Goal: Task Accomplishment & Management: Manage account settings

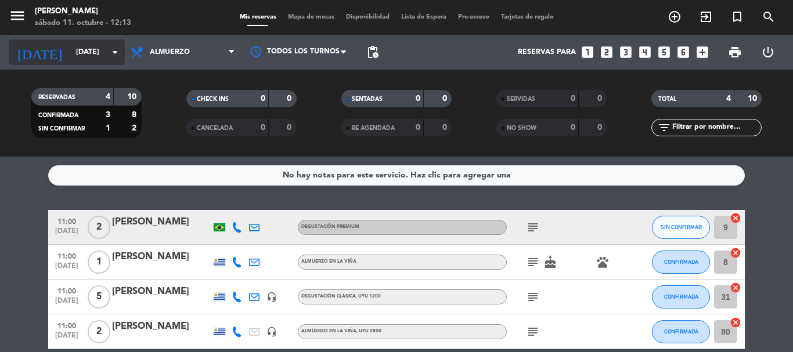
scroll to position [55, 0]
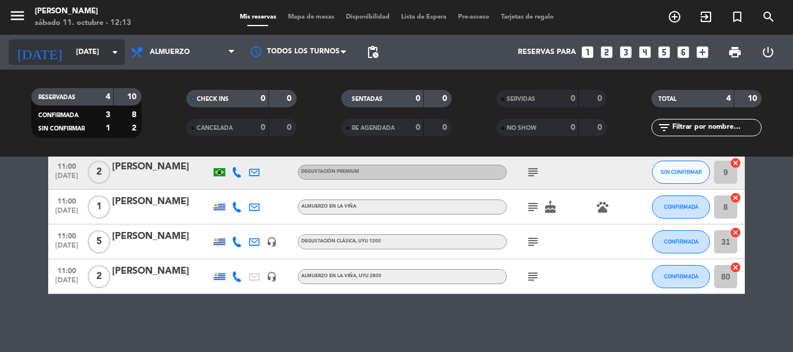
click at [118, 55] on icon "arrow_drop_down" at bounding box center [115, 52] width 14 height 14
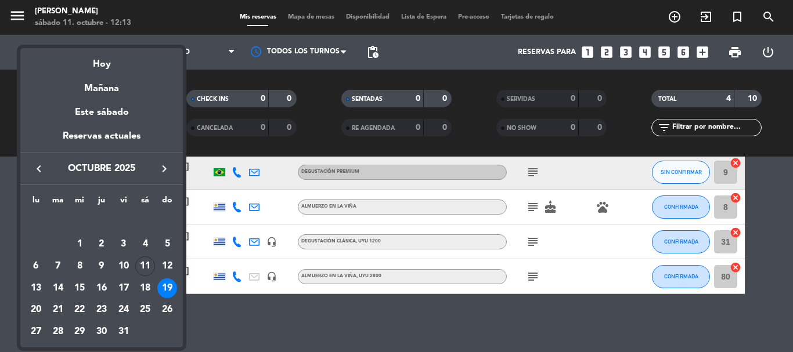
click at [110, 84] on div "Mañana" at bounding box center [101, 85] width 163 height 24
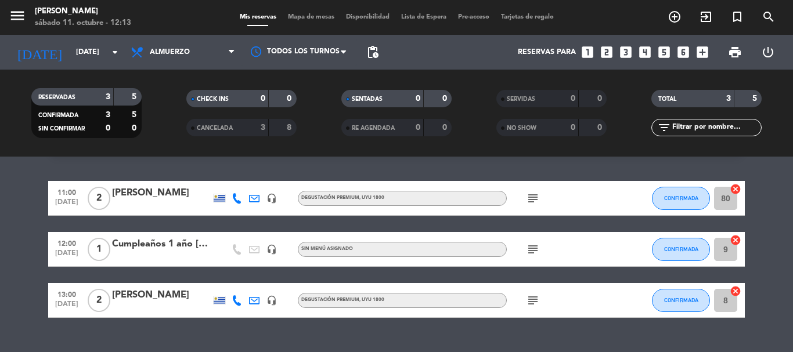
scroll to position [53, 0]
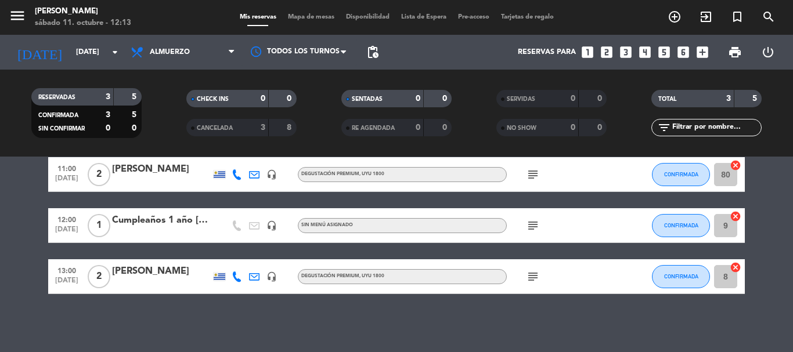
click at [528, 275] on icon "subject" at bounding box center [533, 277] width 14 height 14
drag, startPoint x: 481, startPoint y: 327, endPoint x: 493, endPoint y: 278, distance: 50.1
click at [481, 326] on div "No hay notas para este servicio. Haz clic para agregar una 11:00 [DATE] 2 [PERS…" at bounding box center [396, 255] width 793 height 196
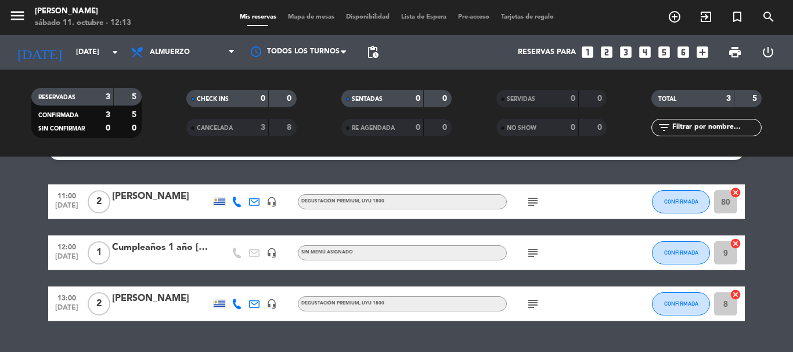
scroll to position [0, 0]
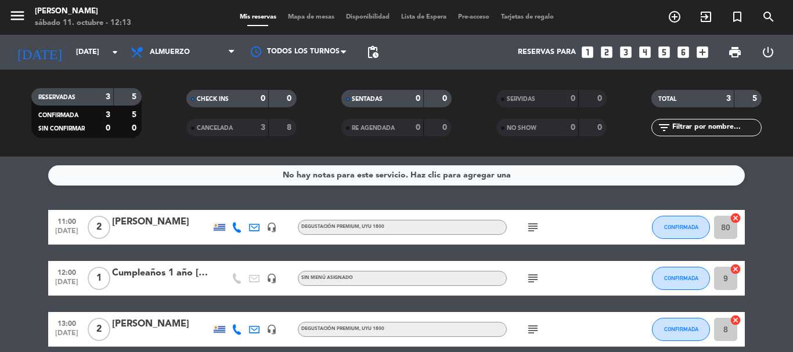
click at [537, 223] on icon "subject" at bounding box center [533, 228] width 14 height 14
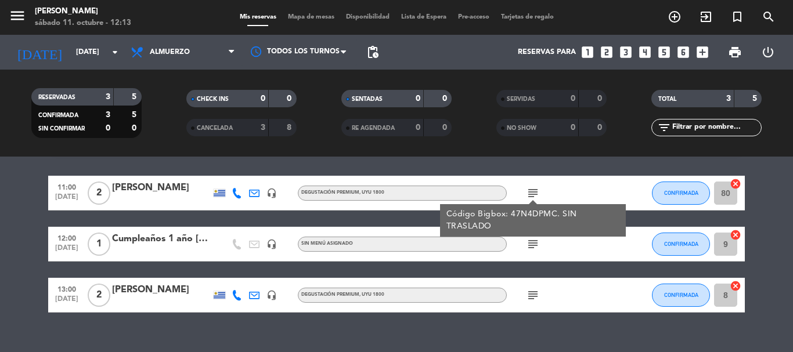
scroll to position [53, 0]
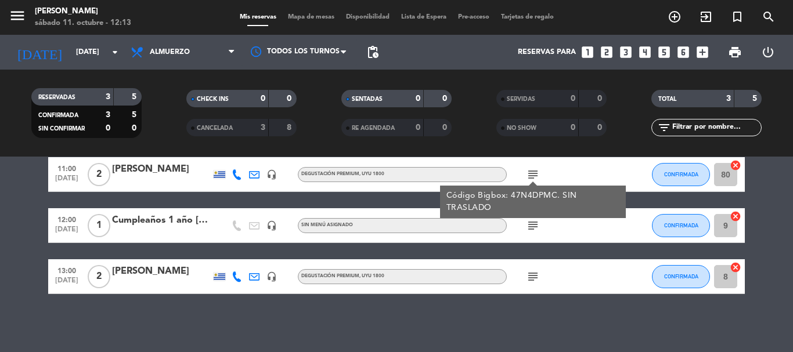
click at [368, 322] on div "No hay notas para este servicio. Haz clic para agregar una 11:00 [DATE] 2 [PERS…" at bounding box center [396, 255] width 793 height 196
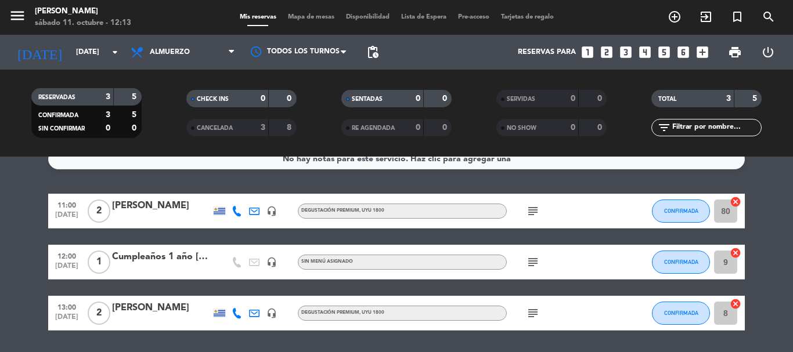
scroll to position [0, 0]
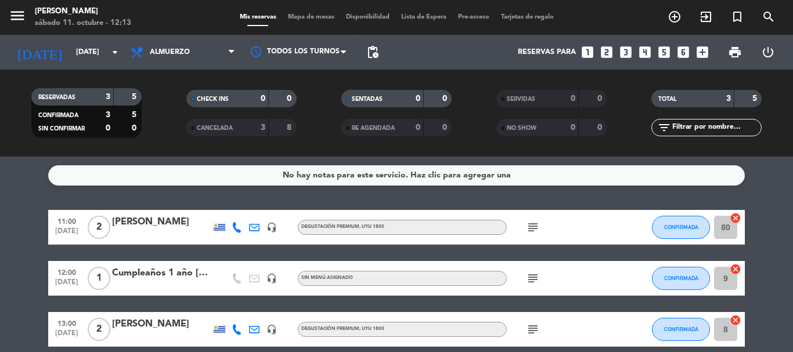
drag, startPoint x: 547, startPoint y: 221, endPoint x: 528, endPoint y: 232, distance: 21.6
click at [543, 222] on div "subject" at bounding box center [559, 227] width 105 height 34
click at [532, 229] on icon "subject" at bounding box center [533, 228] width 14 height 14
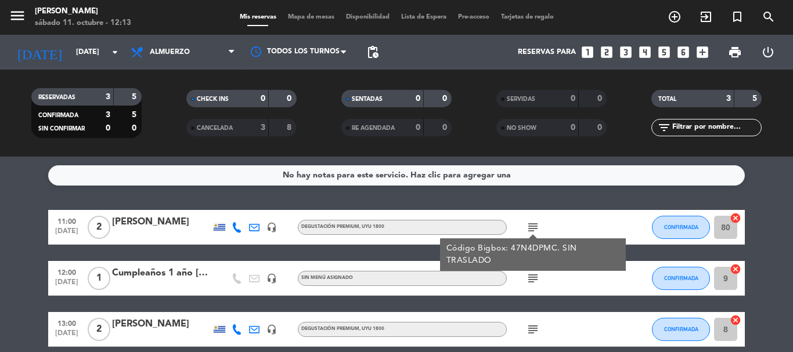
click at [234, 228] on icon at bounding box center [237, 227] width 10 height 10
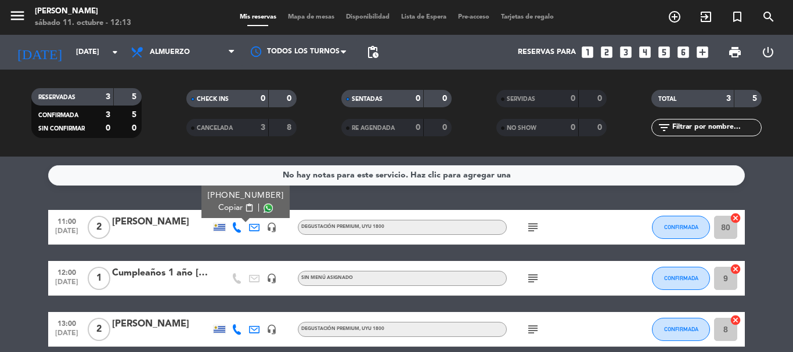
click at [230, 210] on span "Copiar" at bounding box center [230, 208] width 24 height 12
click at [233, 123] on div "CANCELADA" at bounding box center [215, 127] width 53 height 13
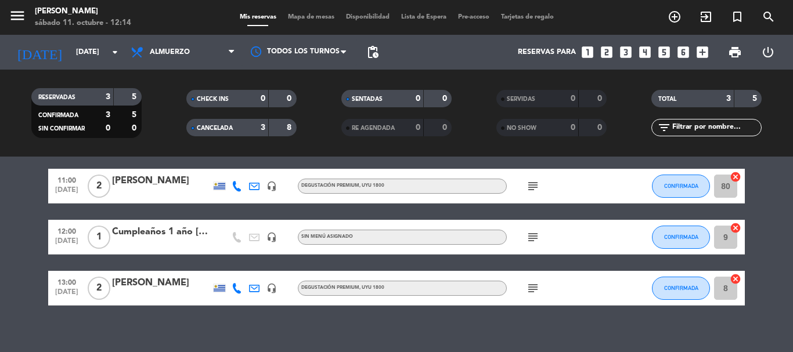
scroll to position [53, 0]
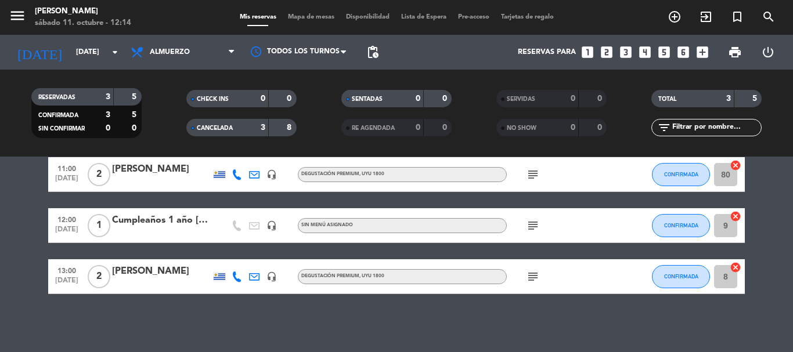
drag, startPoint x: 243, startPoint y: 116, endPoint x: 233, endPoint y: 134, distance: 20.3
click at [242, 118] on div "CHECK INS 0 0" at bounding box center [241, 104] width 155 height 29
click at [233, 129] on span "CANCELADA" at bounding box center [215, 128] width 36 height 6
click at [233, 132] on div "CANCELADA" at bounding box center [215, 127] width 53 height 13
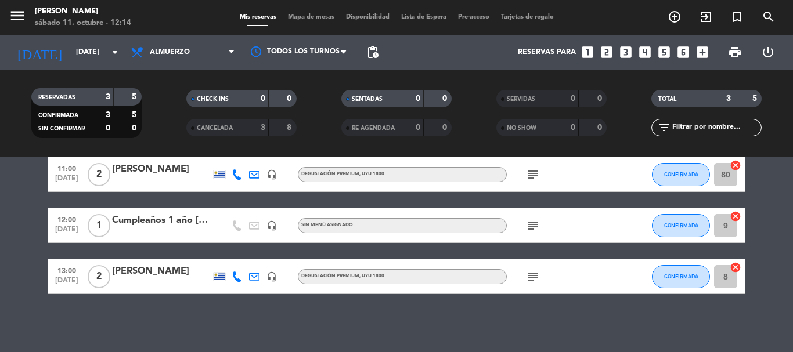
click at [236, 128] on div "CANCELADA" at bounding box center [215, 127] width 53 height 13
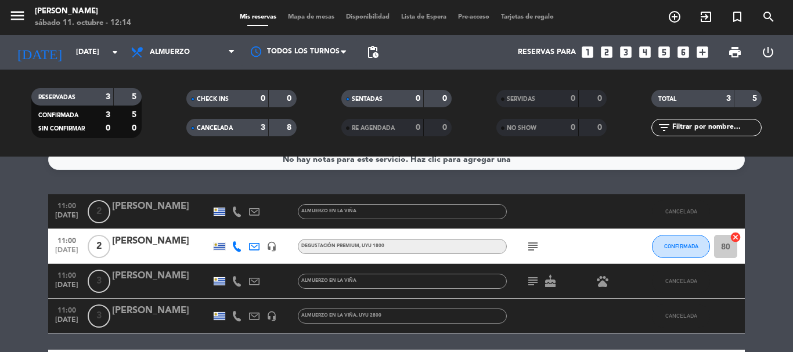
scroll to position [0, 0]
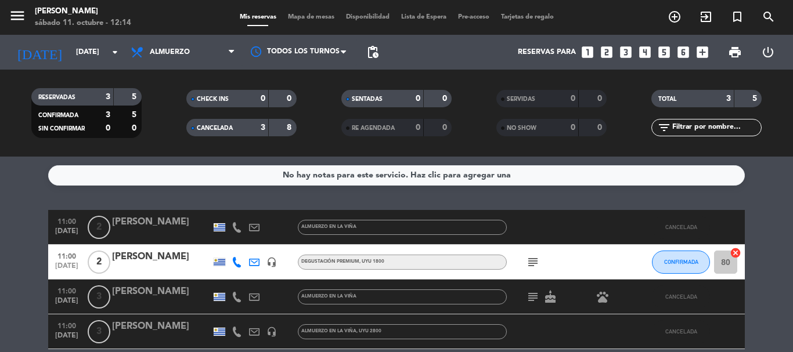
click at [163, 219] on div "[PERSON_NAME]" at bounding box center [161, 222] width 99 height 15
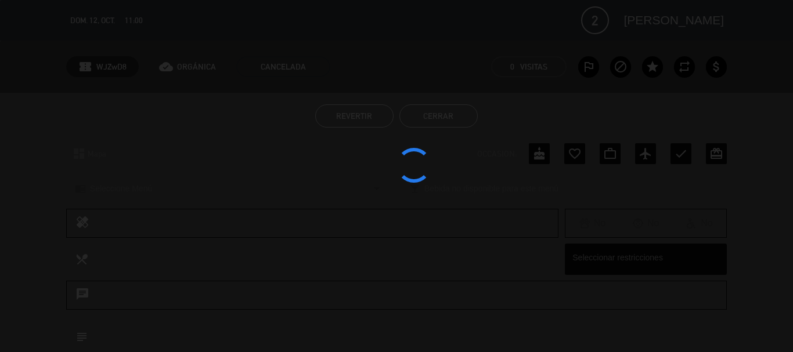
click at [167, 219] on div at bounding box center [396, 176] width 793 height 352
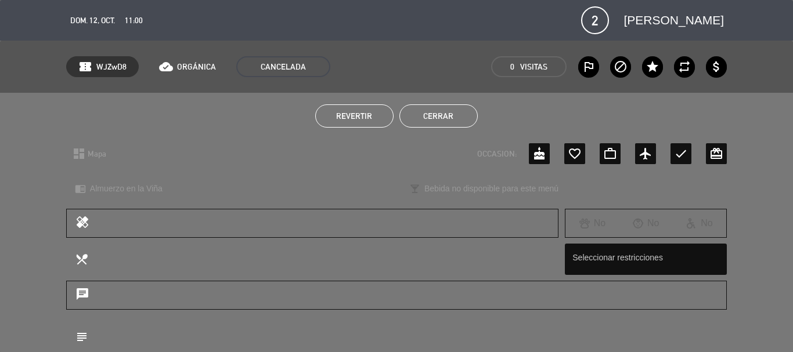
click at [445, 110] on button "Cerrar" at bounding box center [439, 116] width 78 height 23
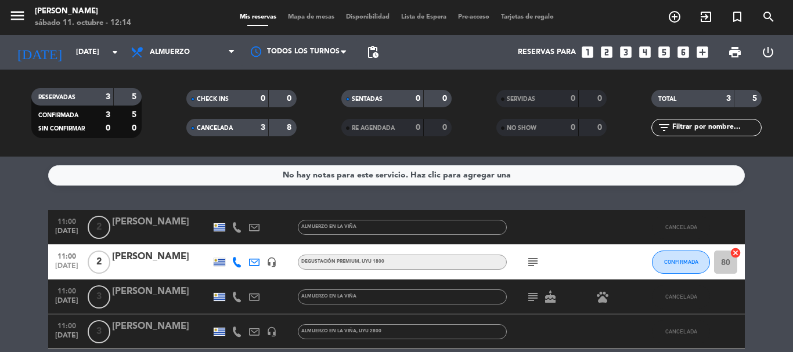
click at [238, 121] on div "CANCELADA" at bounding box center [215, 127] width 53 height 13
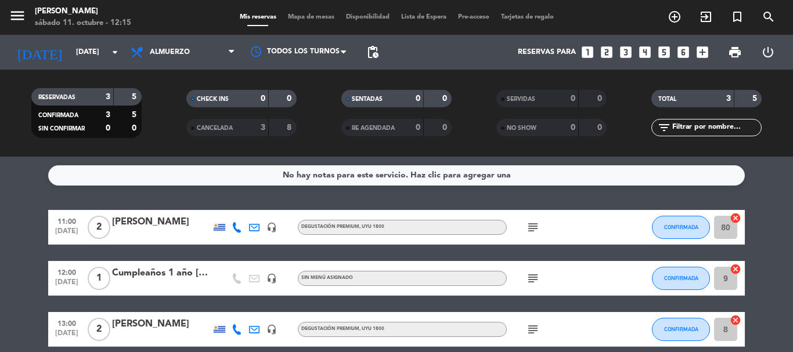
click at [527, 327] on icon "subject" at bounding box center [533, 330] width 14 height 14
click at [578, 323] on div "subject Sin traslado" at bounding box center [559, 329] width 105 height 34
drag, startPoint x: 563, startPoint y: 334, endPoint x: 554, endPoint y: 336, distance: 9.6
click at [558, 336] on div "11:00 [DATE] 2 [PERSON_NAME] headset_mic Degustación Premium , UYU 1800 subject…" at bounding box center [396, 278] width 697 height 137
click at [547, 337] on div "subject" at bounding box center [559, 329] width 105 height 34
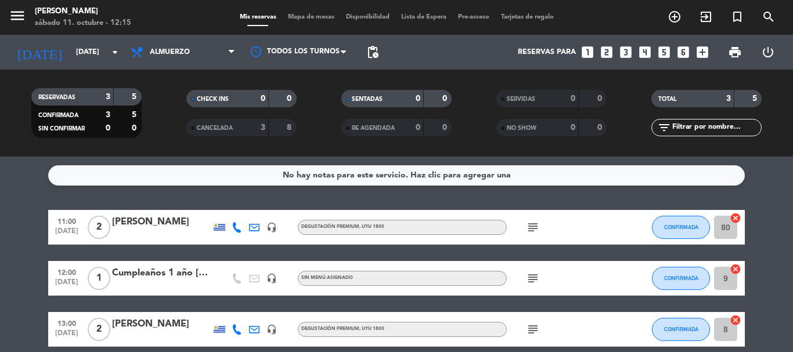
click at [233, 334] on icon at bounding box center [237, 330] width 10 height 10
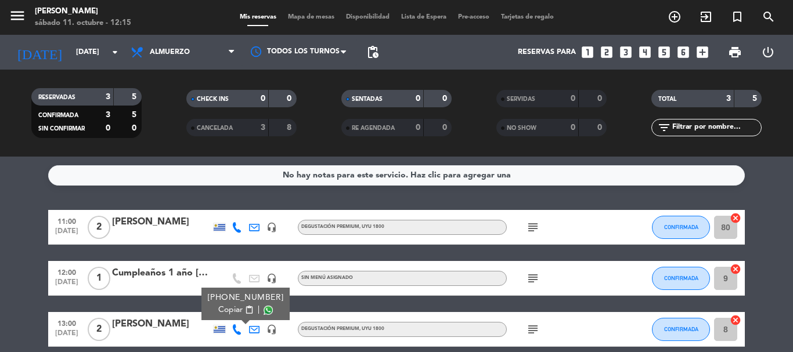
click at [229, 312] on span "Copiar" at bounding box center [230, 310] width 24 height 12
click at [8, 169] on div "No hay notas para este servicio. Haz clic para agregar una 11:00 [DATE] 2 [PERS…" at bounding box center [396, 255] width 793 height 196
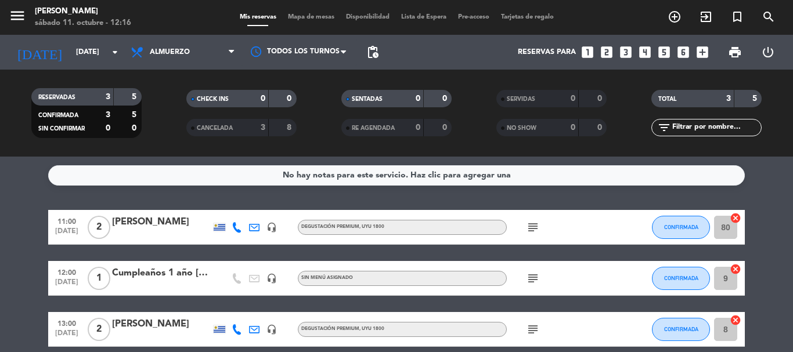
click at [530, 230] on icon "subject" at bounding box center [533, 228] width 14 height 14
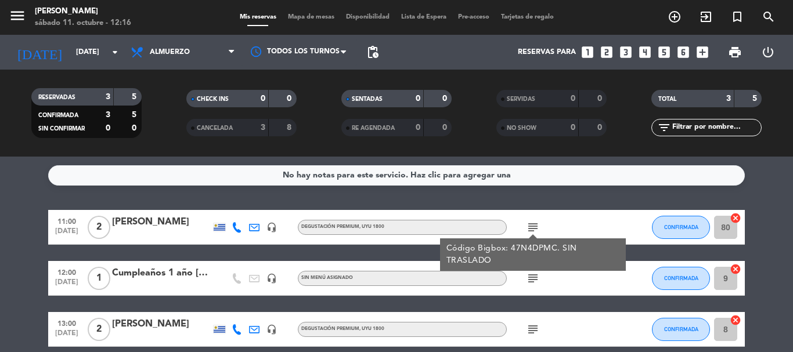
click at [560, 280] on div "subject" at bounding box center [559, 278] width 105 height 34
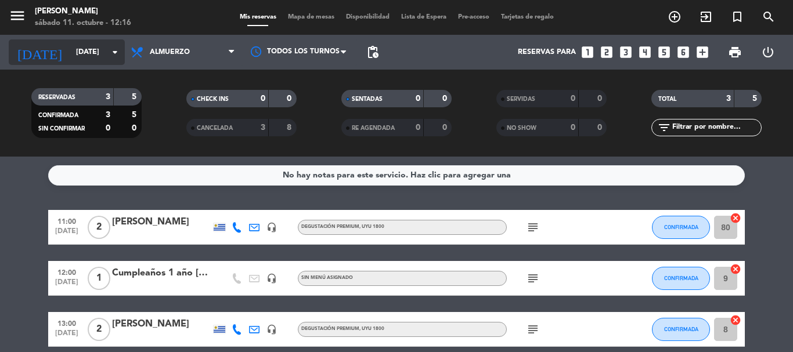
click at [116, 48] on icon "arrow_drop_down" at bounding box center [115, 52] width 14 height 14
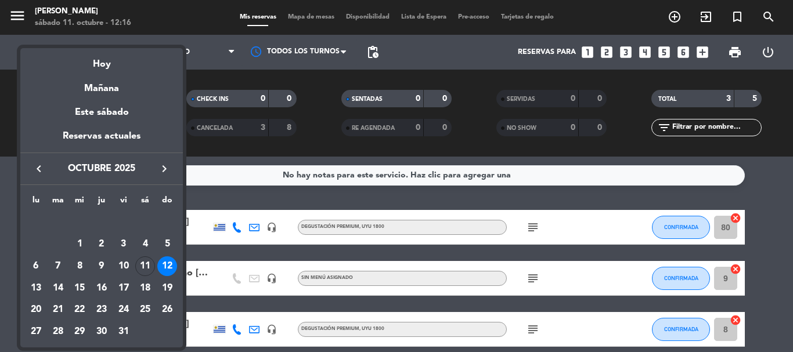
click at [165, 165] on icon "keyboard_arrow_right" at bounding box center [164, 169] width 14 height 14
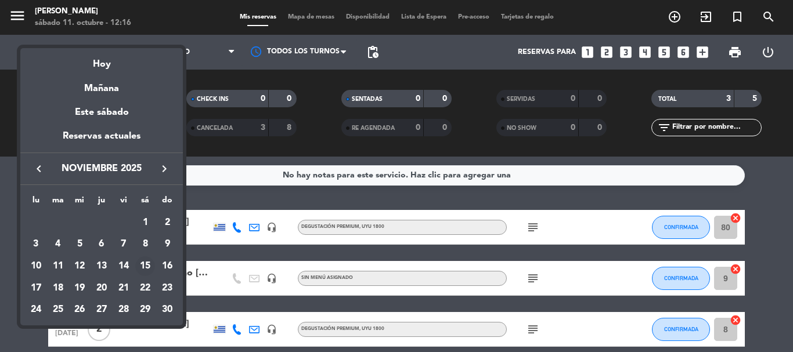
click at [147, 264] on div "15" at bounding box center [145, 267] width 20 height 20
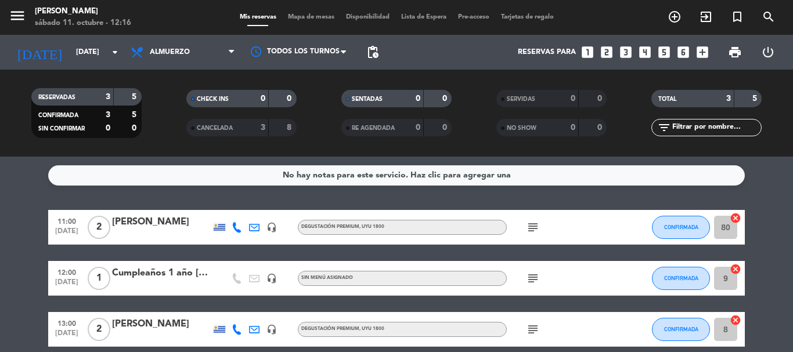
type input "[DATE]"
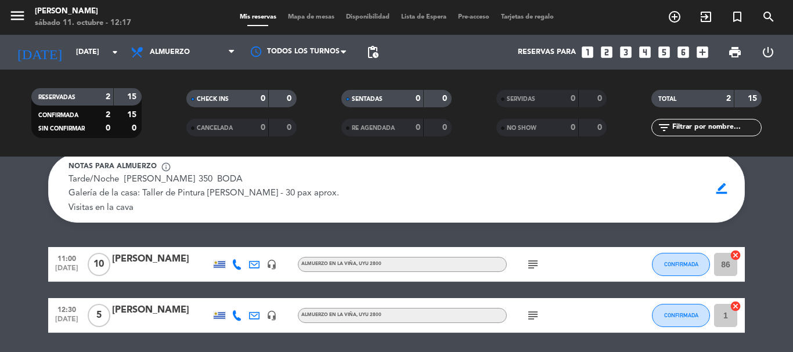
scroll to position [77, 0]
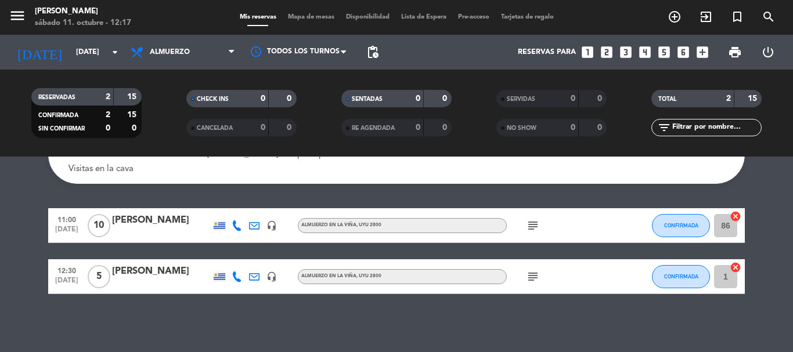
click at [162, 218] on div "[PERSON_NAME]" at bounding box center [161, 220] width 99 height 15
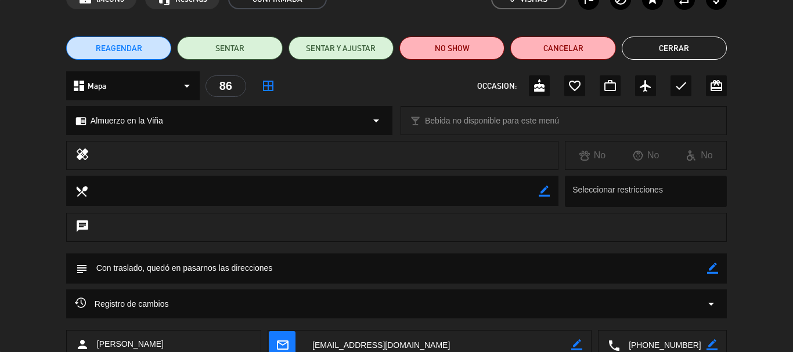
scroll to position [145, 0]
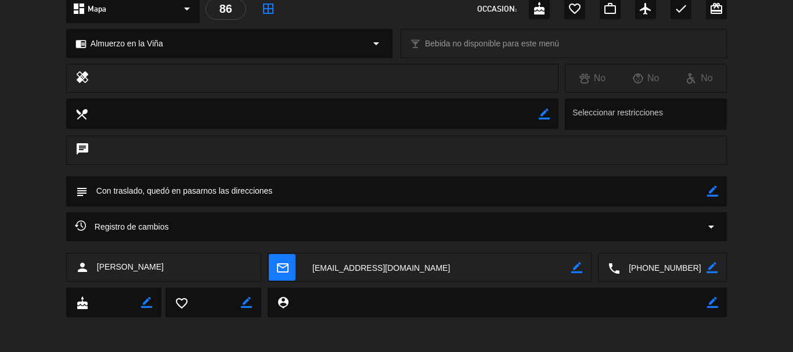
drag, startPoint x: 712, startPoint y: 195, endPoint x: 699, endPoint y: 201, distance: 14.3
click at [709, 196] on icon "border_color" at bounding box center [712, 191] width 11 height 11
click at [713, 192] on icon at bounding box center [712, 191] width 11 height 11
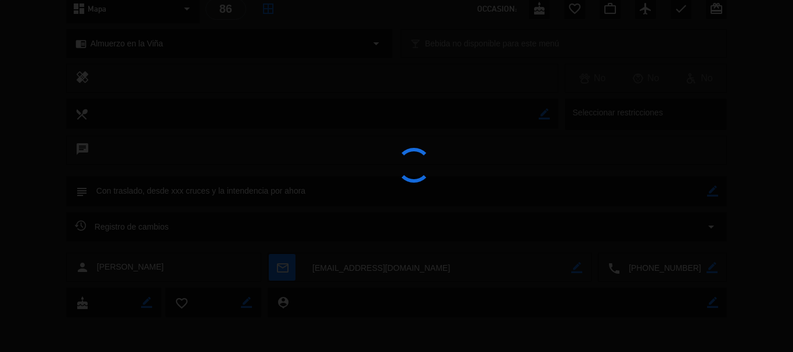
type textarea "Con traslado, desde xxx cruces y la intendencia por ahora"
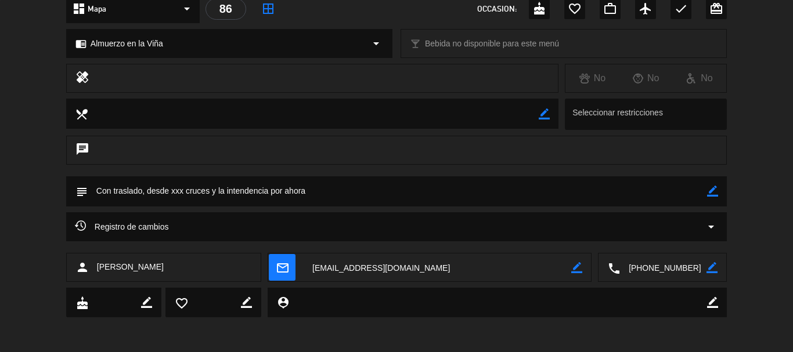
click at [711, 192] on icon "border_color" at bounding box center [712, 191] width 11 height 11
click at [711, 192] on icon at bounding box center [712, 191] width 11 height 11
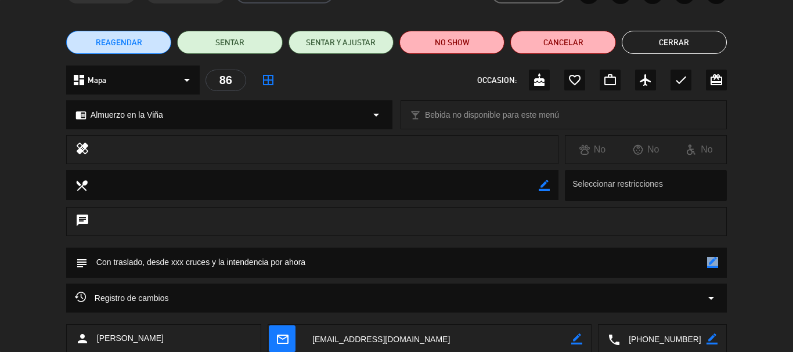
scroll to position [0, 0]
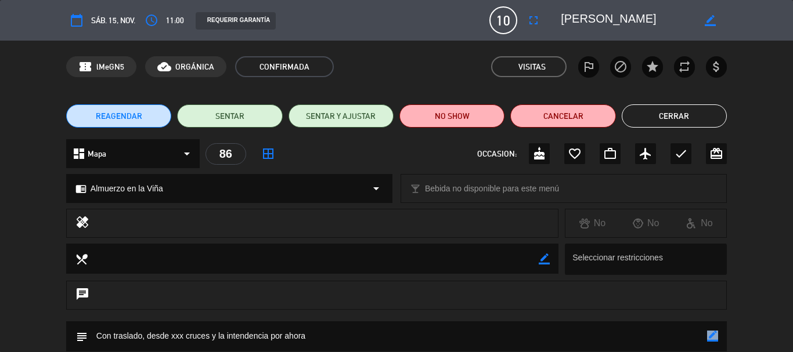
drag, startPoint x: 679, startPoint y: 116, endPoint x: 167, endPoint y: 123, distance: 512.8
click at [679, 115] on button "Cerrar" at bounding box center [674, 116] width 105 height 23
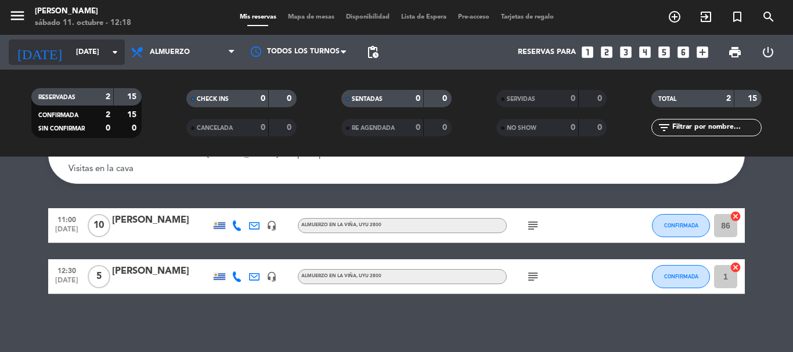
click at [114, 54] on icon "arrow_drop_down" at bounding box center [115, 52] width 14 height 14
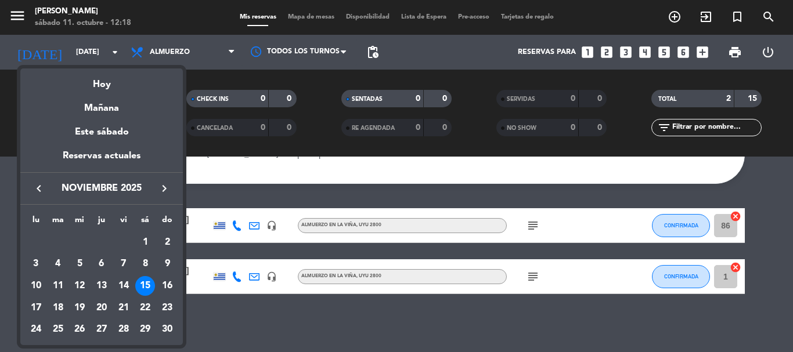
click at [222, 322] on div at bounding box center [396, 176] width 793 height 352
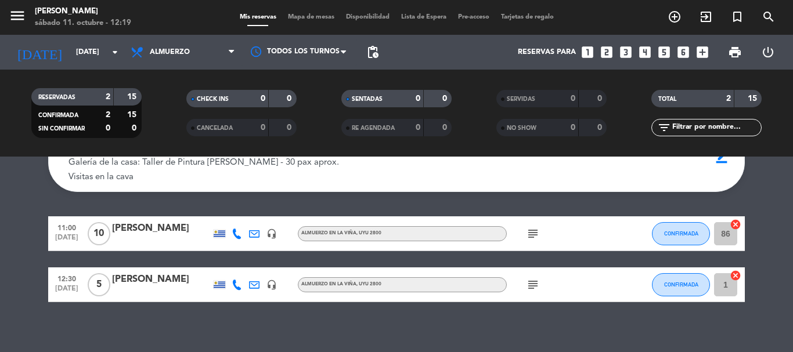
scroll to position [77, 0]
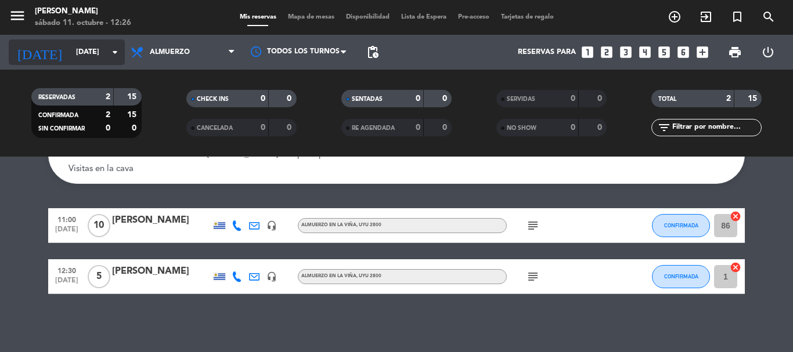
click at [118, 47] on icon "arrow_drop_down" at bounding box center [115, 52] width 14 height 14
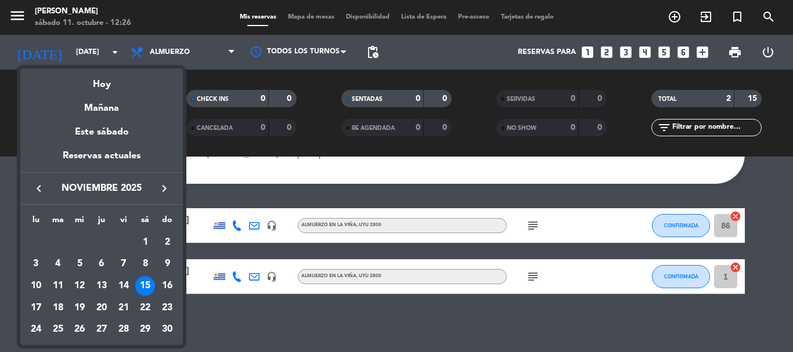
click at [44, 183] on icon "keyboard_arrow_left" at bounding box center [39, 189] width 14 height 14
click at [147, 287] on div "11" at bounding box center [145, 286] width 20 height 20
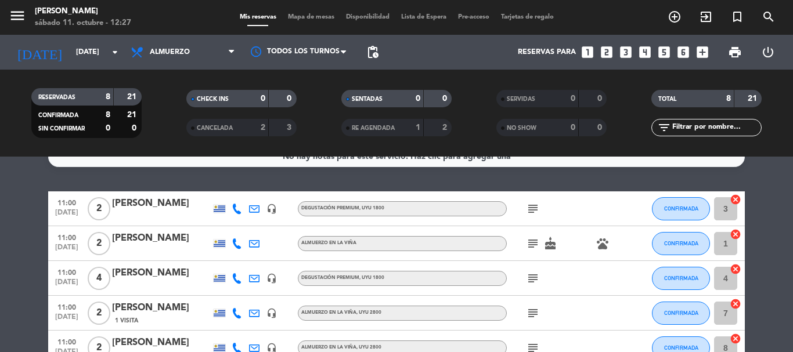
scroll to position [135, 0]
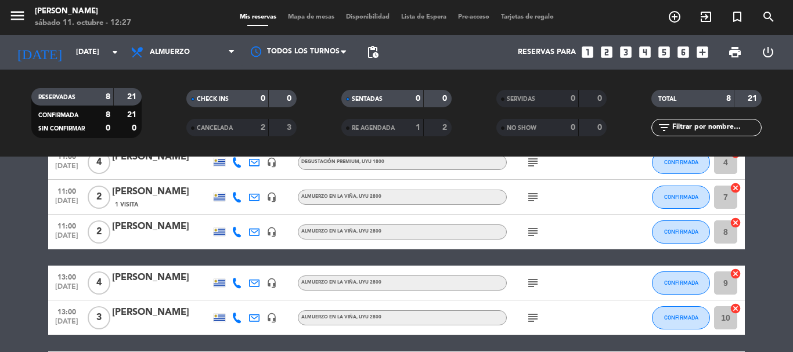
click at [532, 283] on icon "subject" at bounding box center [533, 283] width 14 height 14
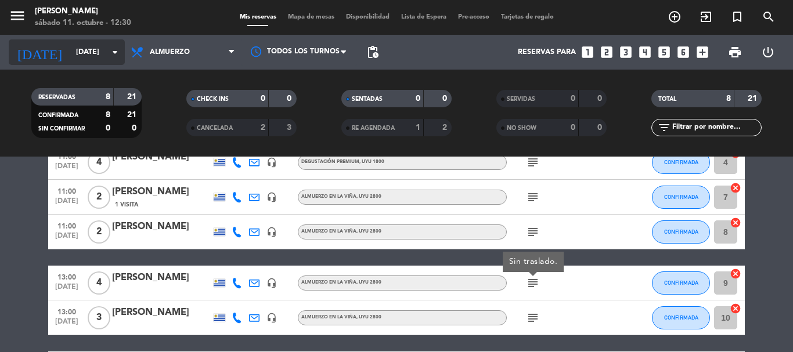
click at [116, 48] on icon "arrow_drop_down" at bounding box center [115, 52] width 14 height 14
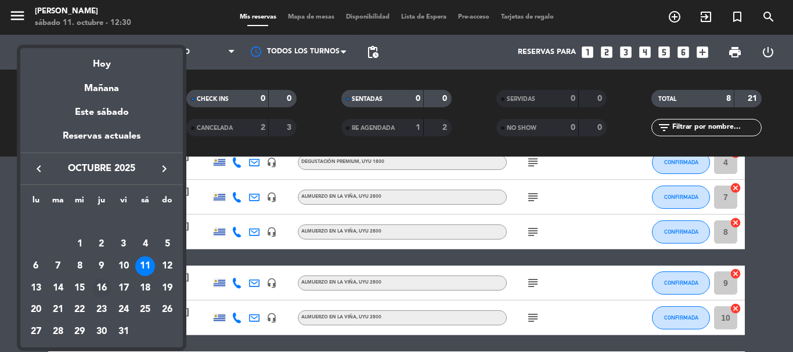
click at [100, 286] on div "16" at bounding box center [102, 289] width 20 height 20
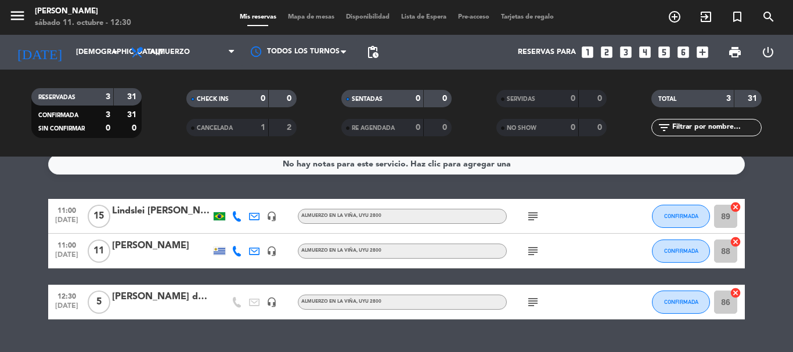
scroll to position [0, 0]
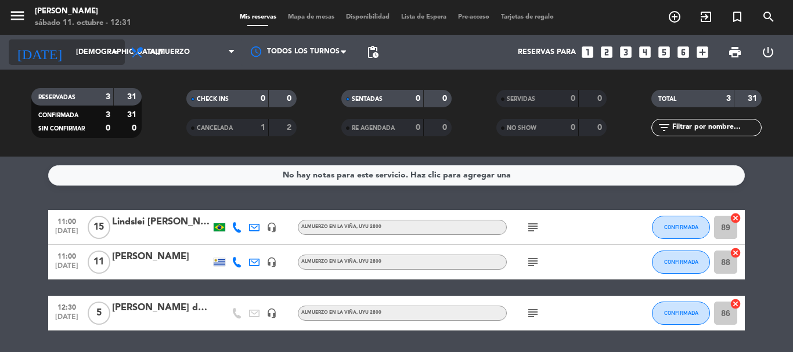
click at [114, 48] on icon "arrow_drop_down" at bounding box center [115, 52] width 14 height 14
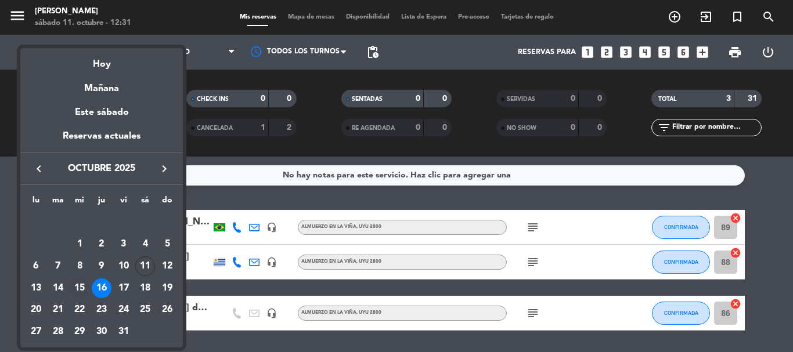
click at [80, 283] on div "15" at bounding box center [80, 289] width 20 height 20
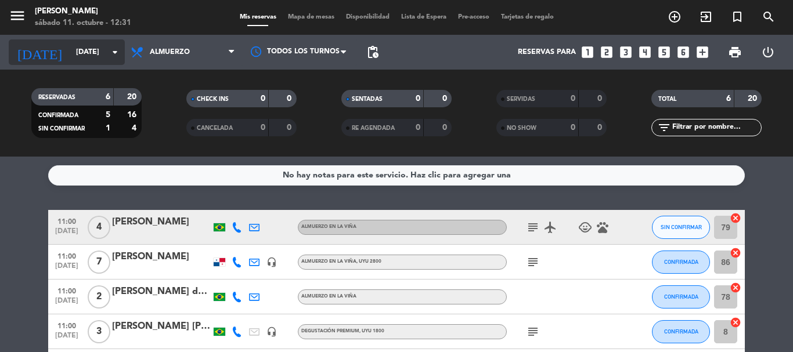
click at [116, 50] on icon "arrow_drop_down" at bounding box center [115, 52] width 14 height 14
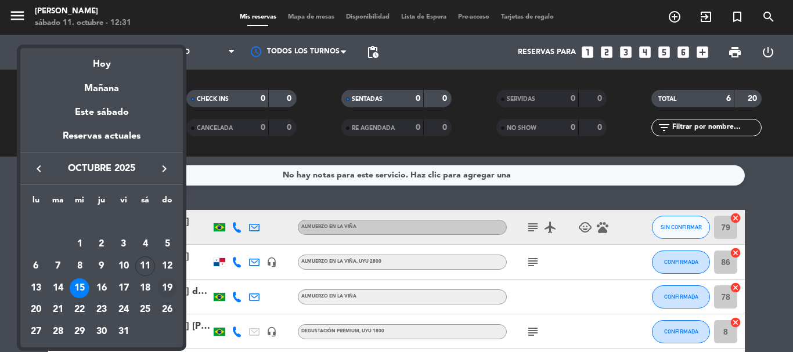
click at [164, 285] on div "19" at bounding box center [167, 289] width 20 height 20
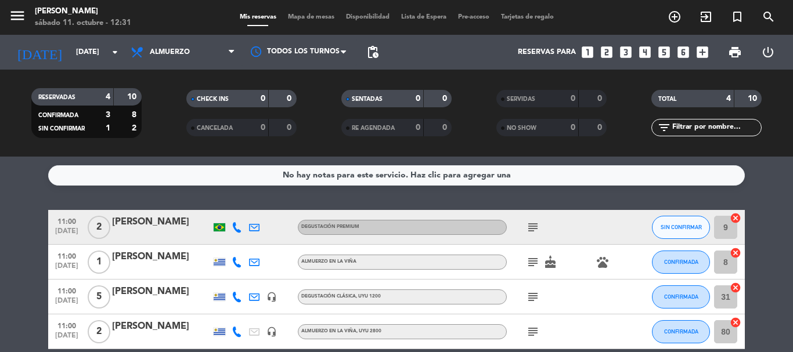
click at [527, 257] on icon "subject" at bounding box center [533, 262] width 14 height 14
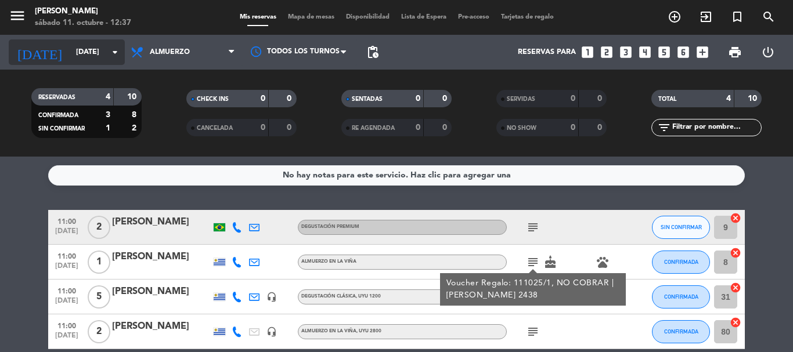
click at [116, 52] on icon "arrow_drop_down" at bounding box center [115, 52] width 14 height 14
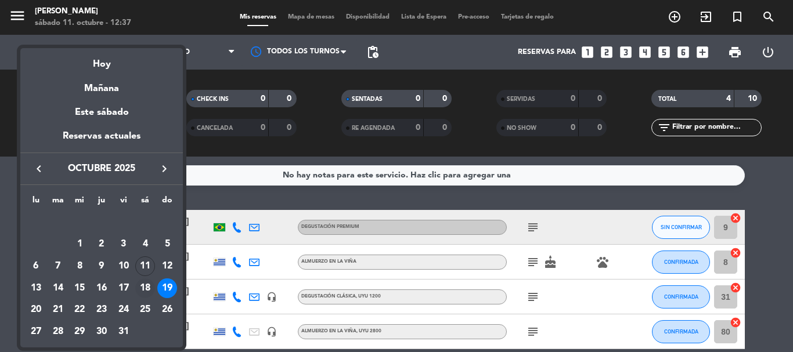
click at [146, 290] on div "18" at bounding box center [145, 289] width 20 height 20
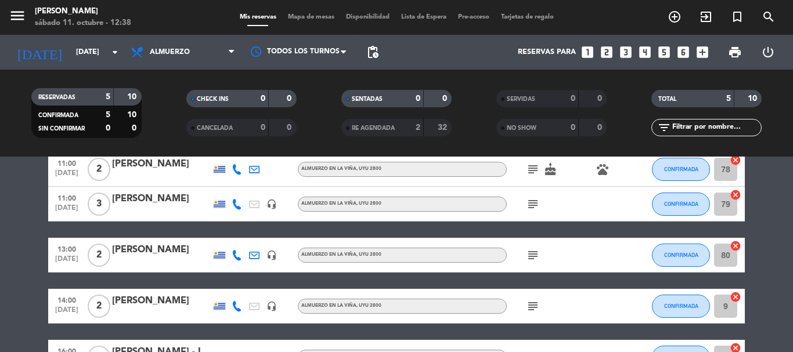
scroll to position [116, 0]
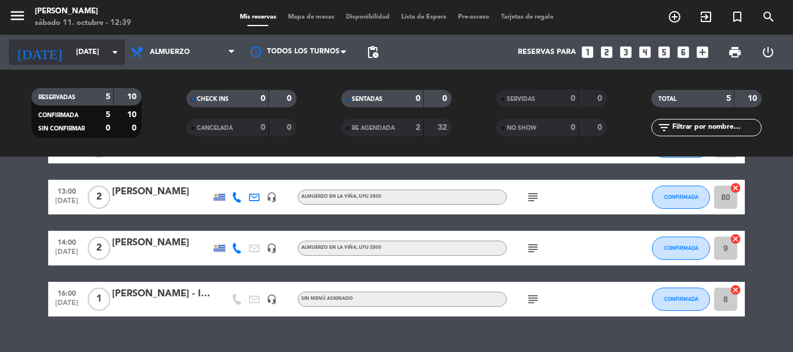
click at [118, 52] on icon "arrow_drop_down" at bounding box center [115, 52] width 14 height 14
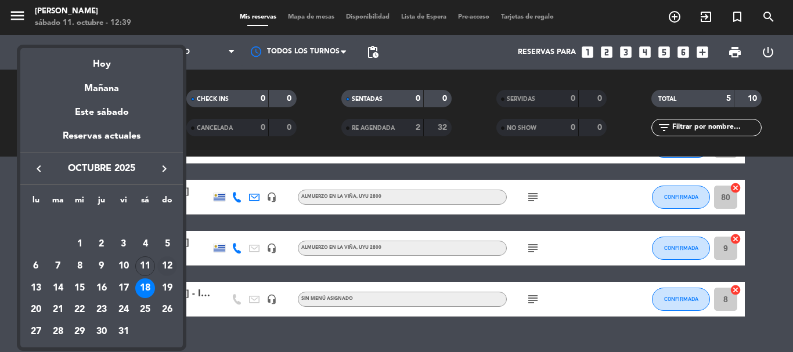
click at [168, 267] on div "12" at bounding box center [167, 267] width 20 height 20
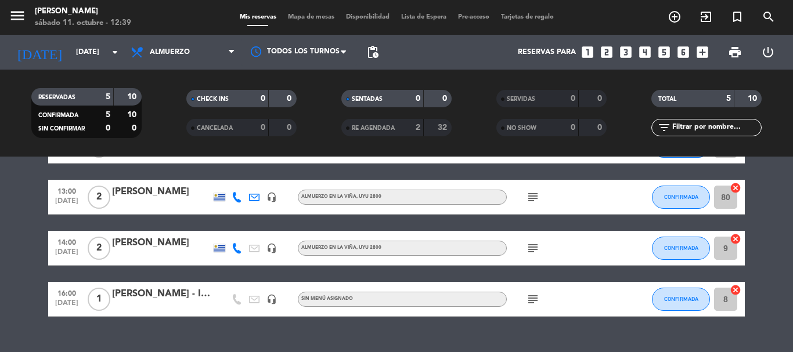
type input "[DATE]"
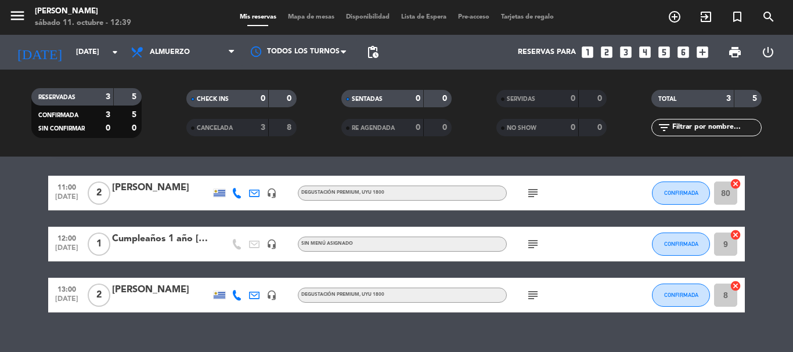
scroll to position [53, 0]
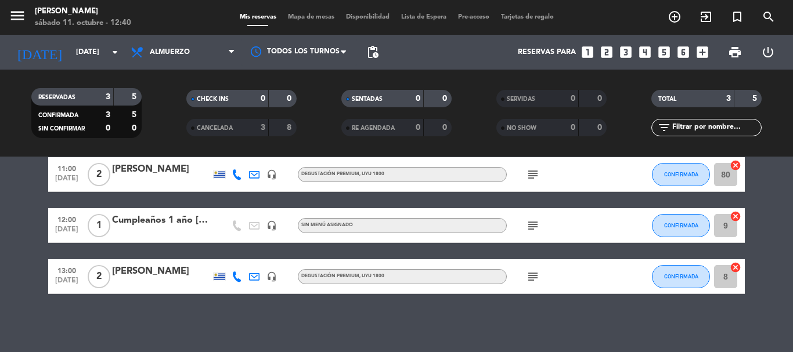
click at [229, 128] on span "CANCELADA" at bounding box center [215, 128] width 36 height 6
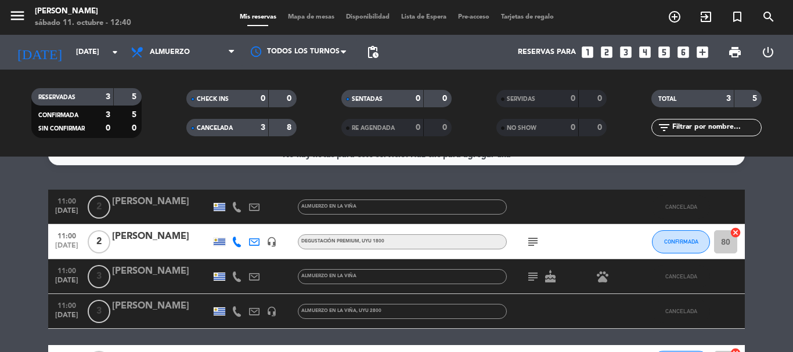
scroll to position [0, 0]
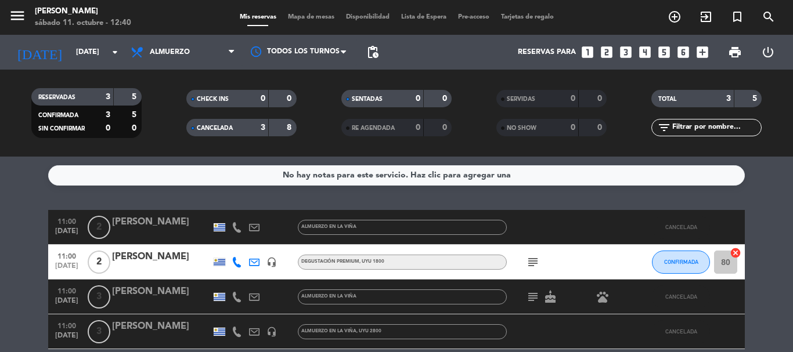
click at [240, 123] on div "CANCELADA" at bounding box center [215, 127] width 53 height 13
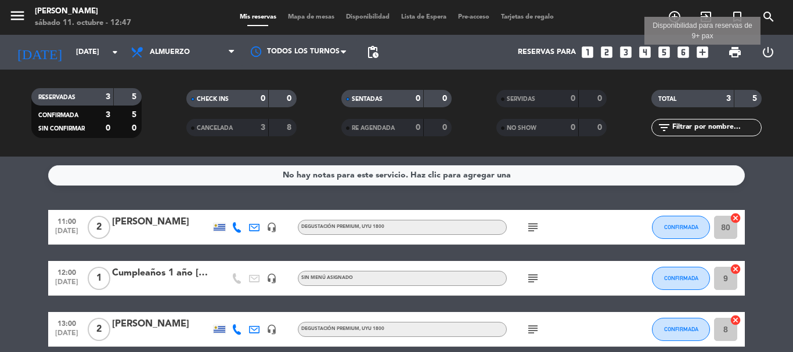
click at [703, 48] on icon "add_box" at bounding box center [702, 52] width 15 height 15
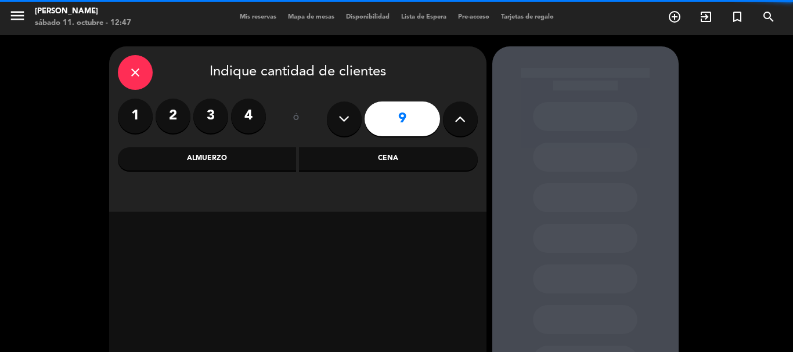
click at [244, 118] on label "4" at bounding box center [248, 116] width 35 height 35
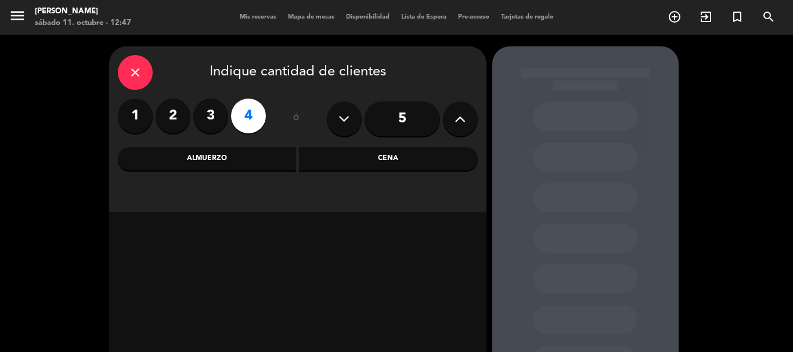
drag, startPoint x: 224, startPoint y: 160, endPoint x: 502, endPoint y: 219, distance: 284.5
click at [243, 154] on div "Almuerzo" at bounding box center [207, 158] width 179 height 23
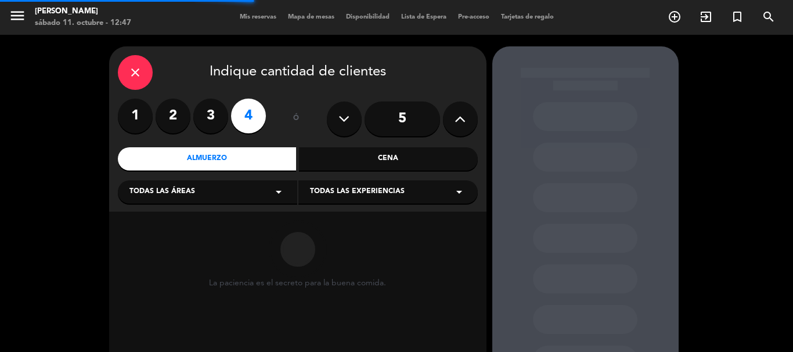
click at [465, 196] on icon "arrow_drop_down" at bounding box center [459, 192] width 14 height 14
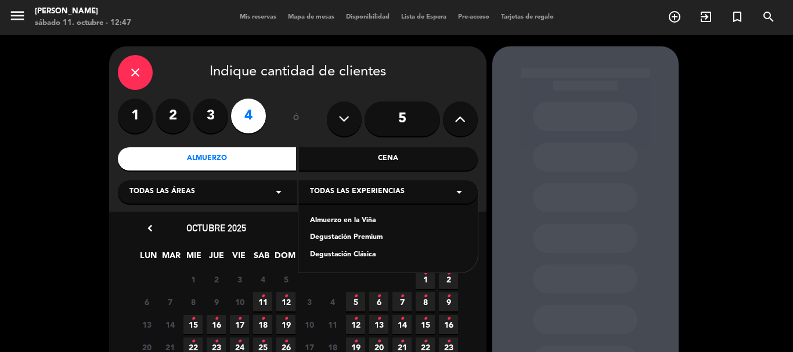
click at [370, 222] on div "Almuerzo en la Viña" at bounding box center [388, 221] width 156 height 12
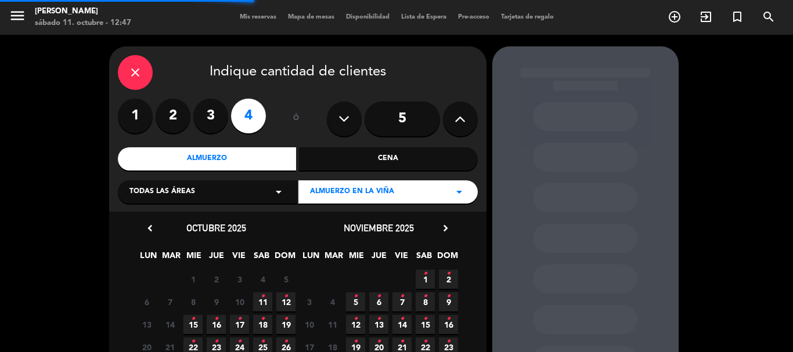
scroll to position [58, 0]
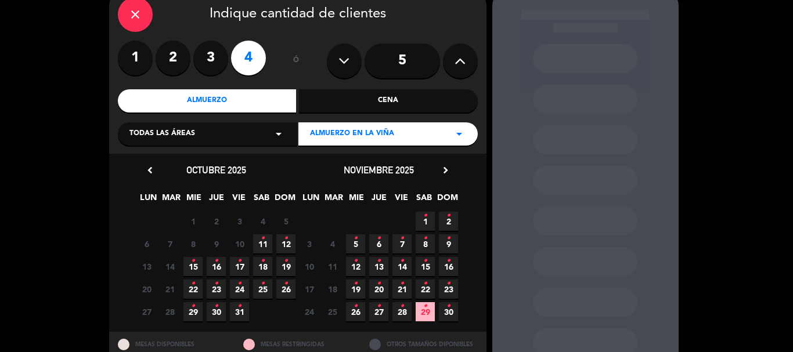
click at [283, 291] on span "26 •" at bounding box center [285, 289] width 19 height 19
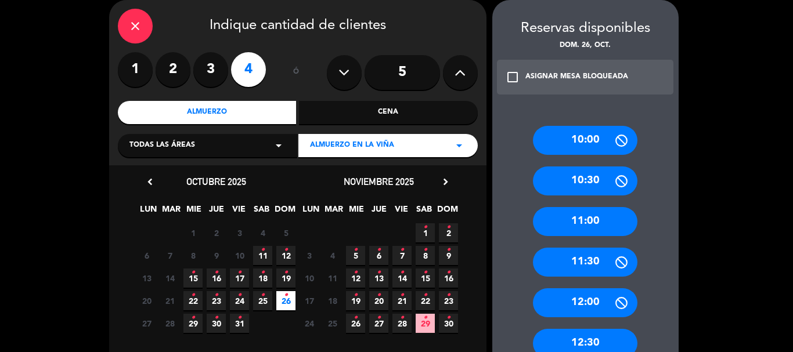
click at [595, 224] on div "11:00" at bounding box center [585, 221] width 105 height 29
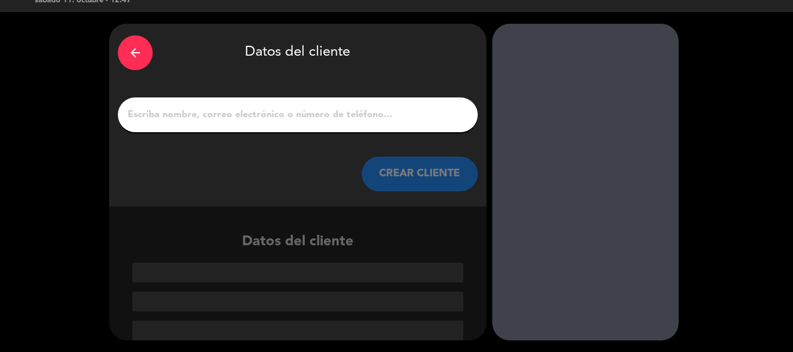
click at [296, 125] on div at bounding box center [298, 115] width 360 height 35
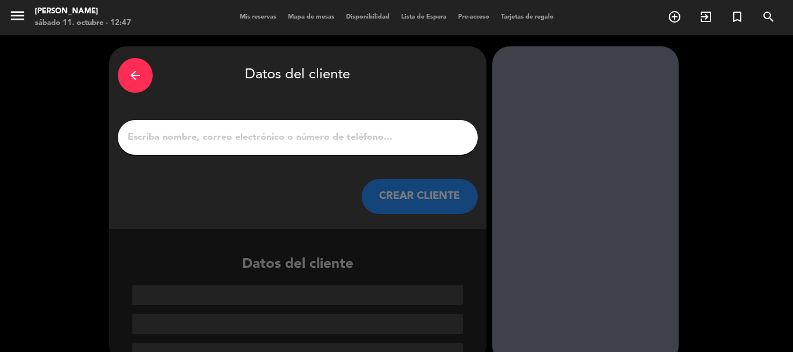
drag, startPoint x: 268, startPoint y: 140, endPoint x: 271, endPoint y: 135, distance: 6.0
click at [268, 139] on input "1" at bounding box center [298, 137] width 343 height 16
paste input "[PERSON_NAME]"
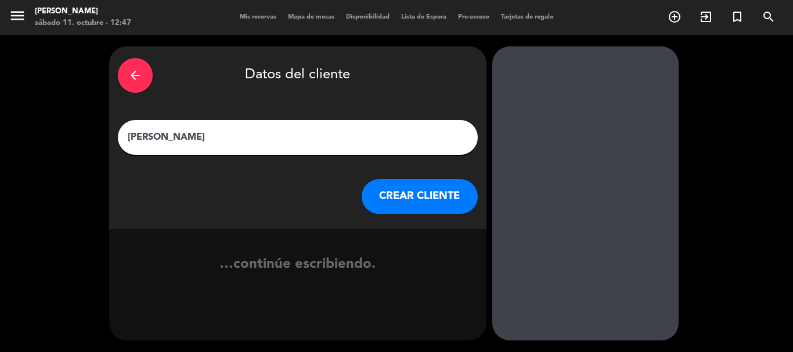
type input "[PERSON_NAME]"
click at [410, 197] on button "CREAR CLIENTE" at bounding box center [420, 196] width 116 height 35
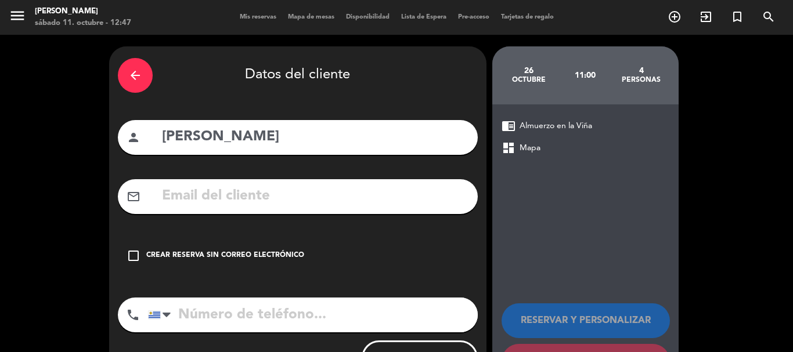
click at [322, 203] on input "text" at bounding box center [315, 197] width 308 height 24
paste input "[EMAIL_ADDRESS][DOMAIN_NAME]"
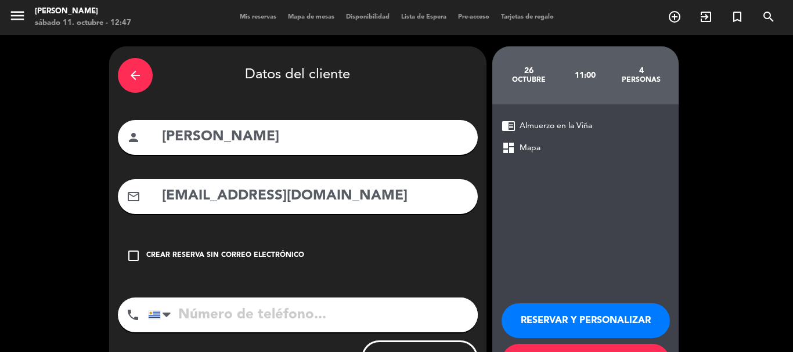
type input "[EMAIL_ADDRESS][DOMAIN_NAME]"
drag, startPoint x: 233, startPoint y: 329, endPoint x: 243, endPoint y: 321, distance: 13.2
click at [235, 328] on input "tel" at bounding box center [313, 315] width 330 height 35
paste input "[PHONE_NUMBER]"
type input "[PHONE_NUMBER]"
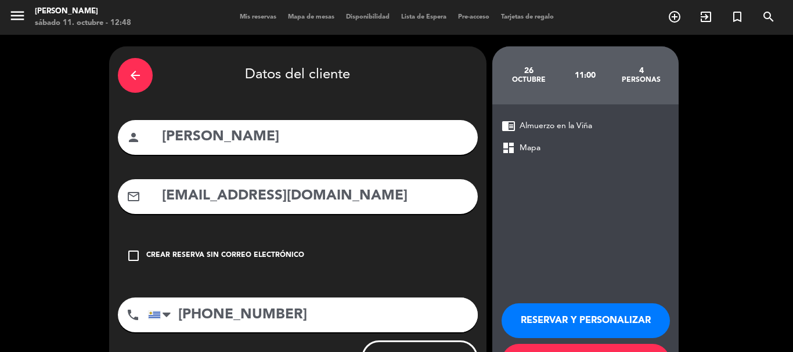
drag, startPoint x: 552, startPoint y: 319, endPoint x: 545, endPoint y: 319, distance: 7.0
click at [553, 318] on button "RESERVAR Y PERSONALIZAR" at bounding box center [586, 321] width 168 height 35
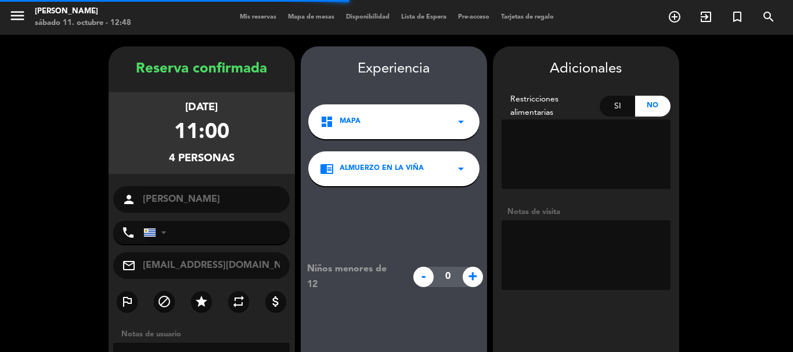
type input "[PHONE_NUMBER]"
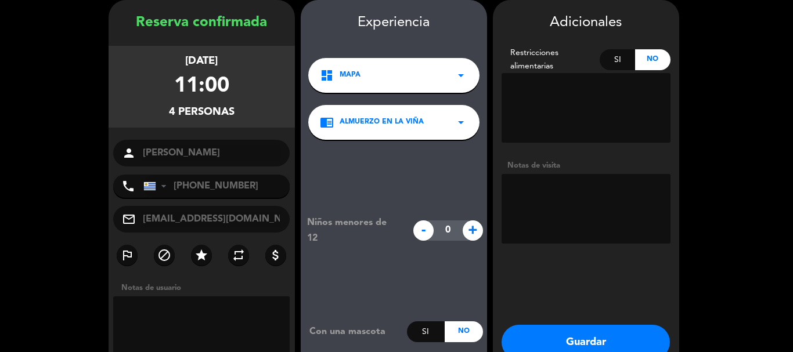
click at [539, 196] on textarea at bounding box center [586, 209] width 169 height 70
click at [537, 195] on textarea at bounding box center [586, 209] width 169 height 70
paste textarea "Lieja 7261 entre French y Lido"
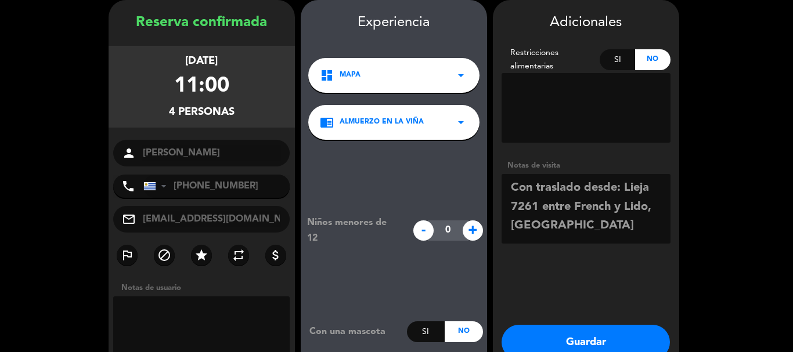
type textarea "Con traslado desde: Lieja 7261 entre French y Lido, [GEOGRAPHIC_DATA]"
click at [596, 345] on button "Guardar" at bounding box center [586, 342] width 168 height 35
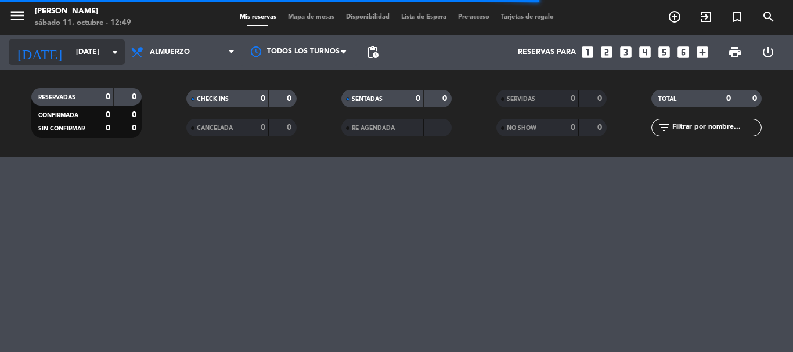
click at [111, 51] on icon "arrow_drop_down" at bounding box center [115, 52] width 14 height 14
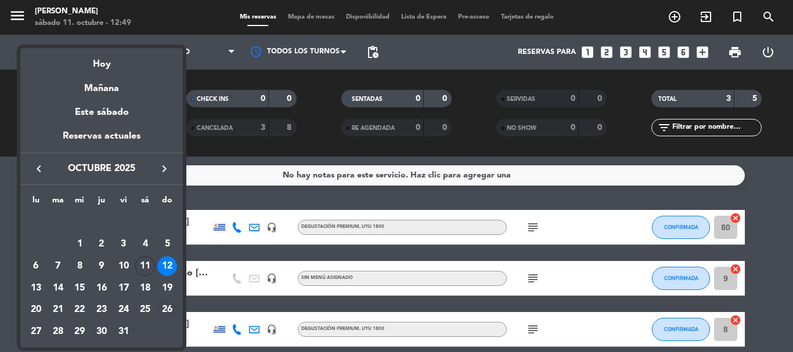
click at [164, 309] on div "26" at bounding box center [167, 311] width 20 height 20
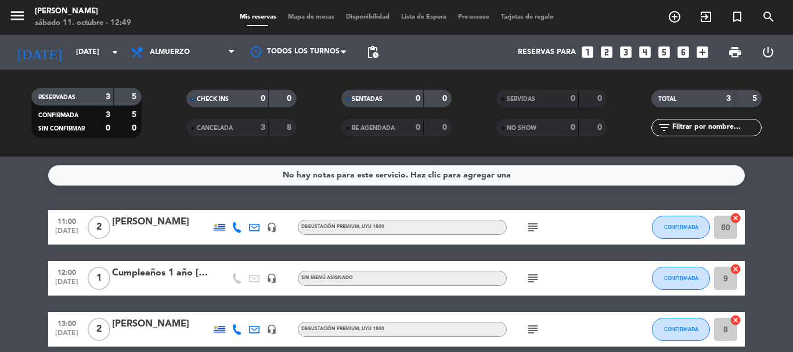
type input "[DATE]"
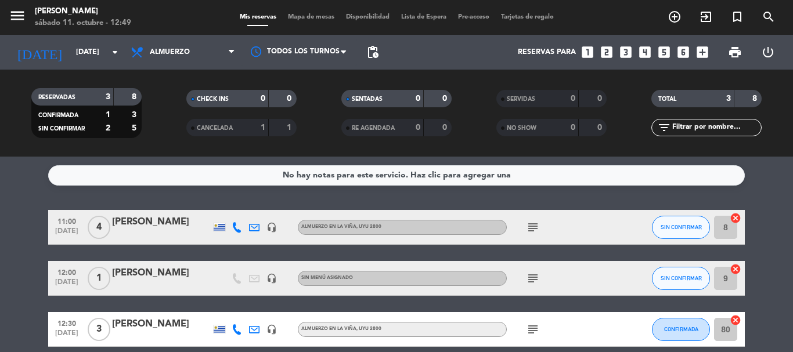
click at [534, 223] on icon "subject" at bounding box center [533, 228] width 14 height 14
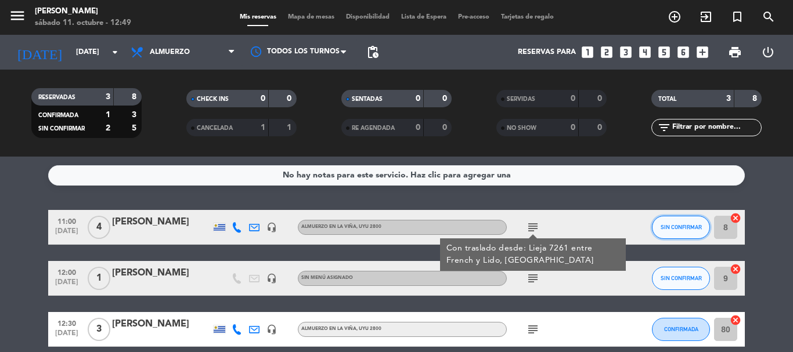
click at [667, 232] on button "SIN CONFIRMAR" at bounding box center [681, 227] width 58 height 23
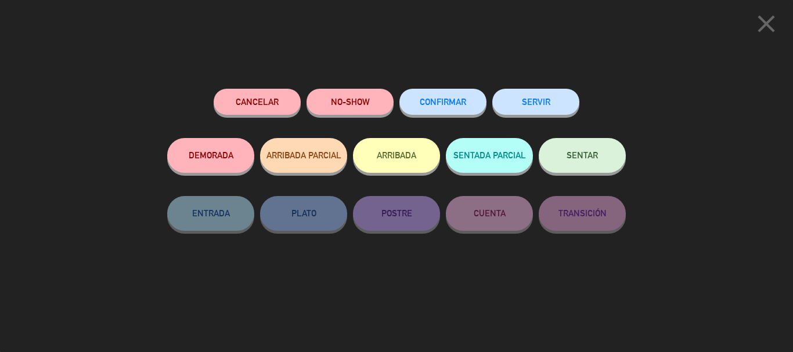
drag, startPoint x: 468, startPoint y: 102, endPoint x: 484, endPoint y: 138, distance: 39.3
click at [467, 102] on button "CONFIRMAR" at bounding box center [443, 102] width 87 height 26
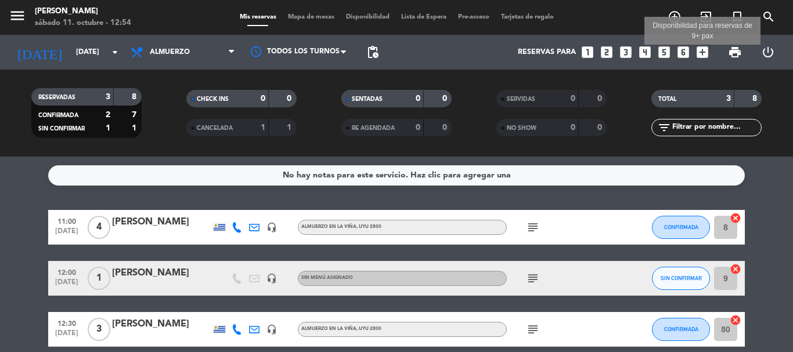
click at [704, 51] on icon "add_box" at bounding box center [702, 52] width 15 height 15
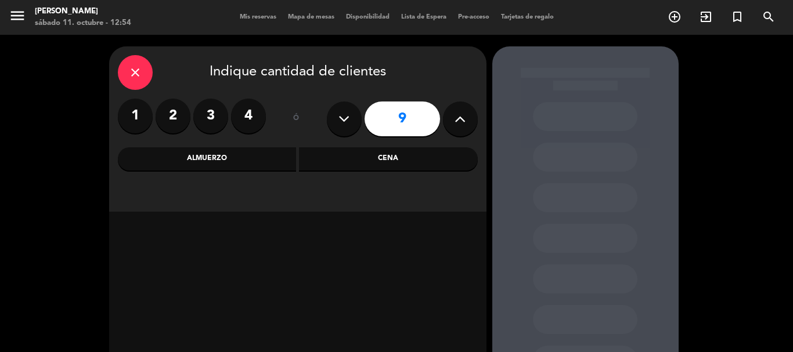
drag, startPoint x: 178, startPoint y: 116, endPoint x: 276, endPoint y: 168, distance: 110.7
click at [184, 118] on label "2" at bounding box center [173, 116] width 35 height 35
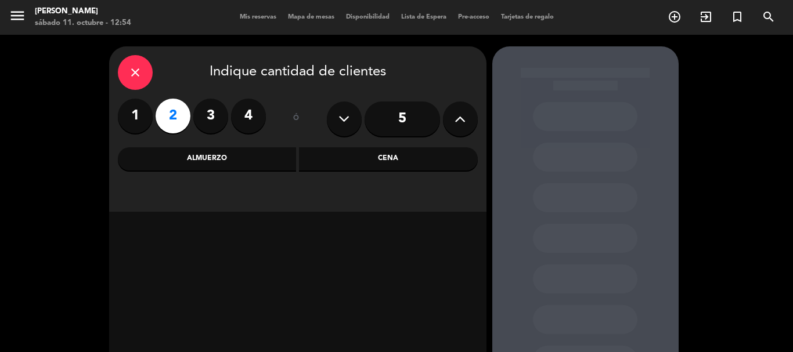
drag, startPoint x: 275, startPoint y: 163, endPoint x: 336, endPoint y: 171, distance: 60.9
click at [282, 163] on div "Almuerzo" at bounding box center [207, 158] width 179 height 23
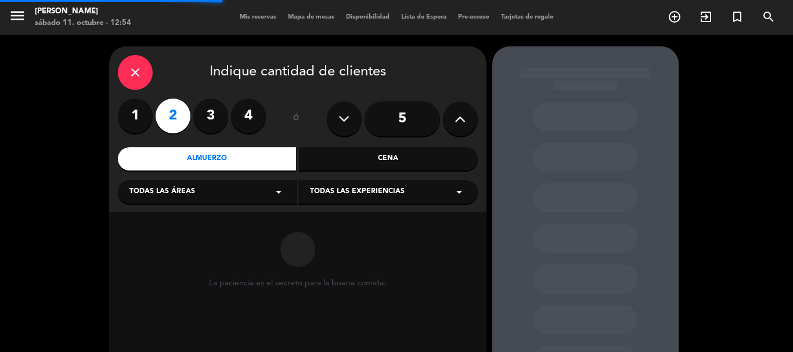
click at [457, 195] on icon "arrow_drop_down" at bounding box center [459, 192] width 14 height 14
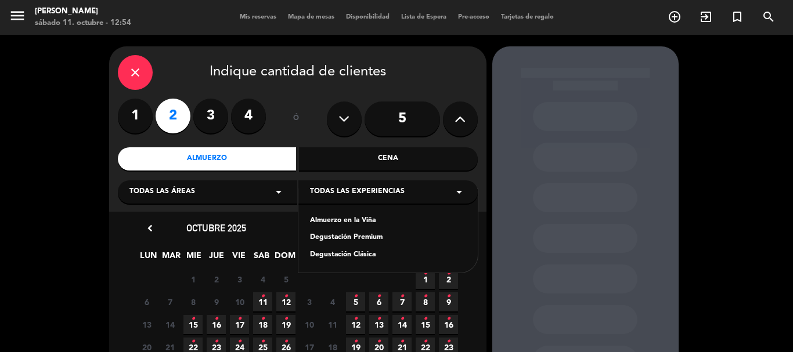
click at [362, 217] on div "Almuerzo en la Viña" at bounding box center [388, 221] width 156 height 12
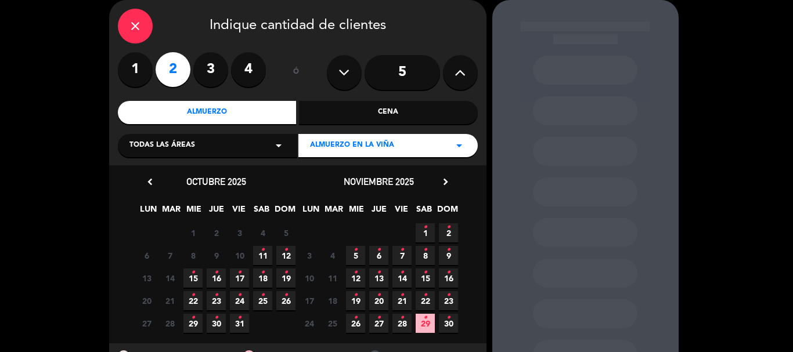
scroll to position [99, 0]
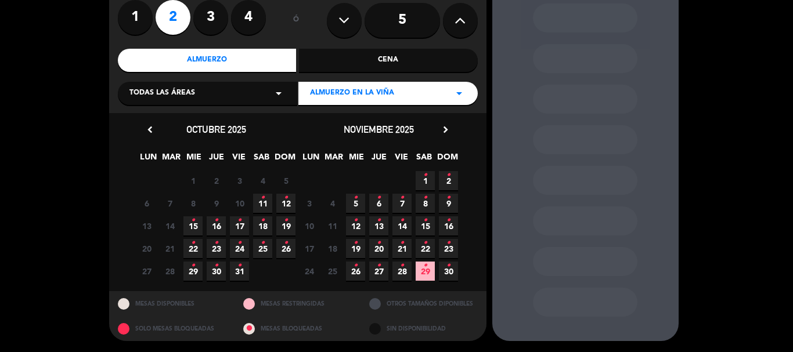
drag, startPoint x: 283, startPoint y: 222, endPoint x: 436, endPoint y: 350, distance: 198.7
click at [282, 223] on span "19 •" at bounding box center [285, 226] width 19 height 19
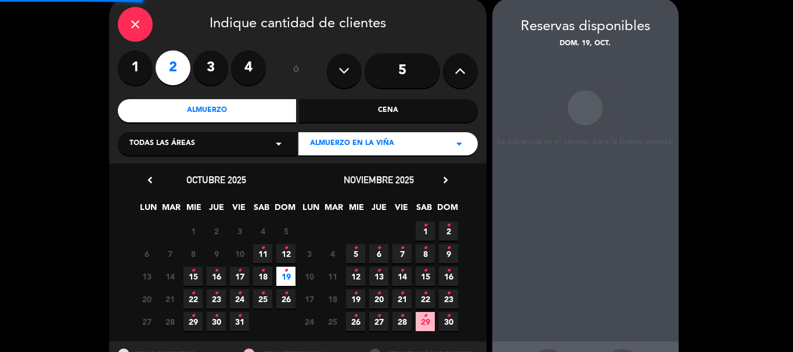
scroll to position [46, 0]
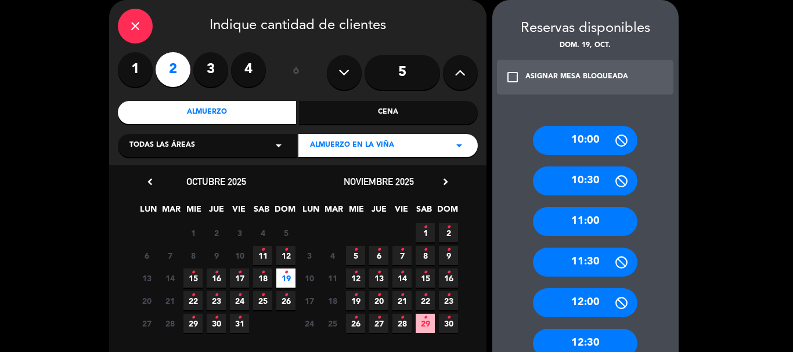
click at [580, 218] on div "11:00" at bounding box center [585, 221] width 105 height 29
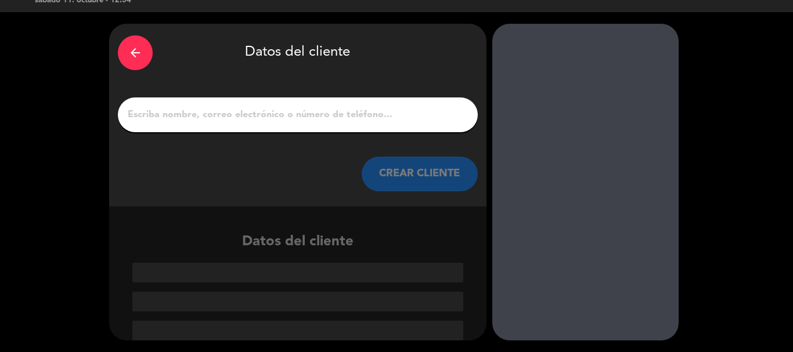
scroll to position [23, 0]
click at [371, 112] on input "1" at bounding box center [298, 115] width 343 height 16
paste input "[PERSON_NAME]"
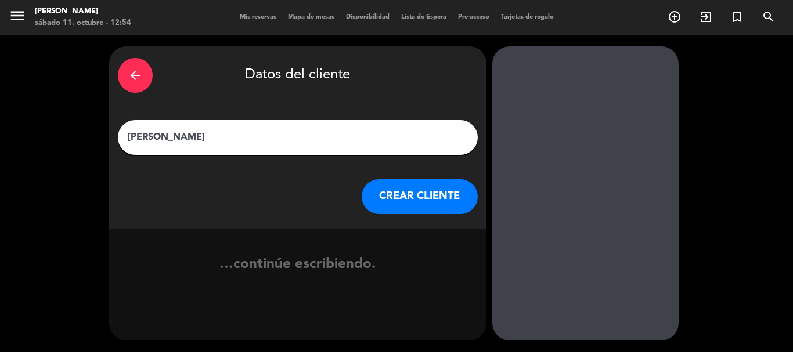
type input "[PERSON_NAME]"
click at [387, 193] on button "CREAR CLIENTE" at bounding box center [420, 196] width 116 height 35
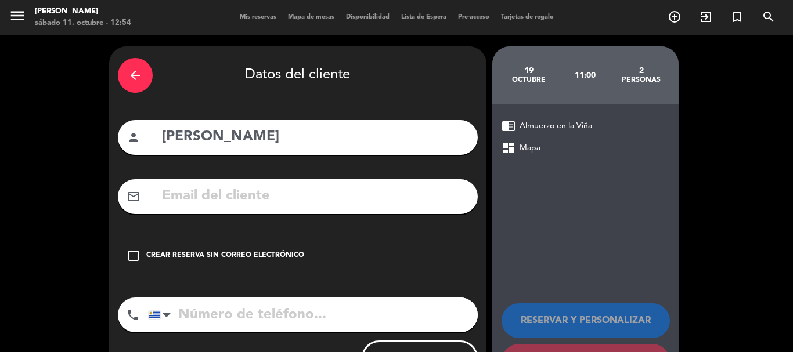
click at [292, 193] on input "text" at bounding box center [315, 197] width 308 height 24
click at [132, 257] on icon "check_box_outline_blank" at bounding box center [134, 256] width 14 height 14
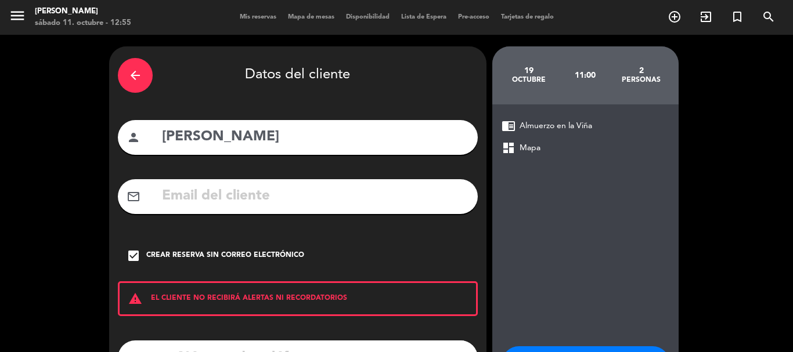
scroll to position [95, 0]
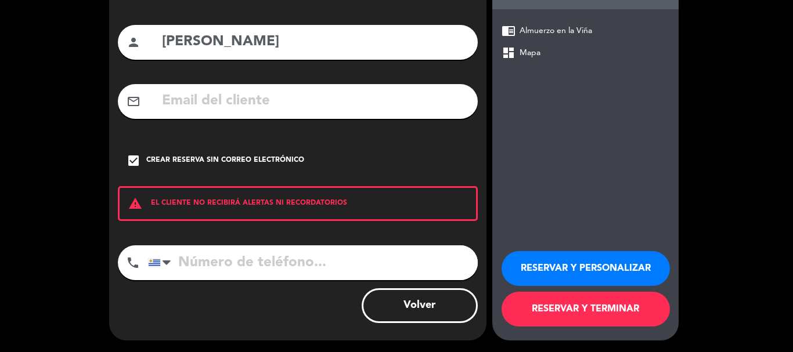
click at [249, 264] on input "tel" at bounding box center [313, 263] width 330 height 35
paste input "[PHONE_NUMBER]"
type input "[PHONE_NUMBER]"
click at [560, 262] on button "RESERVAR Y PERSONALIZAR" at bounding box center [586, 268] width 168 height 35
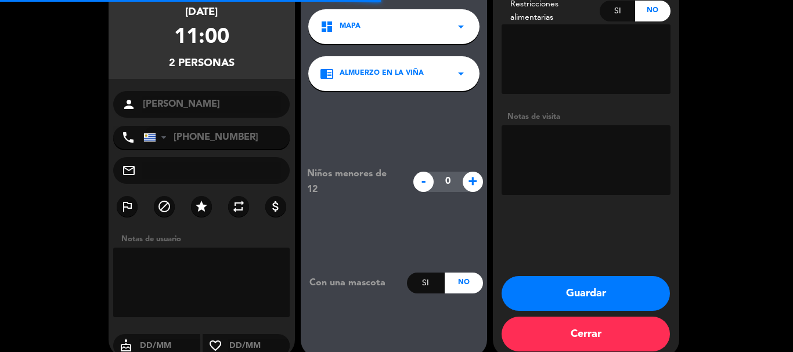
scroll to position [46, 0]
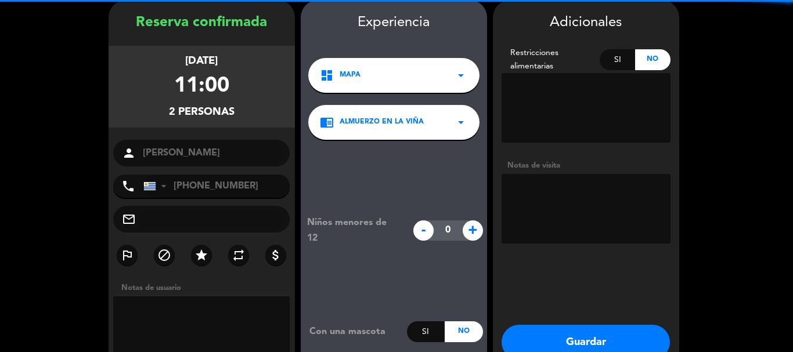
click at [553, 186] on textarea at bounding box center [586, 209] width 169 height 70
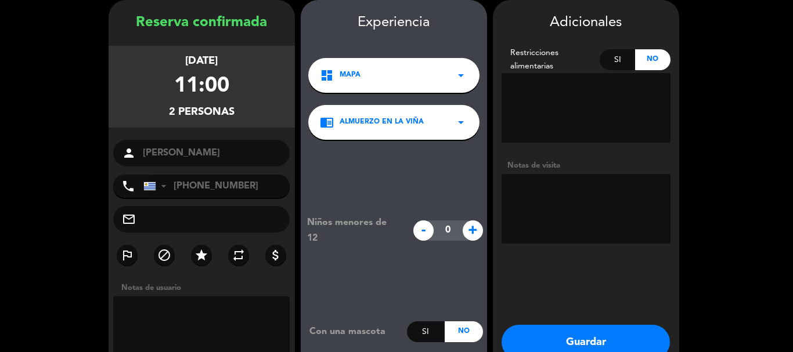
click at [543, 190] on textarea at bounding box center [586, 209] width 169 height 70
paste textarea "[PERSON_NAME] de la luz 1239, apto 103"
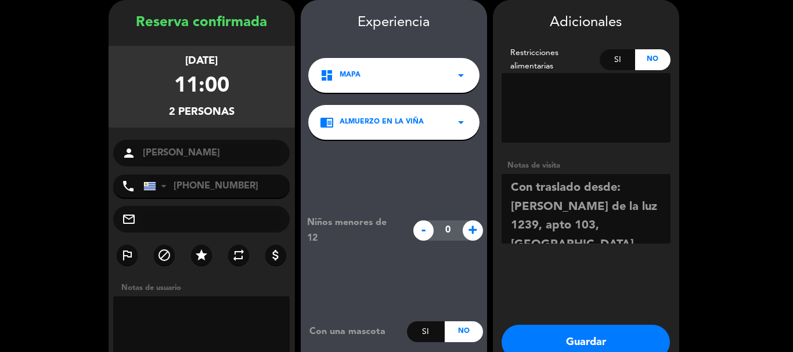
type textarea "Con traslado desde: [PERSON_NAME] de la luz 1239, apto 103, [GEOGRAPHIC_DATA]"
click at [589, 343] on button "Guardar" at bounding box center [586, 342] width 168 height 35
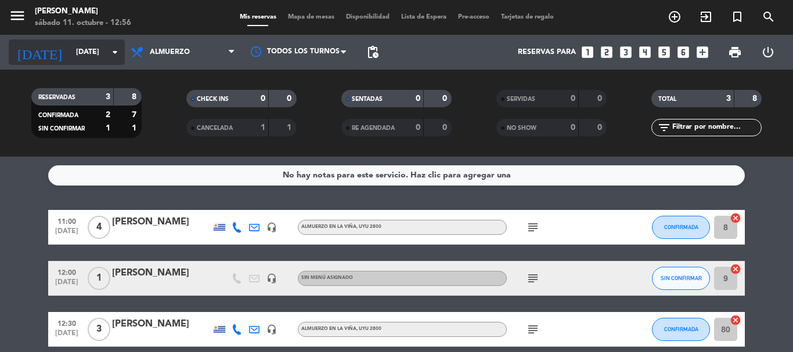
click at [113, 47] on icon "arrow_drop_down" at bounding box center [115, 52] width 14 height 14
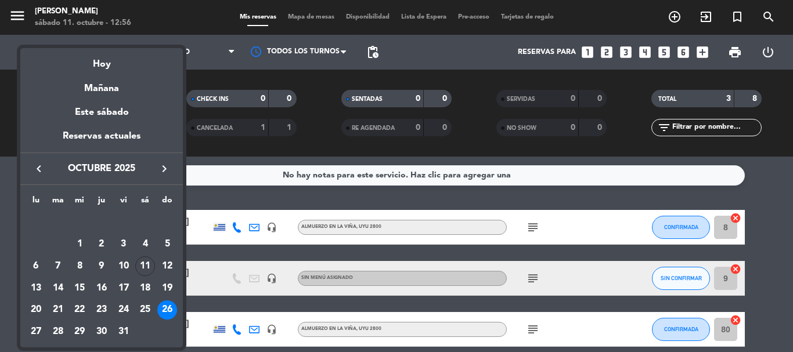
click at [166, 287] on div "19" at bounding box center [167, 289] width 20 height 20
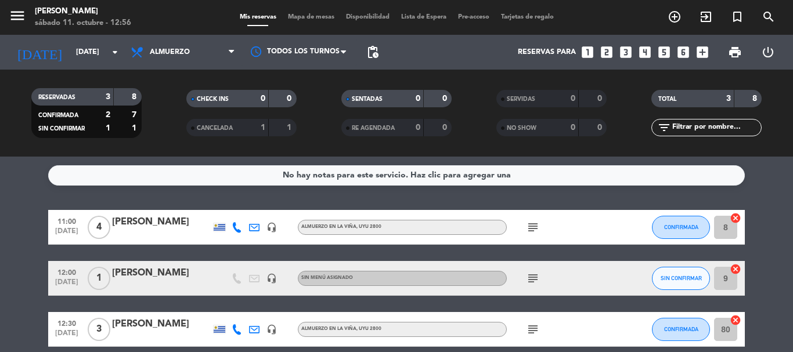
type input "[DATE]"
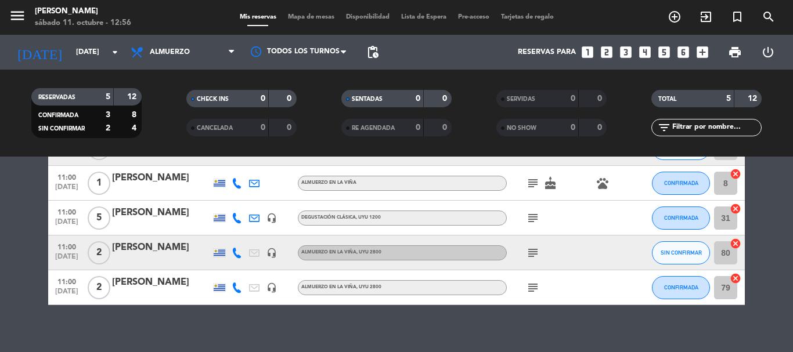
scroll to position [90, 0]
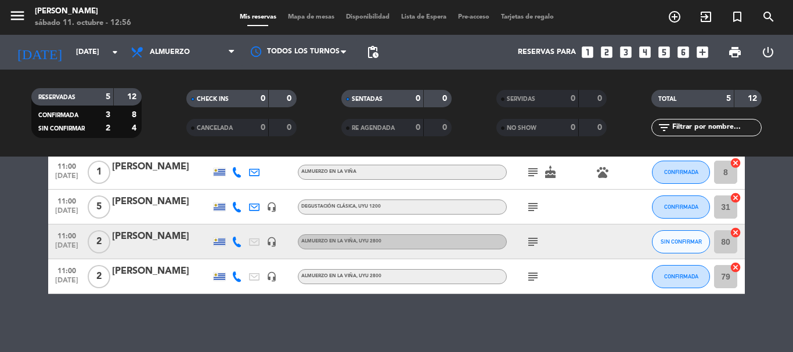
click at [534, 237] on icon "subject" at bounding box center [533, 242] width 14 height 14
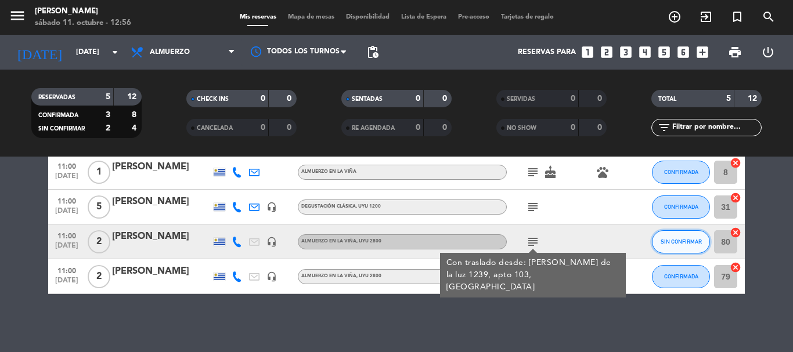
click at [689, 250] on button "SIN CONFIRMAR" at bounding box center [681, 242] width 58 height 23
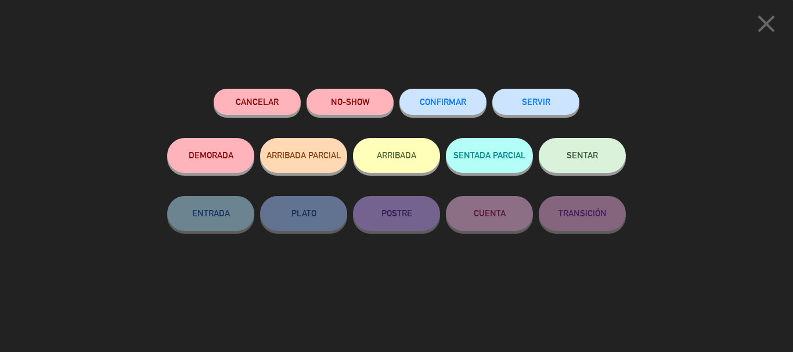
click at [473, 100] on button "CONFIRMAR" at bounding box center [443, 102] width 87 height 26
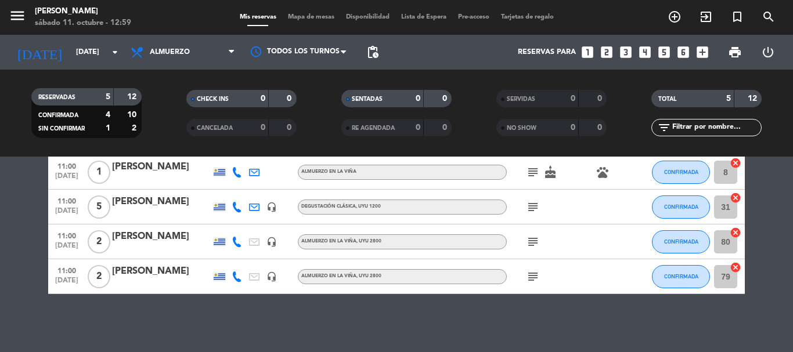
click at [532, 241] on icon "subject" at bounding box center [533, 242] width 14 height 14
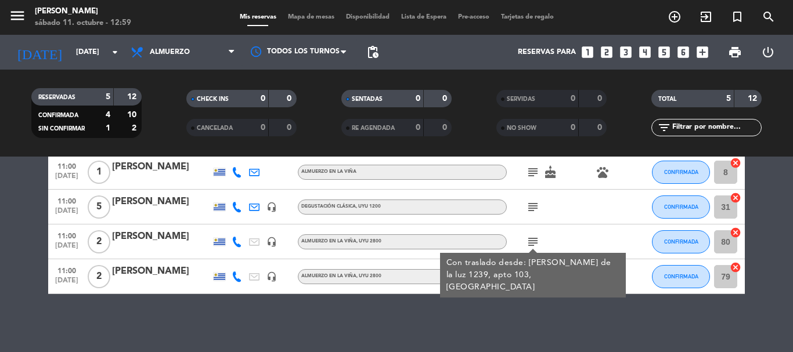
click at [165, 232] on div "[PERSON_NAME]" at bounding box center [161, 236] width 99 height 15
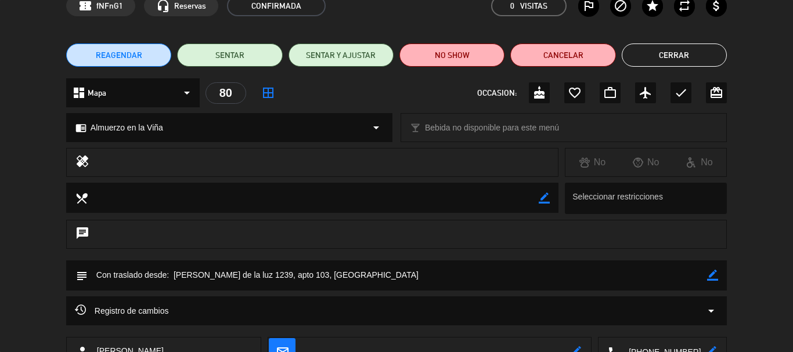
scroll to position [116, 0]
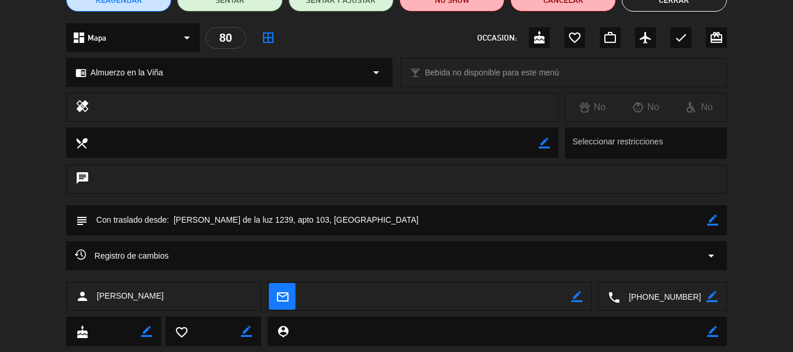
drag, startPoint x: 714, startPoint y: 225, endPoint x: 701, endPoint y: 225, distance: 12.2
click at [712, 224] on icon "border_color" at bounding box center [712, 220] width 11 height 11
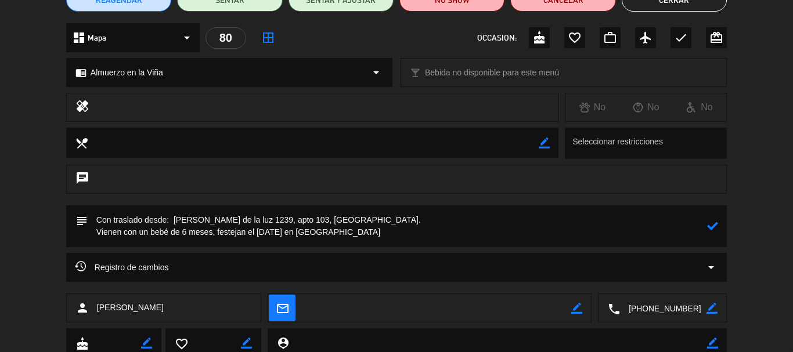
click at [717, 226] on icon at bounding box center [712, 226] width 11 height 11
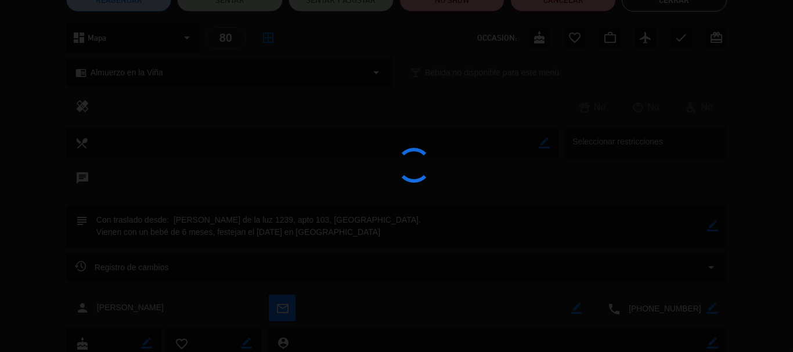
type textarea "Con traslado desde: [PERSON_NAME] de la luz 1239, apto 103, [GEOGRAPHIC_DATA]. …"
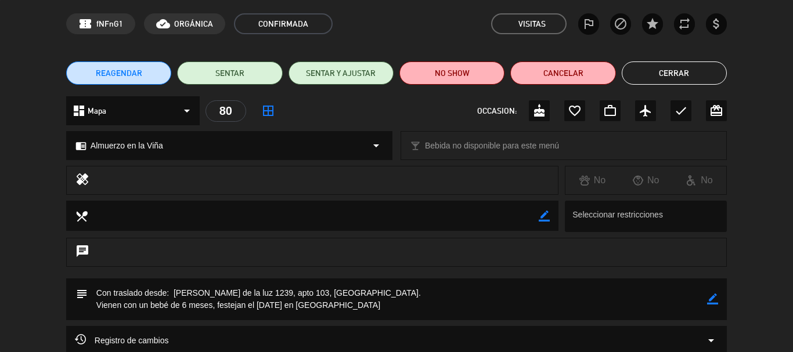
scroll to position [0, 0]
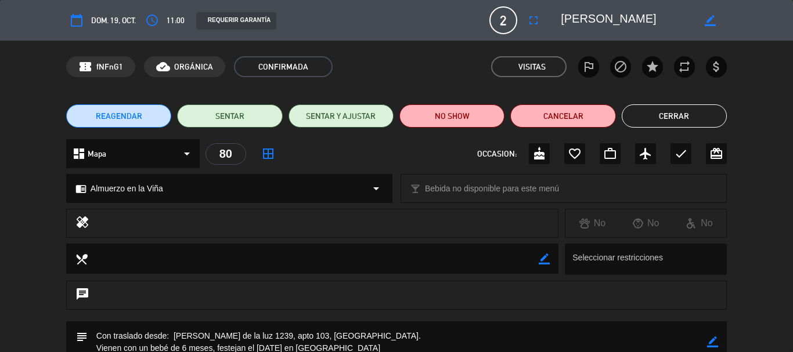
click at [700, 113] on button "Cerrar" at bounding box center [674, 116] width 105 height 23
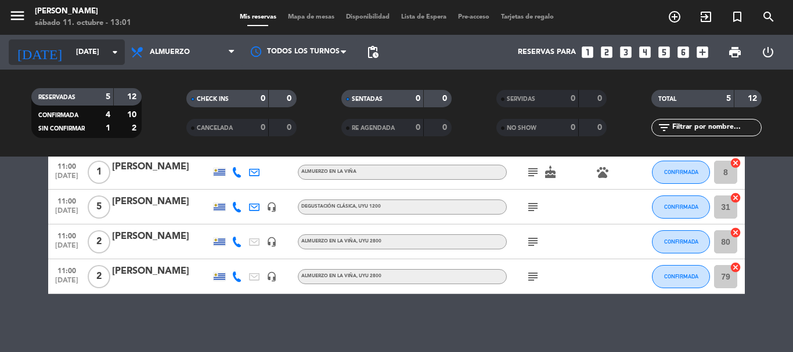
click at [117, 51] on icon "arrow_drop_down" at bounding box center [115, 52] width 14 height 14
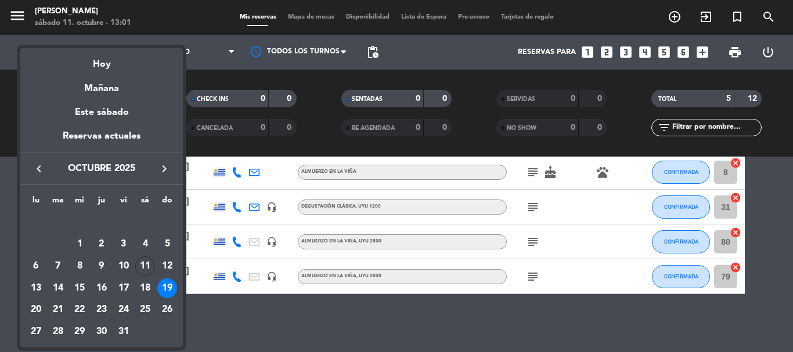
click at [147, 284] on div "18" at bounding box center [145, 289] width 20 height 20
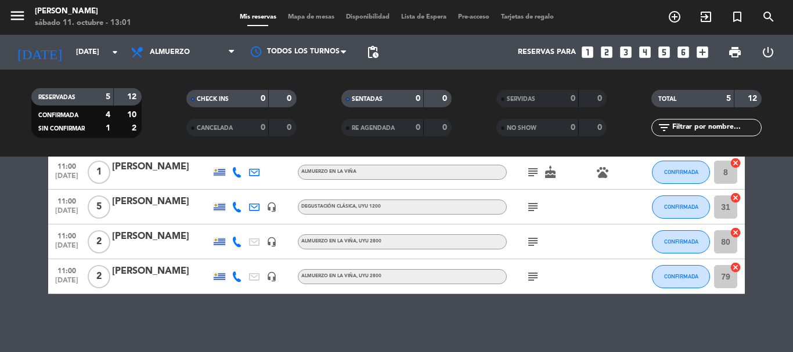
type input "[DATE]"
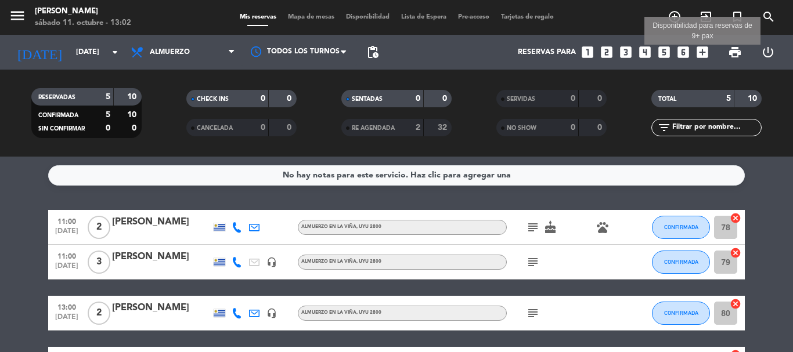
click at [699, 49] on icon "add_box" at bounding box center [702, 52] width 15 height 15
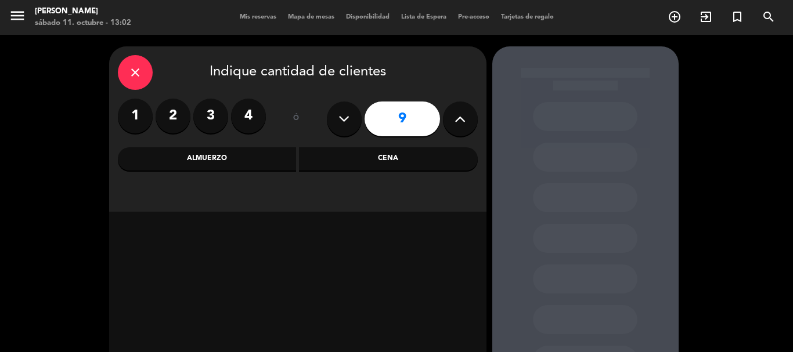
drag, startPoint x: 172, startPoint y: 120, endPoint x: 182, endPoint y: 124, distance: 11.2
click at [171, 120] on label "2" at bounding box center [173, 116] width 35 height 35
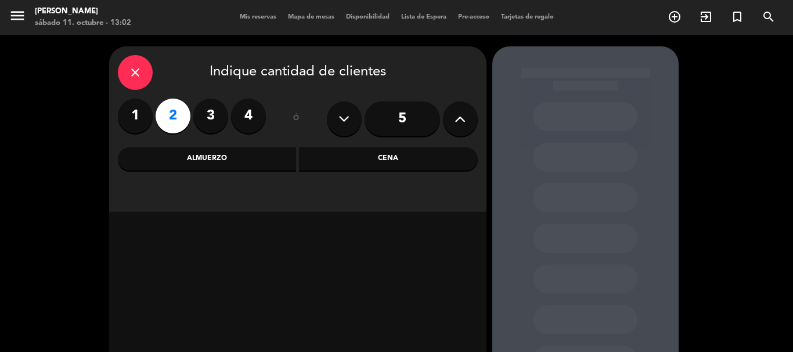
drag, startPoint x: 234, startPoint y: 163, endPoint x: 284, endPoint y: 176, distance: 51.7
click at [235, 163] on div "Almuerzo" at bounding box center [207, 158] width 179 height 23
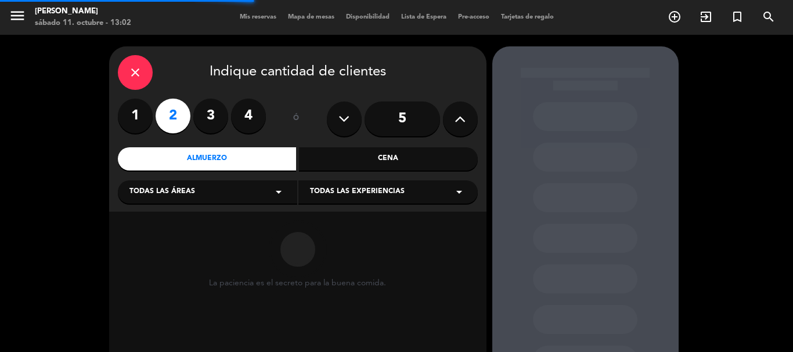
click at [449, 196] on div "Todas las experiencias arrow_drop_down" at bounding box center [387, 192] width 179 height 23
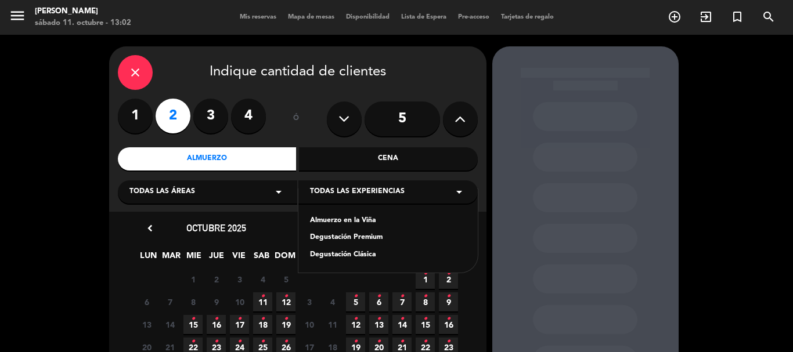
click at [373, 220] on div "Almuerzo en la Viña" at bounding box center [388, 221] width 156 height 12
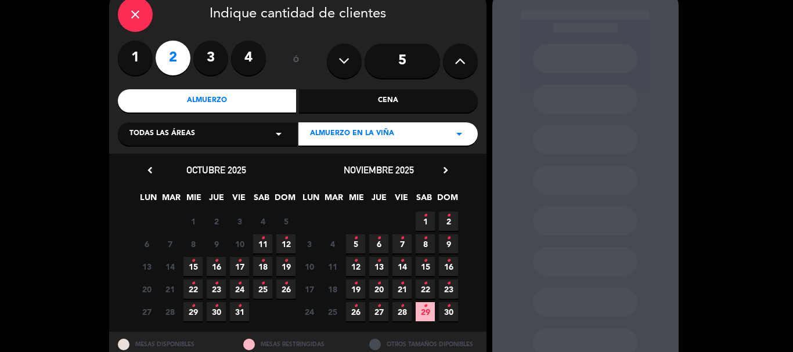
drag, startPoint x: 263, startPoint y: 264, endPoint x: 322, endPoint y: 341, distance: 97.0
click at [264, 265] on icon "•" at bounding box center [263, 261] width 4 height 19
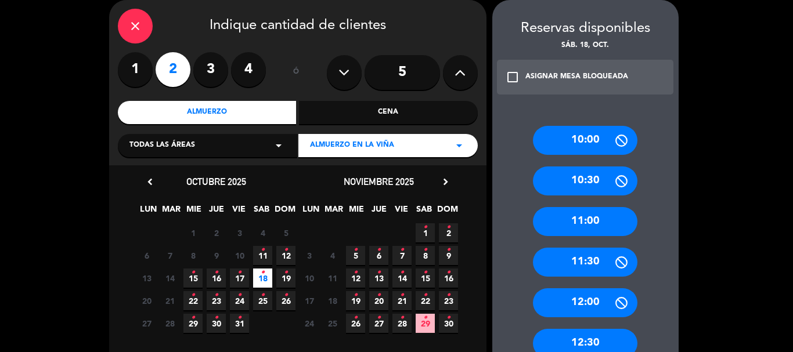
click at [582, 218] on div "11:00" at bounding box center [585, 221] width 105 height 29
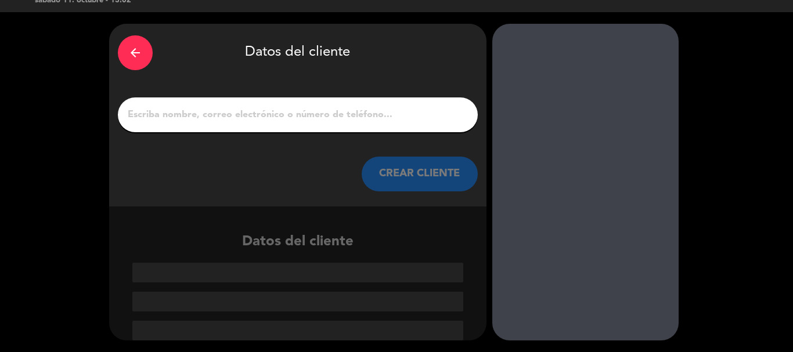
click at [285, 119] on input "1" at bounding box center [298, 115] width 343 height 16
drag, startPoint x: 219, startPoint y: 95, endPoint x: 212, endPoint y: 110, distance: 16.1
paste input "[PERSON_NAME]"
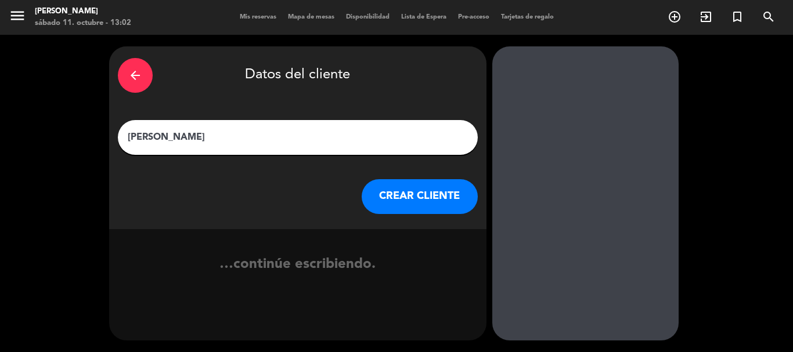
scroll to position [0, 0]
type input "[PERSON_NAME]"
click at [402, 203] on button "CREAR CLIENTE" at bounding box center [420, 196] width 116 height 35
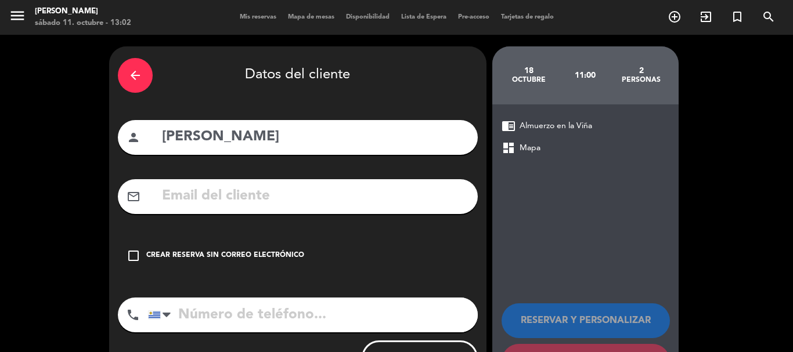
click at [244, 194] on input "text" at bounding box center [315, 197] width 308 height 24
paste input "[EMAIL_ADDRESS][DOMAIN_NAME]"
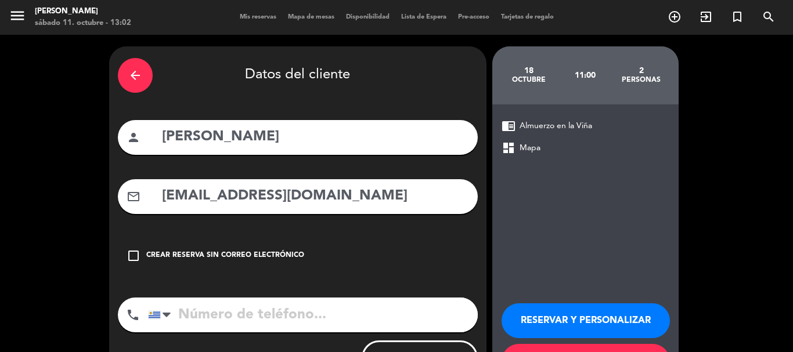
type input "[EMAIL_ADDRESS][DOMAIN_NAME]"
click at [254, 321] on input "tel" at bounding box center [313, 315] width 330 height 35
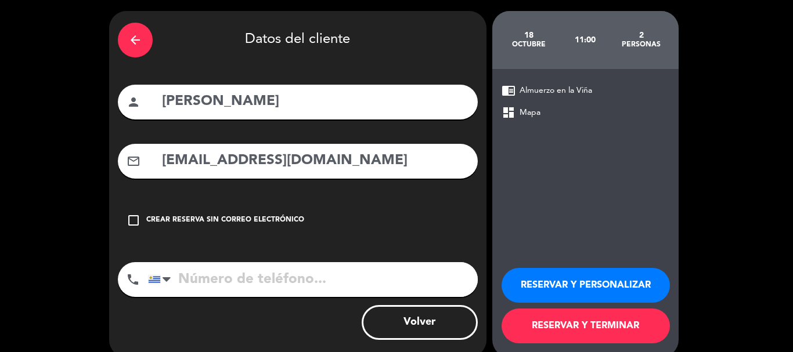
scroll to position [52, 0]
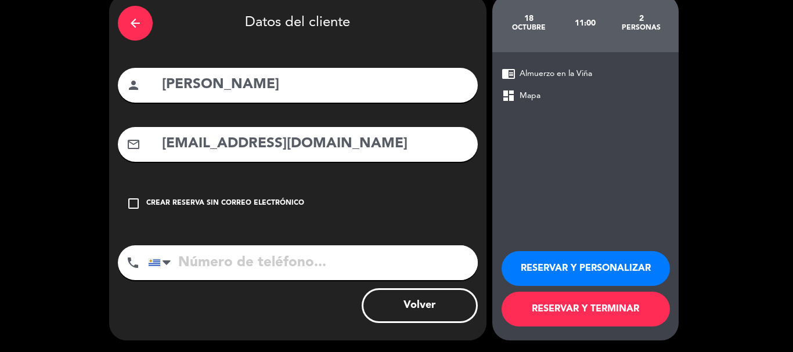
drag, startPoint x: 298, startPoint y: 264, endPoint x: 258, endPoint y: 267, distance: 40.1
click at [258, 267] on input "tel" at bounding box center [313, 263] width 330 height 35
paste input "[PHONE_NUMBER]"
type input "[PHONE_NUMBER]"
click at [537, 269] on button "RESERVAR Y PERSONALIZAR" at bounding box center [586, 268] width 168 height 35
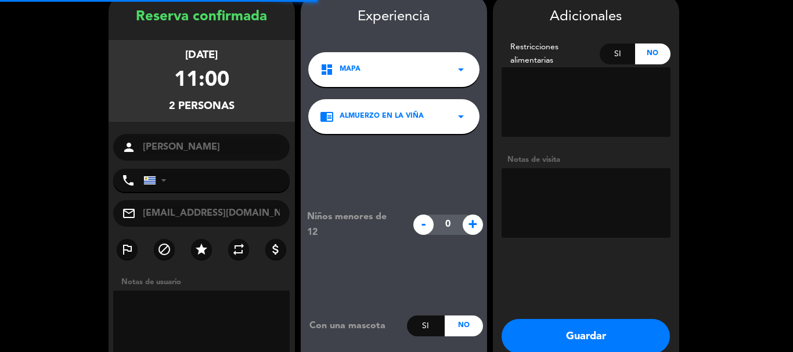
type input "[PHONE_NUMBER]"
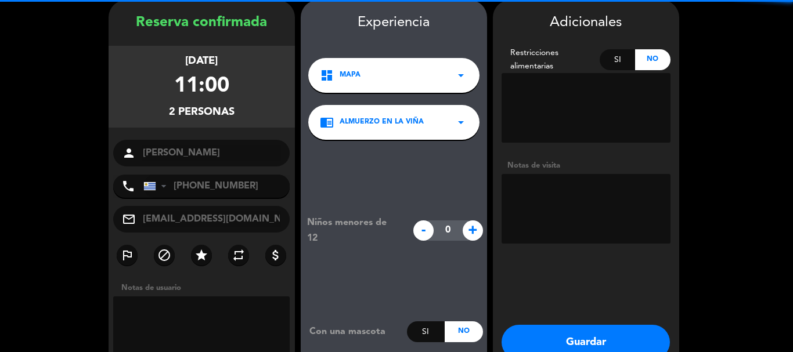
click at [548, 192] on textarea at bounding box center [586, 209] width 169 height 70
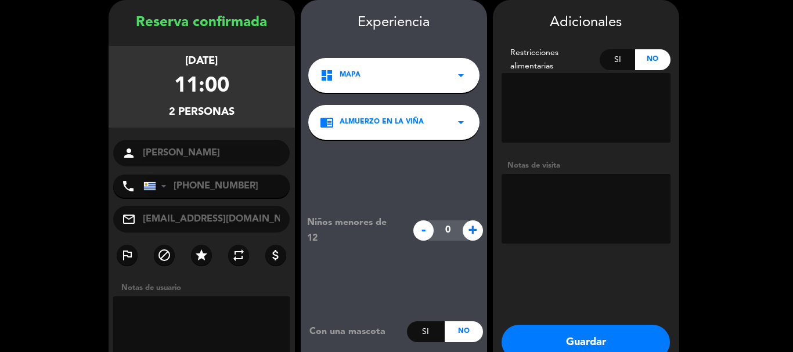
paste textarea "[GEOGRAPHIC_DATA][PERSON_NAME] esquina [PERSON_NAME]"
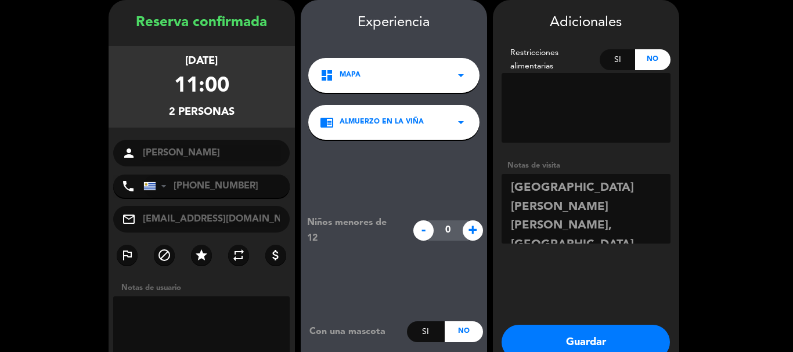
click at [627, 208] on textarea at bounding box center [586, 209] width 169 height 70
click at [513, 193] on textarea at bounding box center [586, 209] width 169 height 70
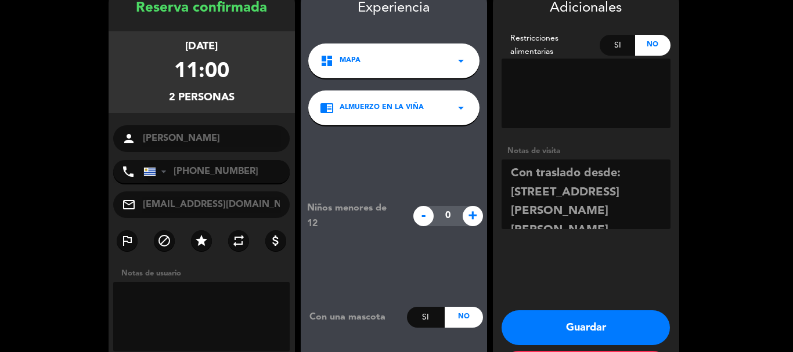
scroll to position [105, 0]
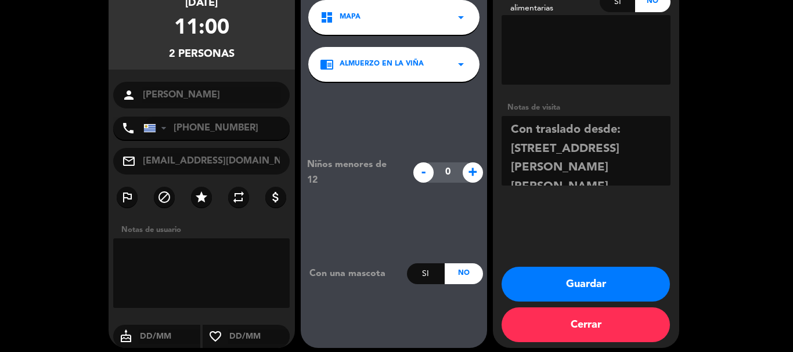
type textarea "Con traslado desde: [STREET_ADDRESS][PERSON_NAME][PERSON_NAME]"
click at [596, 277] on button "Guardar" at bounding box center [586, 284] width 168 height 35
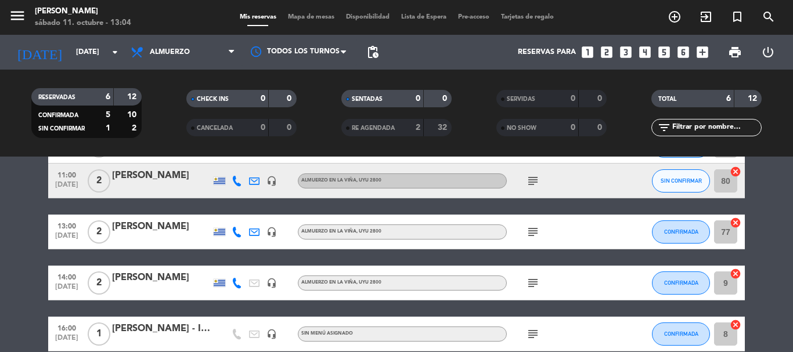
scroll to position [58, 0]
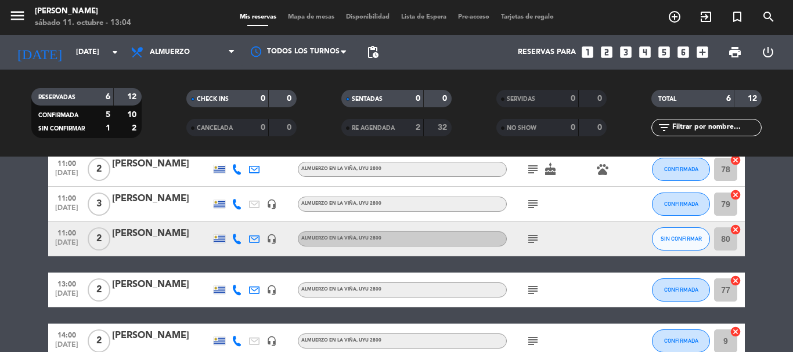
click at [532, 243] on icon "subject" at bounding box center [533, 239] width 14 height 14
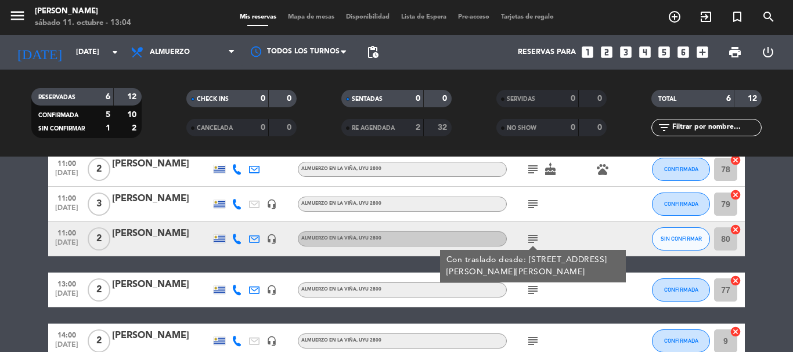
drag, startPoint x: 554, startPoint y: 234, endPoint x: 624, endPoint y: 235, distance: 70.3
click at [604, 235] on div "subject Con traslado desde: [GEOGRAPHIC_DATA][PERSON_NAME][PERSON_NAME], [GEOGR…" at bounding box center [559, 239] width 105 height 34
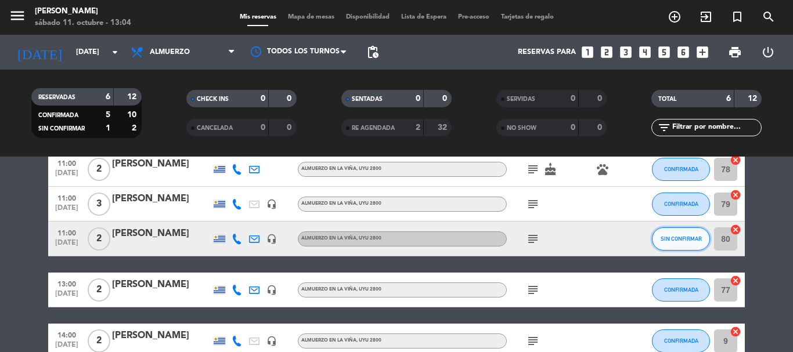
click at [660, 240] on button "SIN CONFIRMAR" at bounding box center [681, 239] width 58 height 23
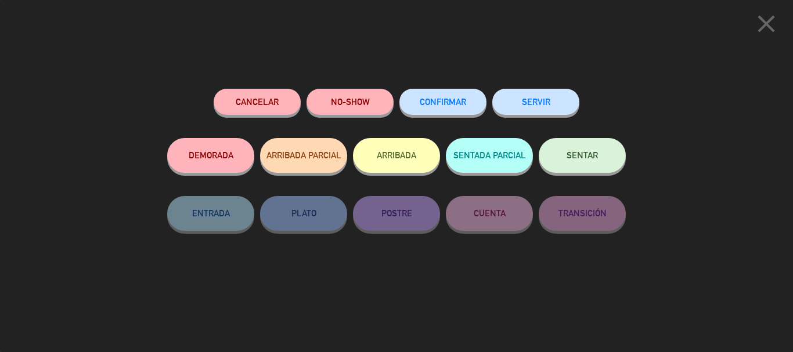
click at [444, 101] on span "CONFIRMAR" at bounding box center [443, 102] width 46 height 10
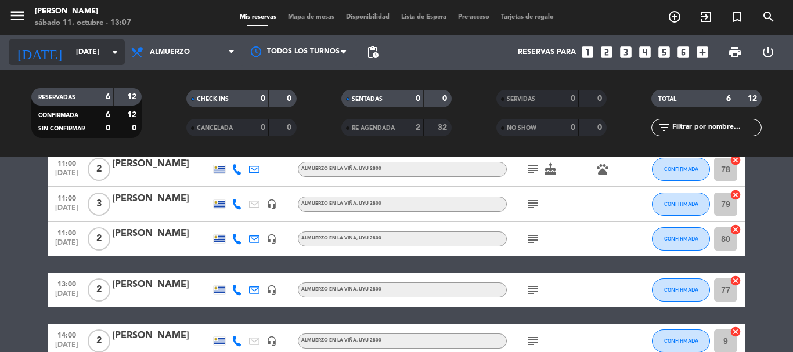
click at [118, 47] on icon "arrow_drop_down" at bounding box center [115, 52] width 14 height 14
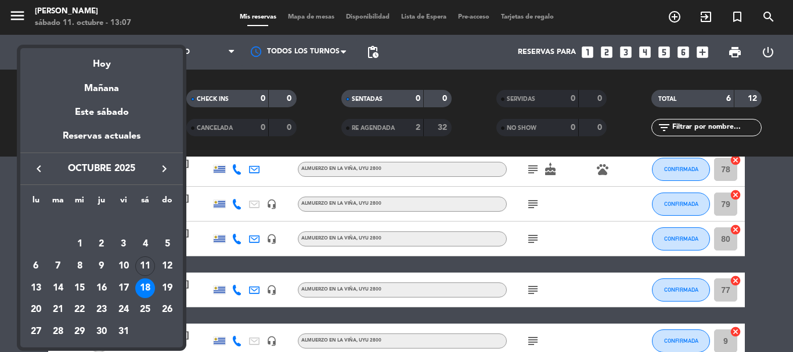
click at [166, 292] on div "19" at bounding box center [167, 289] width 20 height 20
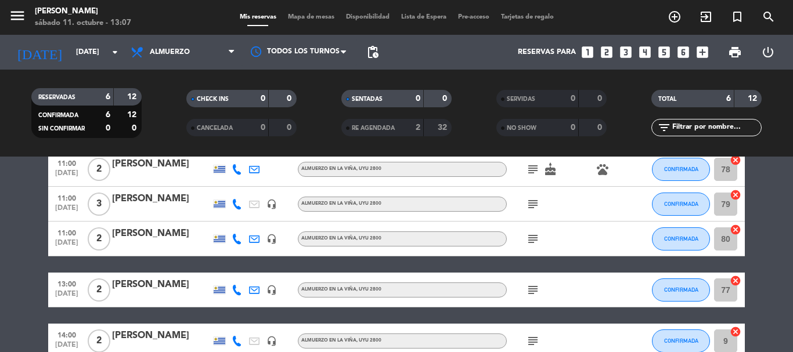
type input "[DATE]"
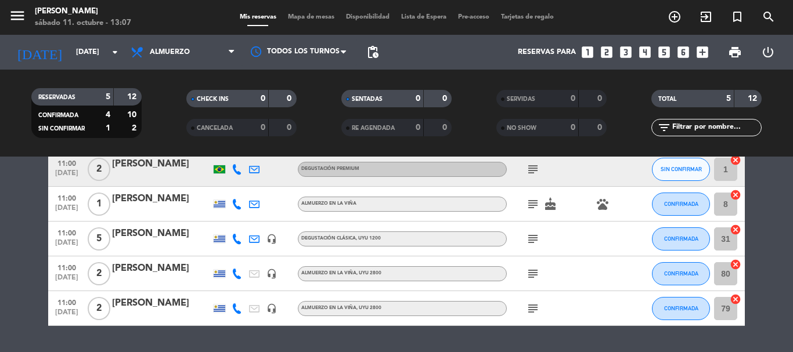
click at [159, 196] on div "[PERSON_NAME]" at bounding box center [161, 199] width 99 height 15
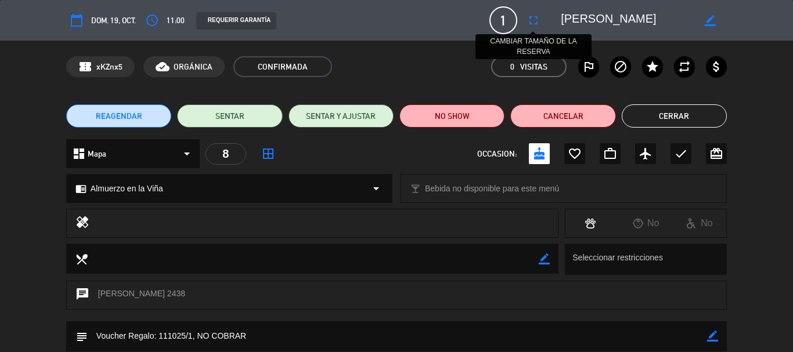
click at [539, 20] on icon "fullscreen" at bounding box center [534, 20] width 14 height 14
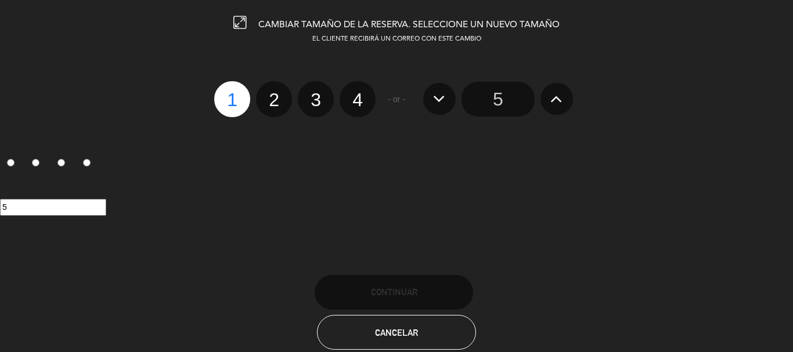
click at [273, 105] on label "2" at bounding box center [274, 99] width 36 height 36
click at [273, 93] on input "2" at bounding box center [273, 90] width 8 height 8
radio input "true"
radio input "false"
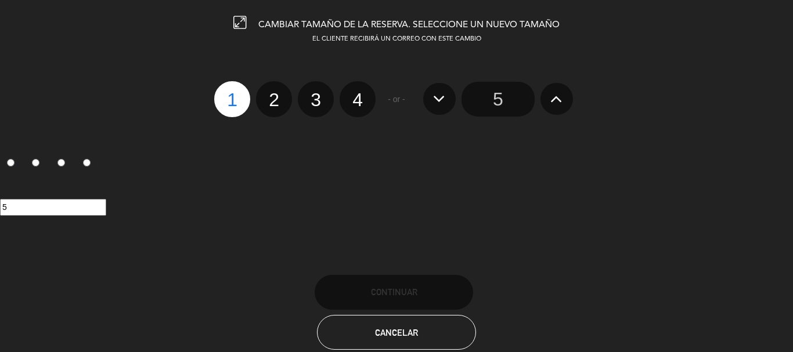
radio input "false"
radio input "true"
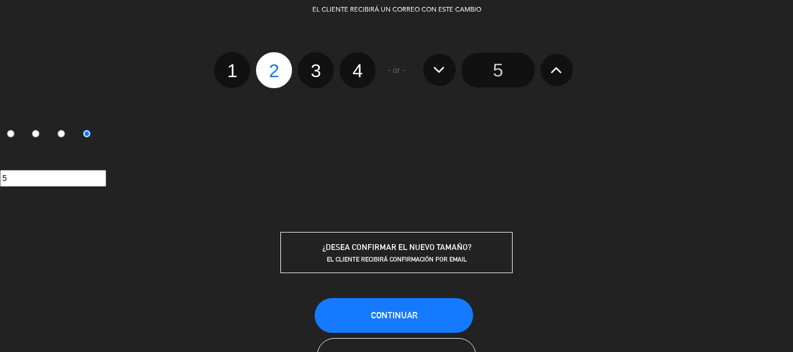
scroll to position [75, 0]
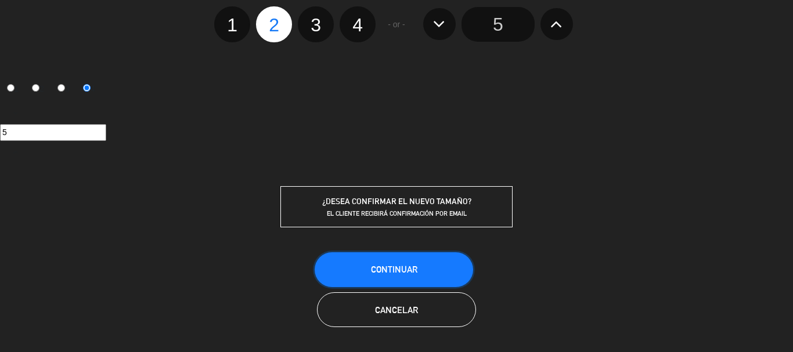
click at [412, 275] on button "Continuar" at bounding box center [394, 270] width 159 height 35
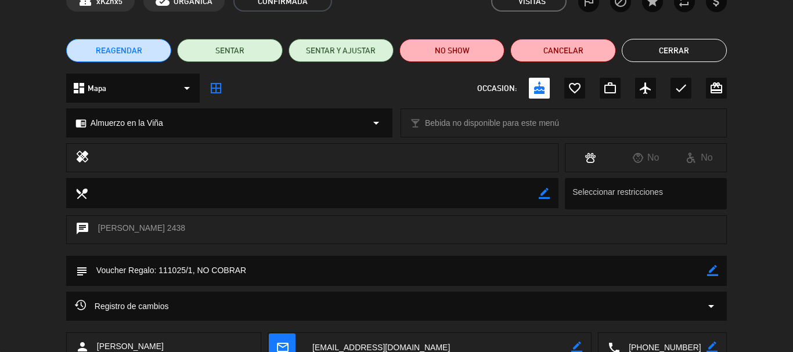
scroll to position [116, 0]
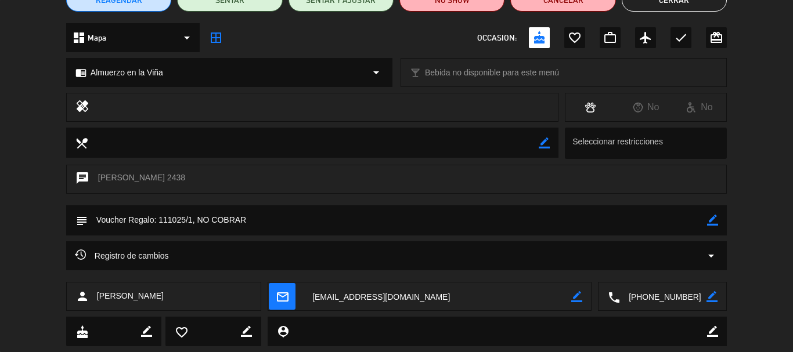
click at [713, 221] on icon "border_color" at bounding box center [712, 220] width 11 height 11
click at [192, 220] on textarea at bounding box center [398, 221] width 620 height 30
click at [322, 222] on textarea at bounding box center [398, 221] width 620 height 30
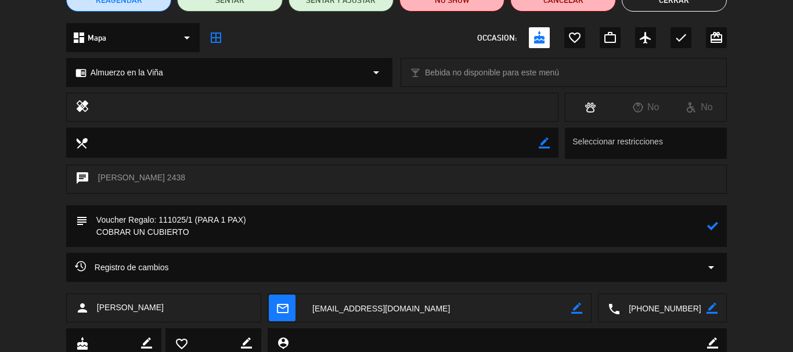
click at [710, 226] on icon at bounding box center [712, 226] width 11 height 11
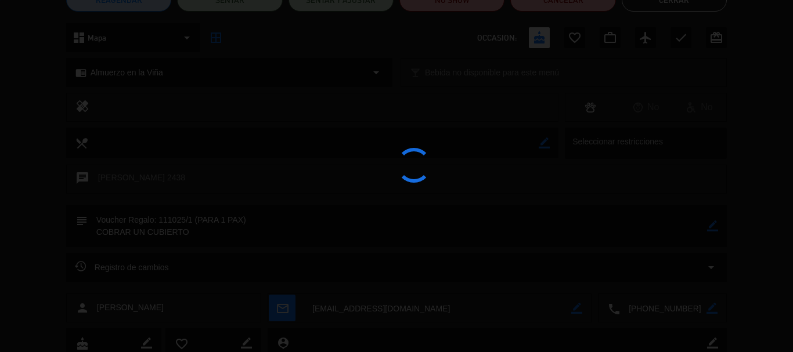
type textarea "Voucher Regalo: 111025/1 (PARA 1 PAX) COBRAR UN CUBIERTO"
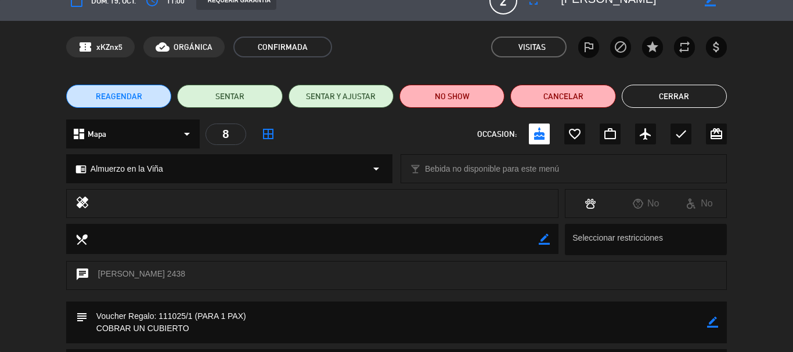
scroll to position [0, 0]
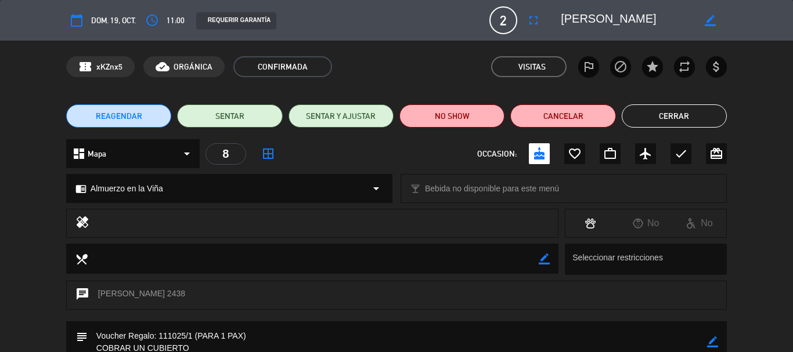
click at [682, 118] on button "Cerrar" at bounding box center [674, 116] width 105 height 23
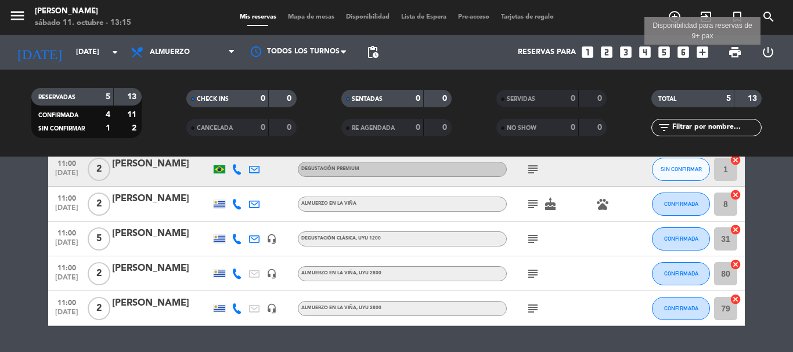
click at [700, 49] on icon "add_box" at bounding box center [702, 52] width 15 height 15
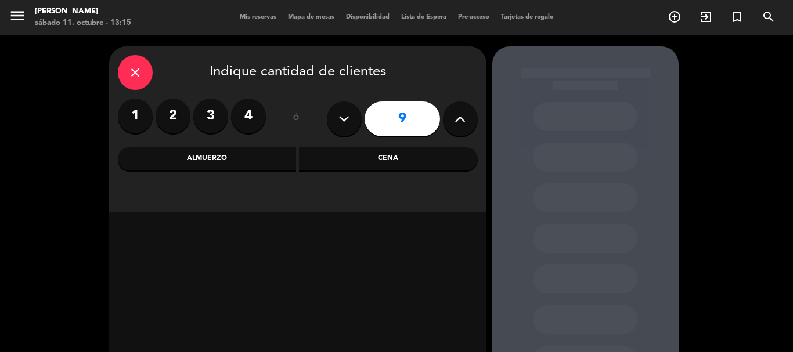
click at [456, 122] on icon at bounding box center [460, 118] width 11 height 17
click at [462, 123] on icon at bounding box center [460, 118] width 11 height 17
click at [455, 124] on icon at bounding box center [460, 118] width 11 height 17
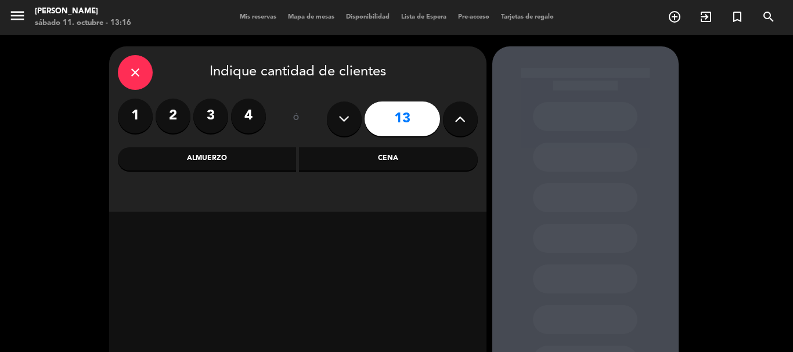
type input "14"
click at [257, 163] on div "Almuerzo" at bounding box center [207, 158] width 179 height 23
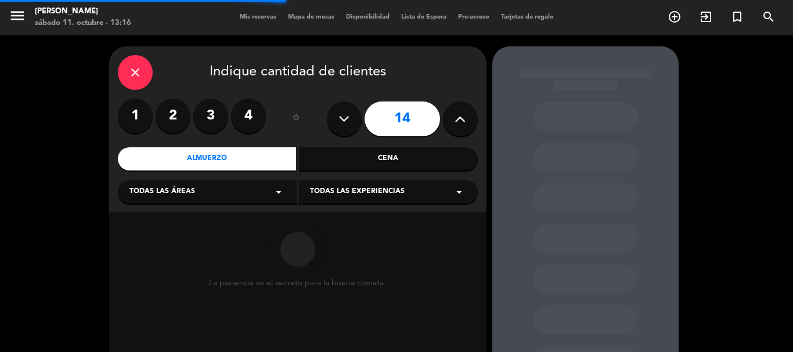
click at [459, 197] on icon "arrow_drop_down" at bounding box center [459, 192] width 14 height 14
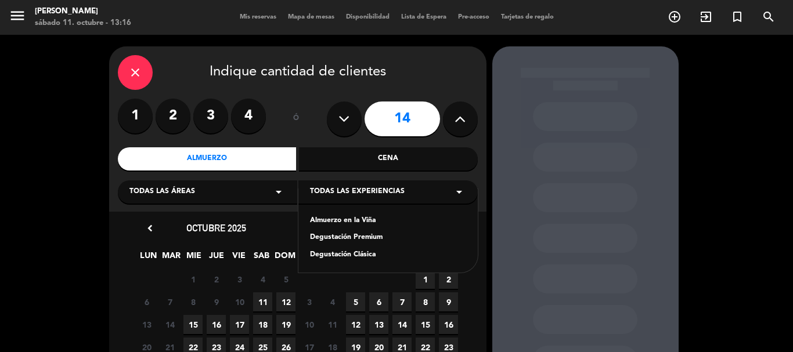
click at [358, 219] on div "Almuerzo en la Viña" at bounding box center [388, 221] width 156 height 12
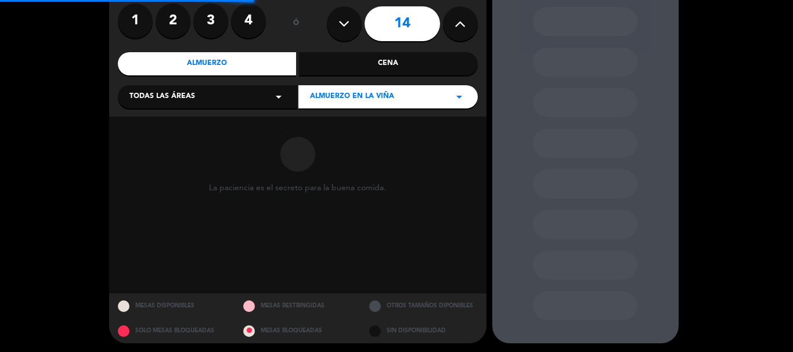
scroll to position [98, 0]
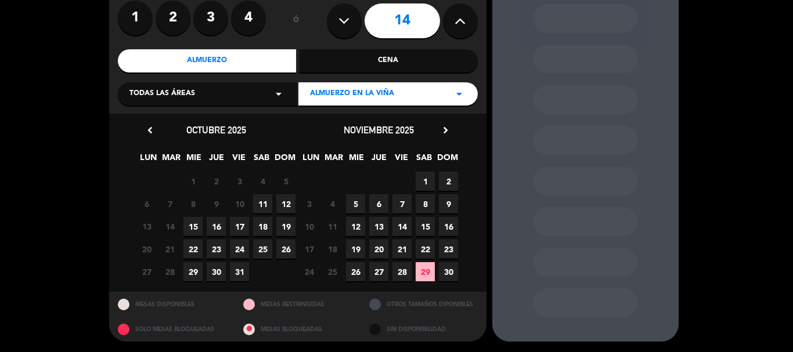
drag, startPoint x: 403, startPoint y: 253, endPoint x: 410, endPoint y: 263, distance: 12.1
click at [403, 254] on span "21" at bounding box center [402, 249] width 19 height 19
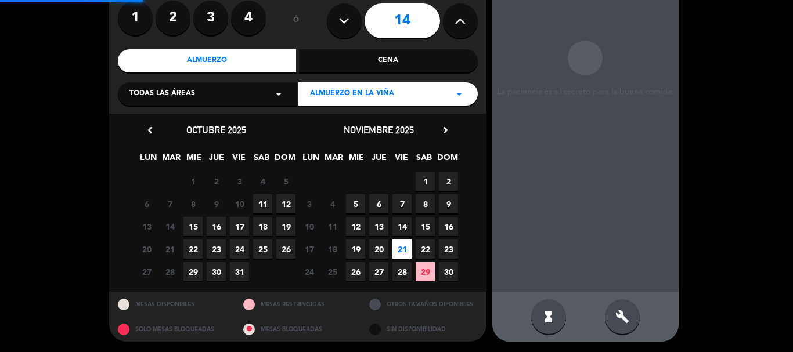
scroll to position [46, 0]
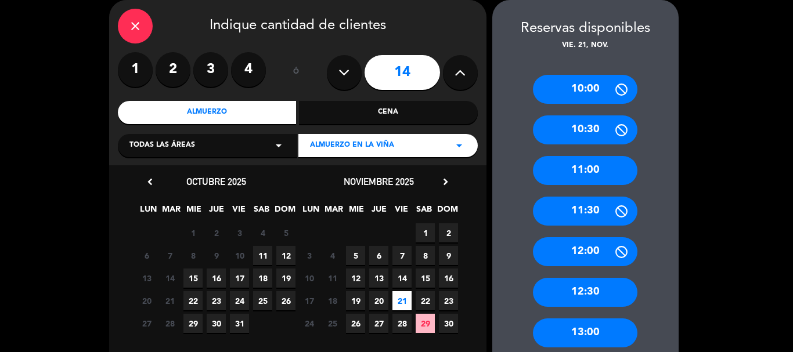
click at [573, 172] on div "11:00" at bounding box center [585, 170] width 105 height 29
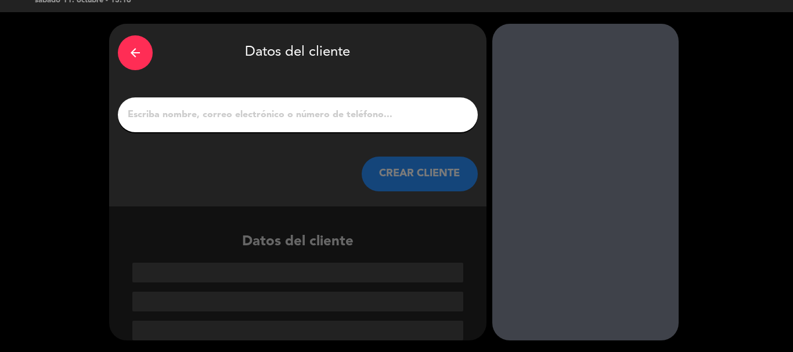
scroll to position [23, 0]
click at [266, 117] on input "1" at bounding box center [298, 115] width 343 height 16
click at [324, 108] on input "1" at bounding box center [298, 115] width 343 height 16
paste input "[PERSON_NAME]"
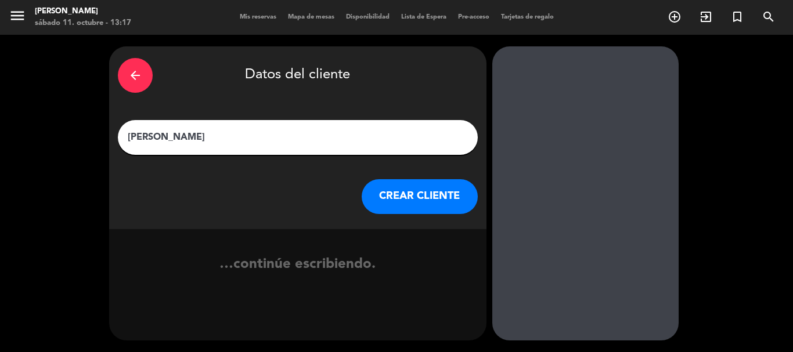
scroll to position [0, 0]
type input "[PERSON_NAME]"
click at [394, 201] on button "CREAR CLIENTE" at bounding box center [420, 196] width 116 height 35
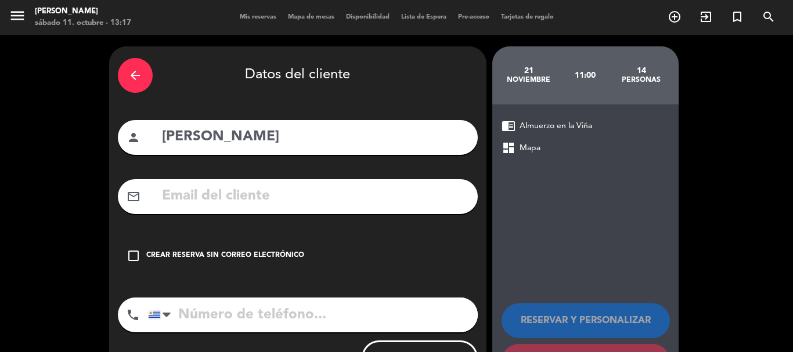
drag, startPoint x: 240, startPoint y: 203, endPoint x: 242, endPoint y: 190, distance: 12.8
click at [241, 200] on input "text" at bounding box center [315, 197] width 308 height 24
paste input "[EMAIL_ADDRESS][DOMAIN_NAME]"
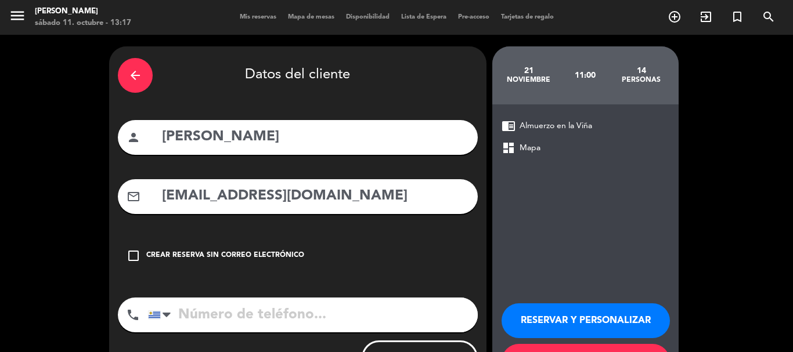
type input "[EMAIL_ADDRESS][DOMAIN_NAME]"
click at [260, 317] on input "tel" at bounding box center [313, 315] width 330 height 35
click at [233, 323] on input "tel" at bounding box center [313, 315] width 330 height 35
paste input "[PHONE_NUMBER]"
type input "[PHONE_NUMBER]"
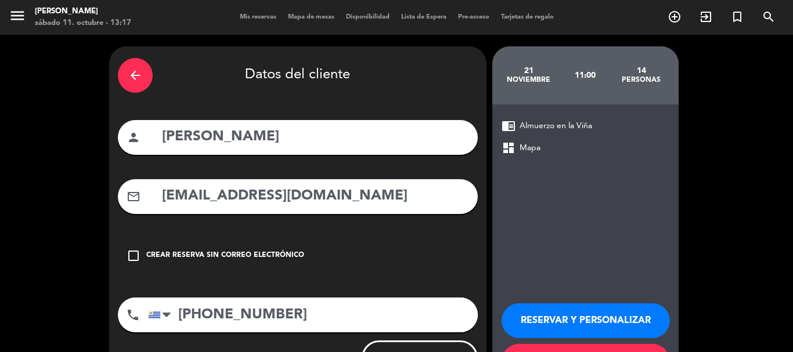
click at [590, 307] on button "RESERVAR Y PERSONALIZAR" at bounding box center [586, 321] width 168 height 35
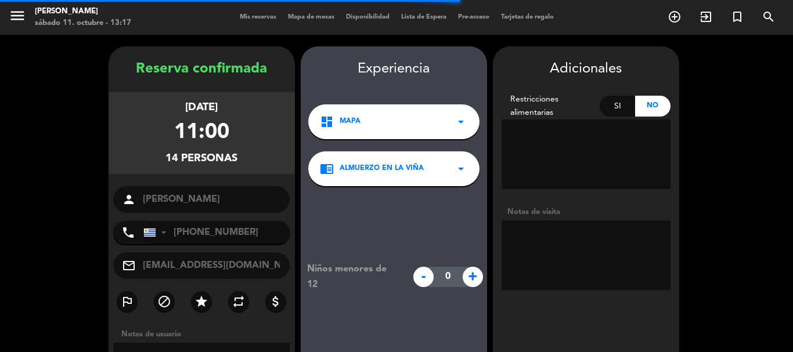
scroll to position [46, 0]
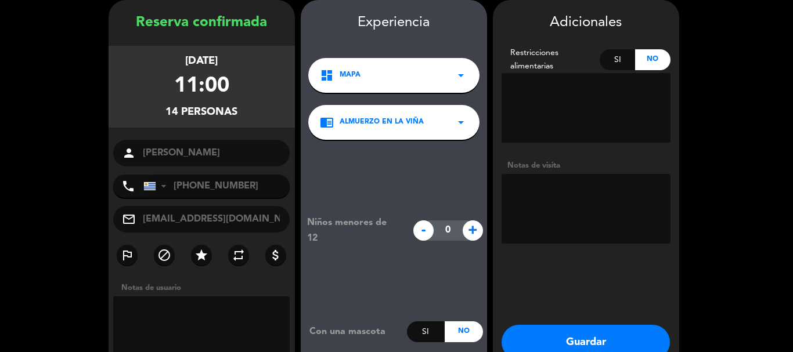
click at [531, 191] on textarea at bounding box center [586, 209] width 169 height 70
type textarea "C"
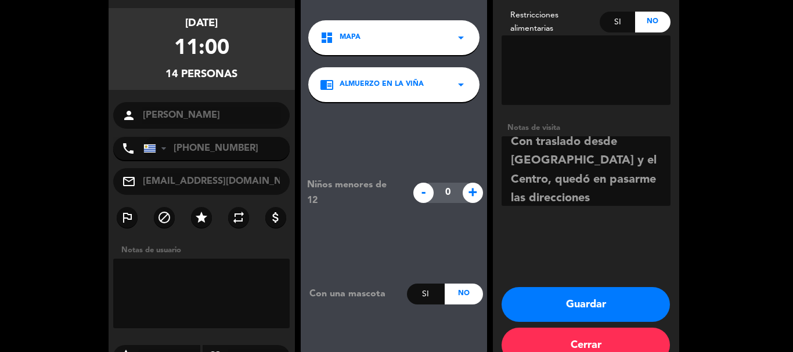
scroll to position [105, 0]
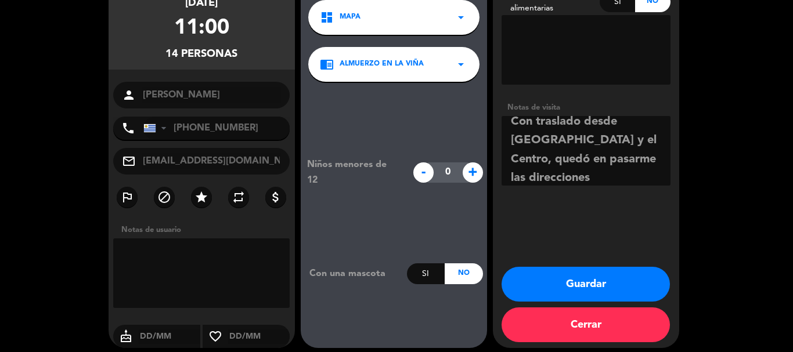
type textarea "Pedir seña del 30%. Con traslado desde [GEOGRAPHIC_DATA] y el Centro, quedó en …"
click at [583, 287] on button "Guardar" at bounding box center [586, 284] width 168 height 35
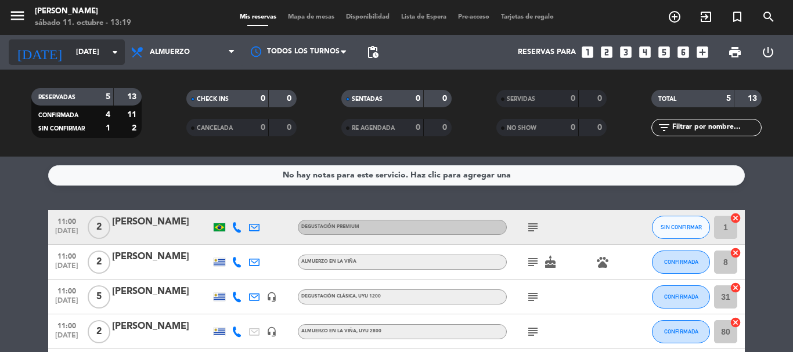
click at [112, 54] on icon "arrow_drop_down" at bounding box center [115, 52] width 14 height 14
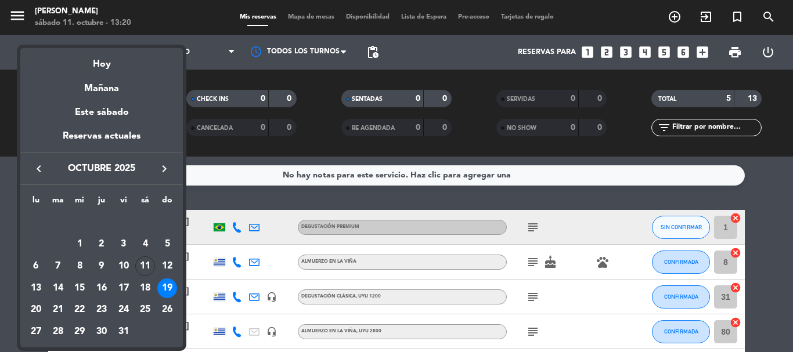
click at [164, 172] on icon "keyboard_arrow_right" at bounding box center [164, 169] width 14 height 14
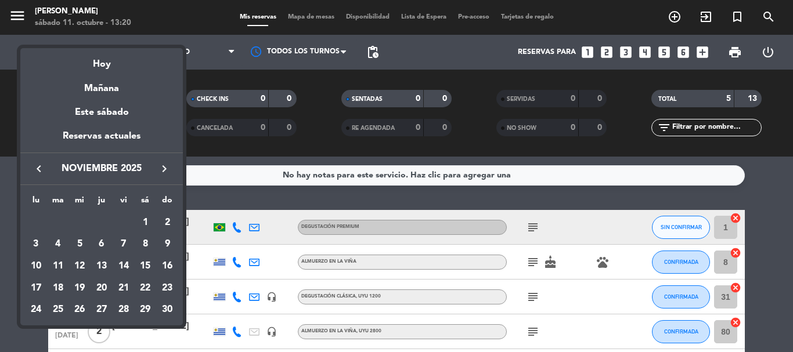
drag, startPoint x: 118, startPoint y: 290, endPoint x: 130, endPoint y: 292, distance: 11.8
click at [120, 289] on div "21" at bounding box center [124, 289] width 20 height 20
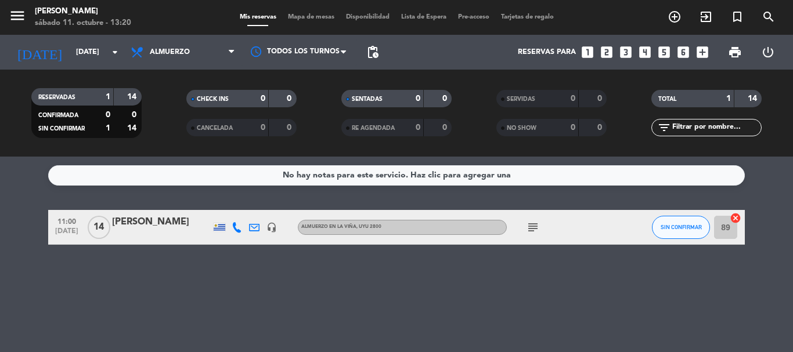
click at [530, 229] on icon "subject" at bounding box center [533, 228] width 14 height 14
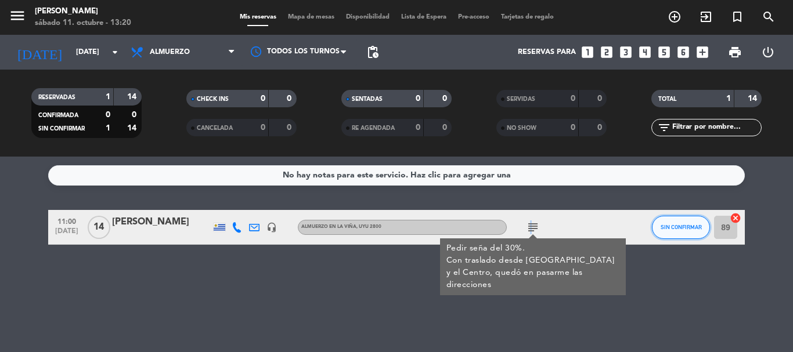
click at [670, 233] on button "SIN CONFIRMAR" at bounding box center [681, 227] width 58 height 23
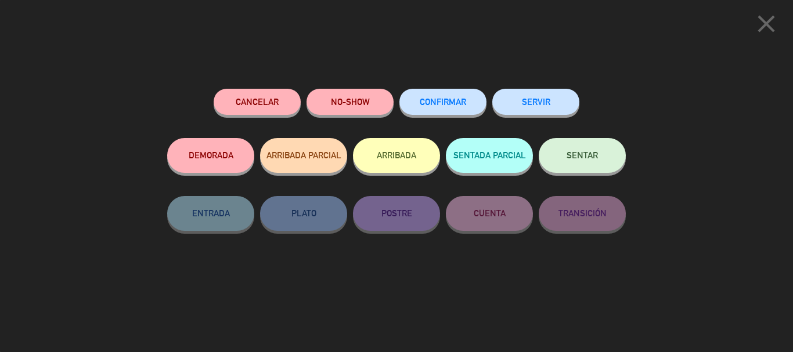
click at [438, 100] on span "CONFIRMAR" at bounding box center [443, 102] width 46 height 10
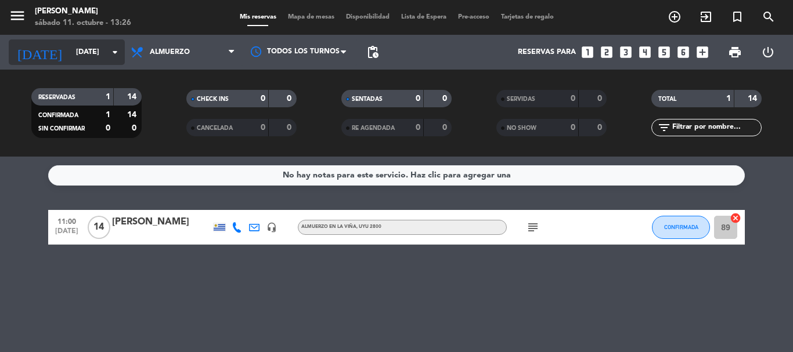
click at [116, 49] on icon "arrow_drop_down" at bounding box center [115, 52] width 14 height 14
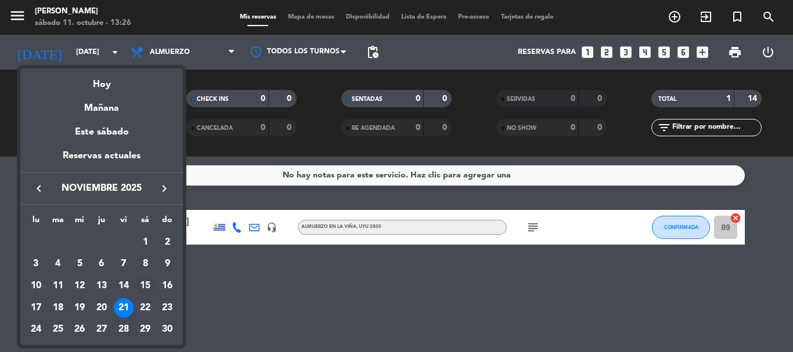
click at [147, 283] on div "15" at bounding box center [145, 286] width 20 height 20
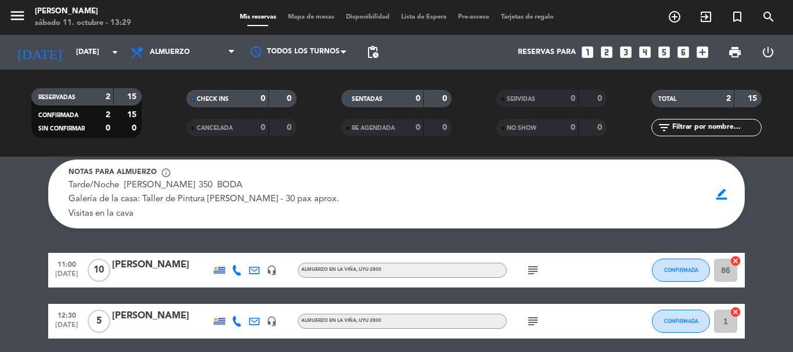
scroll to position [58, 0]
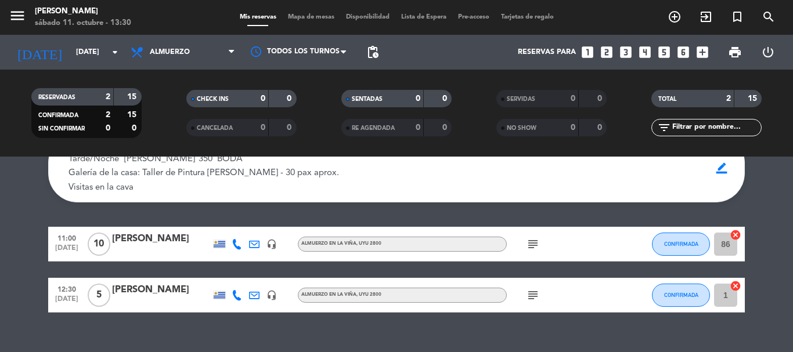
click at [532, 301] on div "subject" at bounding box center [559, 295] width 105 height 34
click at [530, 294] on icon "subject" at bounding box center [533, 296] width 14 height 14
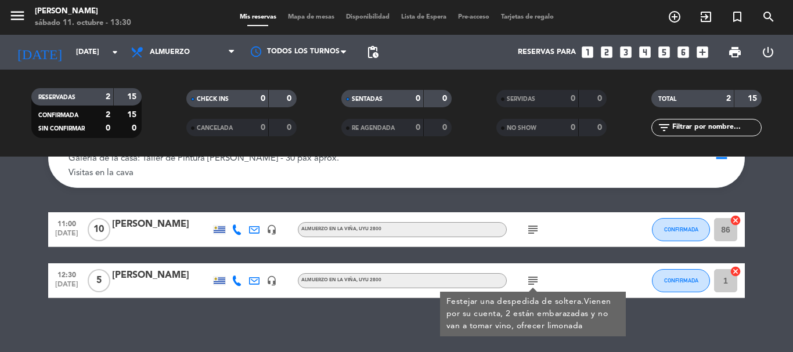
scroll to position [77, 0]
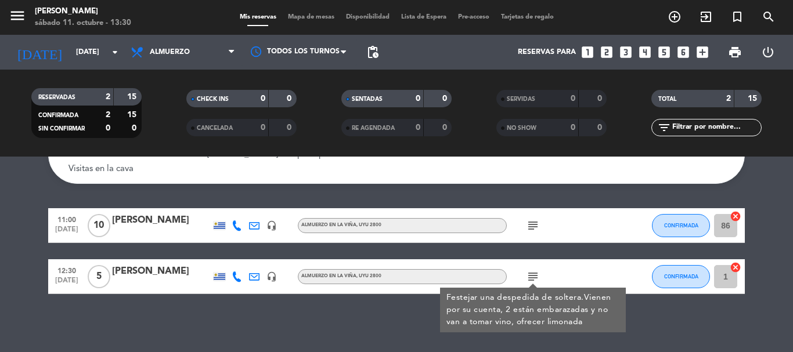
click at [376, 325] on div "Ocultar nota Notas para almuerzo info_outline Tarde/Noche [PERSON_NAME] 350 BOD…" at bounding box center [396, 255] width 793 height 196
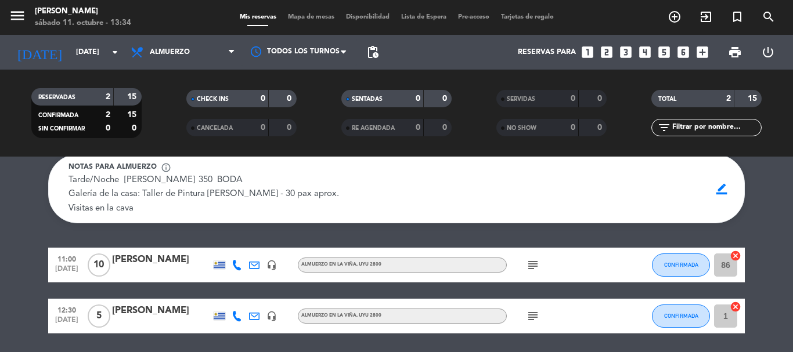
scroll to position [19, 0]
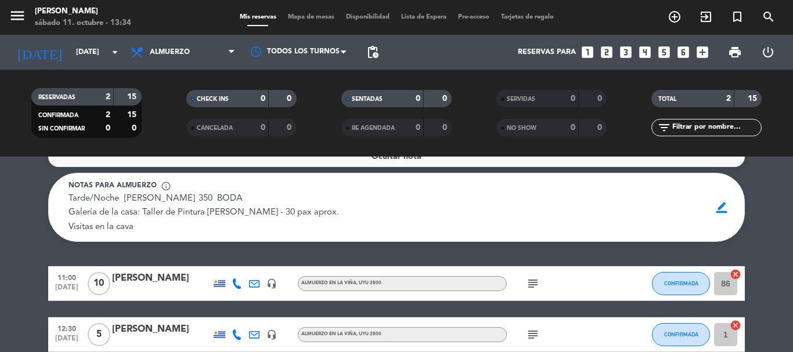
click at [530, 282] on icon "subject" at bounding box center [533, 284] width 14 height 14
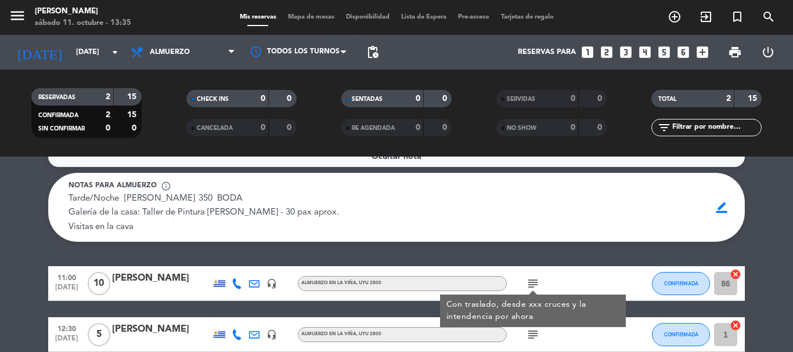
click at [584, 274] on div "subject Con traslado, desde xxx cruces y la intendencia por ahora" at bounding box center [559, 284] width 105 height 34
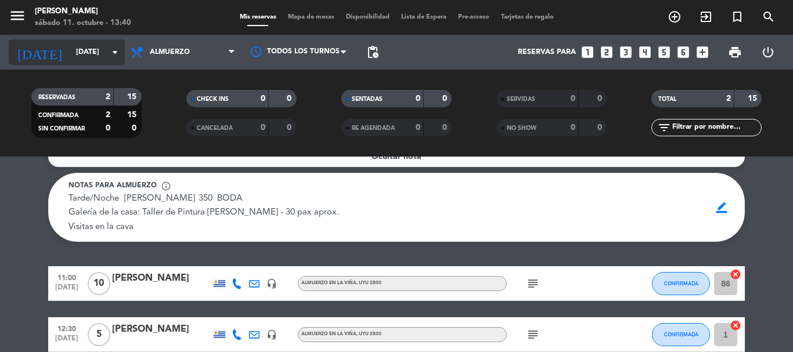
click at [113, 50] on icon "arrow_drop_down" at bounding box center [115, 52] width 14 height 14
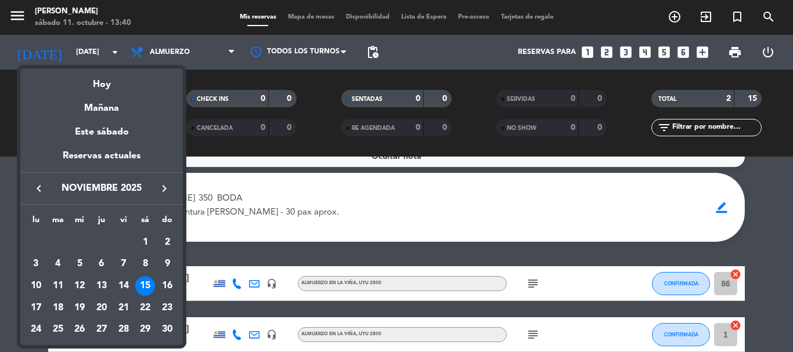
click at [225, 256] on div at bounding box center [396, 176] width 793 height 352
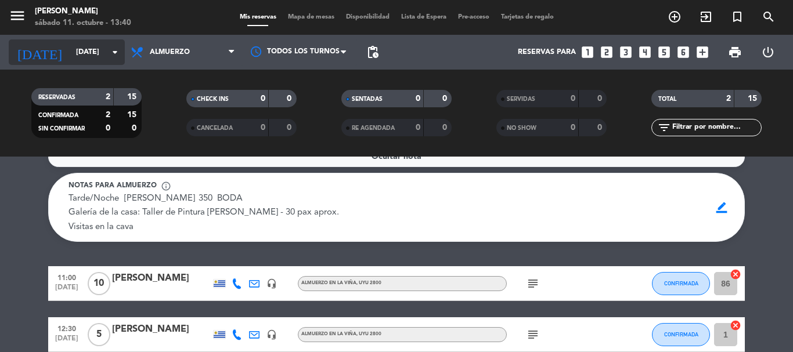
click at [114, 49] on icon "arrow_drop_down" at bounding box center [115, 52] width 14 height 14
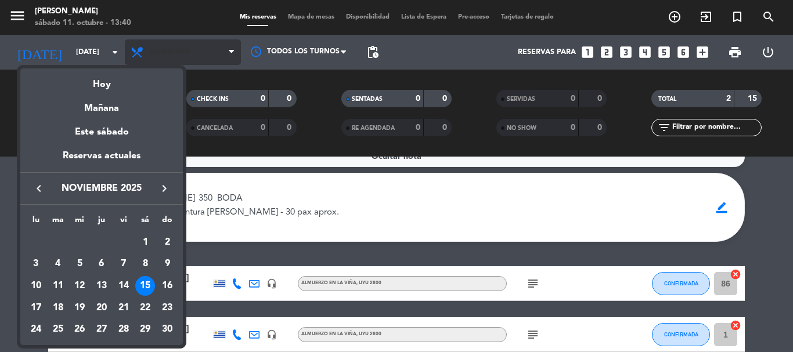
drag, startPoint x: 215, startPoint y: 71, endPoint x: 173, endPoint y: 63, distance: 43.2
click at [211, 68] on div at bounding box center [396, 176] width 793 height 352
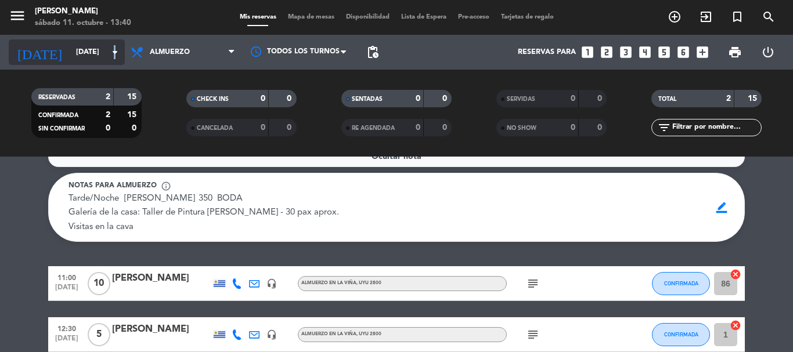
click at [114, 53] on icon "arrow_drop_down" at bounding box center [115, 52] width 14 height 14
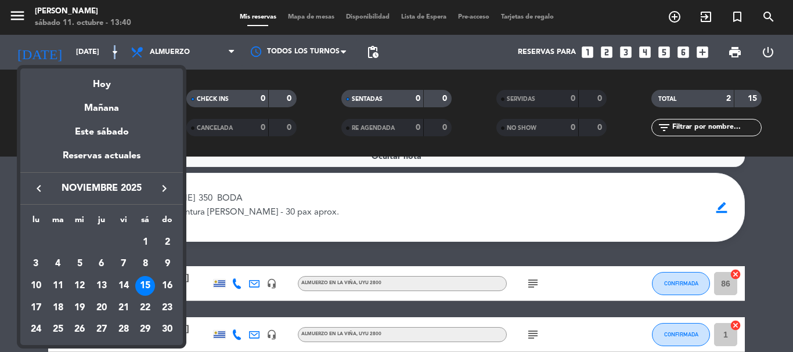
click at [161, 189] on icon "keyboard_arrow_right" at bounding box center [164, 189] width 14 height 14
click at [98, 309] on div "18" at bounding box center [102, 308] width 20 height 20
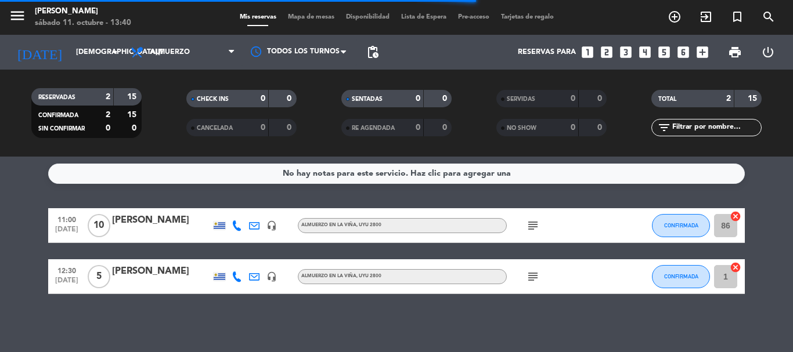
scroll to position [0, 0]
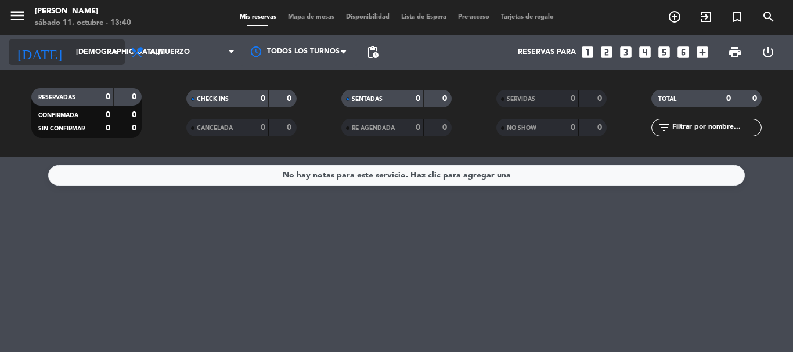
click at [111, 47] on icon "arrow_drop_down" at bounding box center [115, 52] width 14 height 14
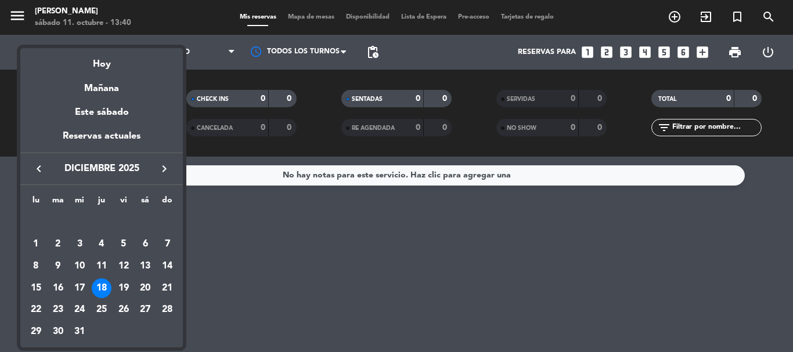
click at [105, 290] on div "18" at bounding box center [102, 289] width 20 height 20
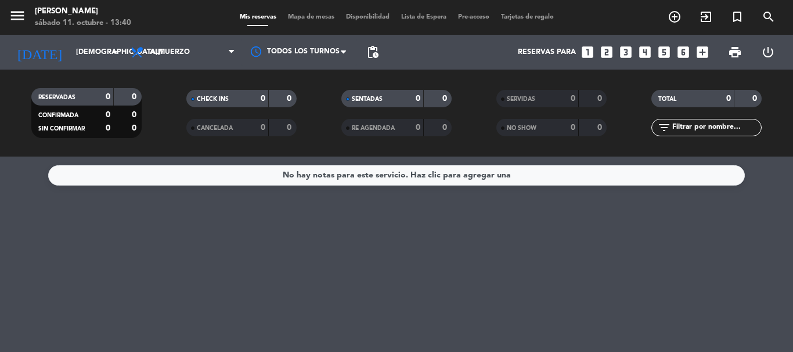
click at [231, 269] on div "No hay notas para este servicio. Haz clic para agregar una" at bounding box center [396, 255] width 793 height 196
click at [111, 52] on icon "arrow_drop_down" at bounding box center [115, 52] width 14 height 14
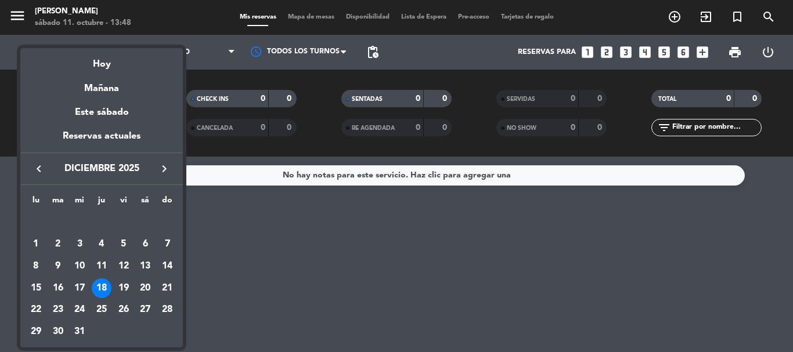
click at [34, 168] on icon "keyboard_arrow_left" at bounding box center [39, 169] width 14 height 14
click at [128, 266] on div "14" at bounding box center [124, 267] width 20 height 20
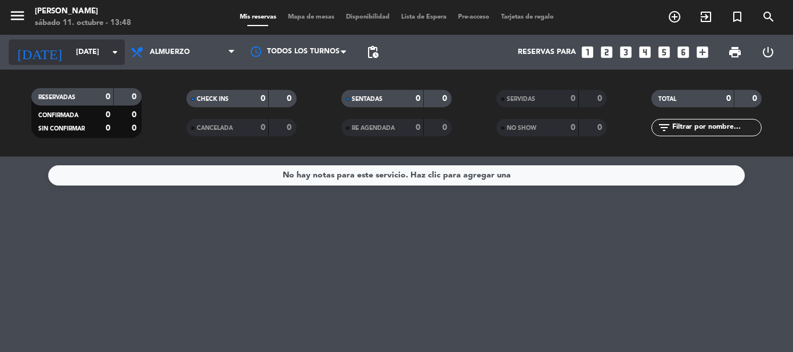
click at [110, 51] on icon "arrow_drop_down" at bounding box center [115, 52] width 14 height 14
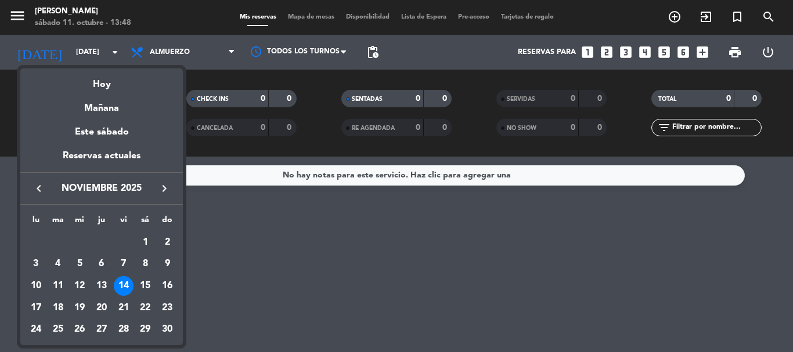
click at [149, 283] on div "15" at bounding box center [145, 286] width 20 height 20
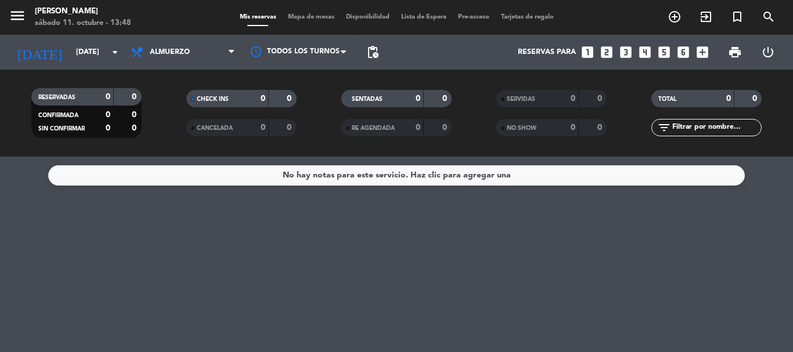
type input "[DATE]"
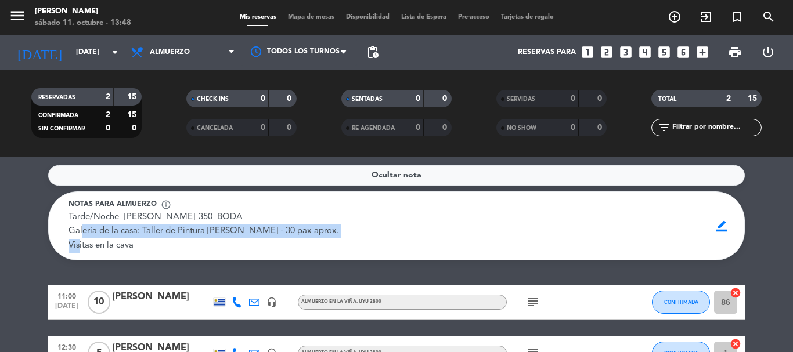
drag, startPoint x: 68, startPoint y: 235, endPoint x: 337, endPoint y: 236, distance: 268.9
click at [334, 236] on div "Notas para almuerzo info_outline Tarde/Noche [PERSON_NAME] 350 BODA Galería de …" at bounding box center [385, 226] width 650 height 54
click at [374, 236] on div "Tarde/Noche [PERSON_NAME] 350 BODA Galería de la casa: Taller de Pintura [PERSO…" at bounding box center [386, 232] width 634 height 42
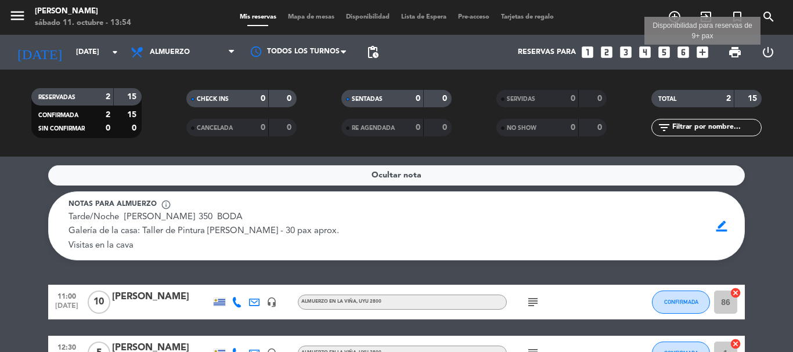
click at [699, 53] on icon "add_box" at bounding box center [702, 52] width 15 height 15
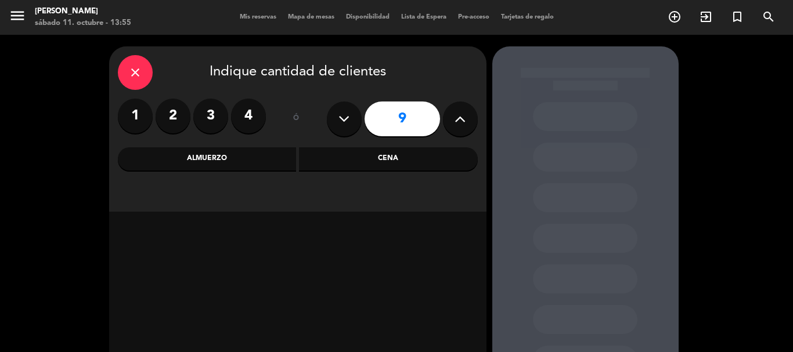
click at [134, 70] on icon "close" at bounding box center [135, 73] width 14 height 14
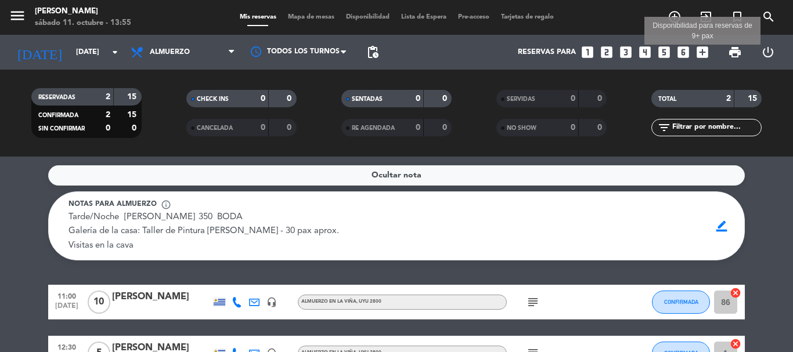
click at [707, 52] on icon "add_box" at bounding box center [702, 52] width 15 height 15
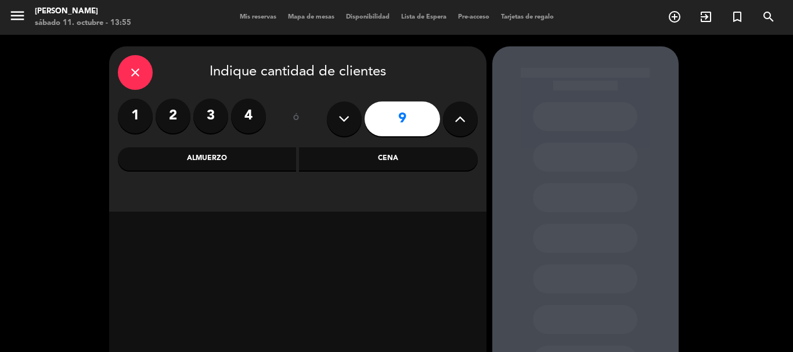
click at [467, 113] on button at bounding box center [460, 119] width 35 height 35
click at [465, 113] on icon at bounding box center [460, 118] width 11 height 17
click at [463, 113] on icon at bounding box center [460, 118] width 11 height 17
click at [461, 112] on icon at bounding box center [460, 118] width 11 height 17
click at [462, 112] on icon at bounding box center [460, 118] width 11 height 17
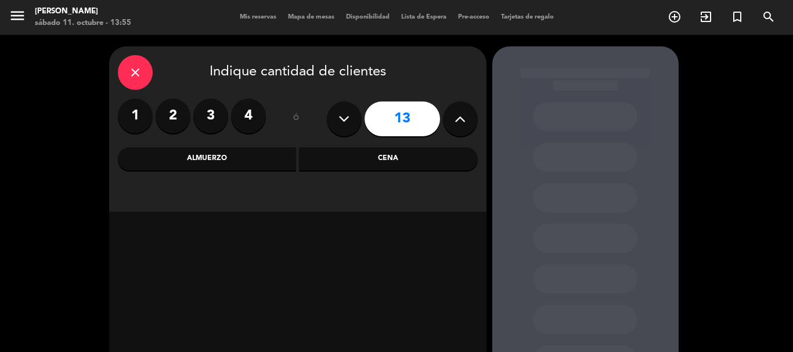
type input "14"
drag, startPoint x: 252, startPoint y: 160, endPoint x: 380, endPoint y: 206, distance: 135.7
click at [258, 160] on div "Almuerzo" at bounding box center [207, 158] width 179 height 23
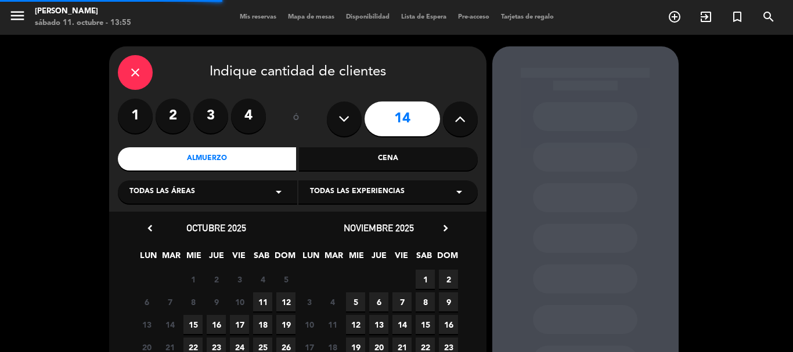
click at [460, 197] on icon "arrow_drop_down" at bounding box center [459, 192] width 14 height 14
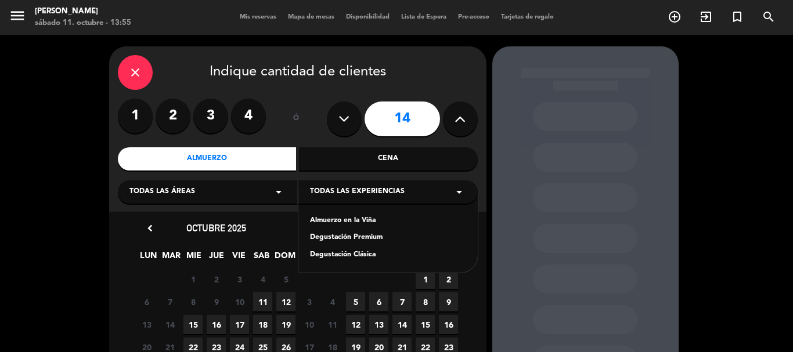
click at [357, 223] on div "Almuerzo en la Viña" at bounding box center [388, 221] width 156 height 12
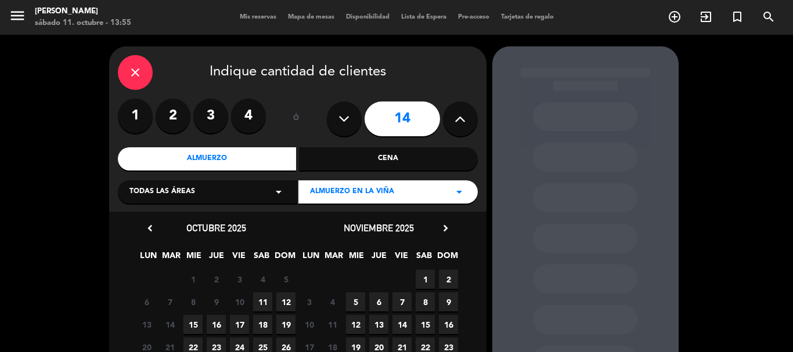
scroll to position [99, 0]
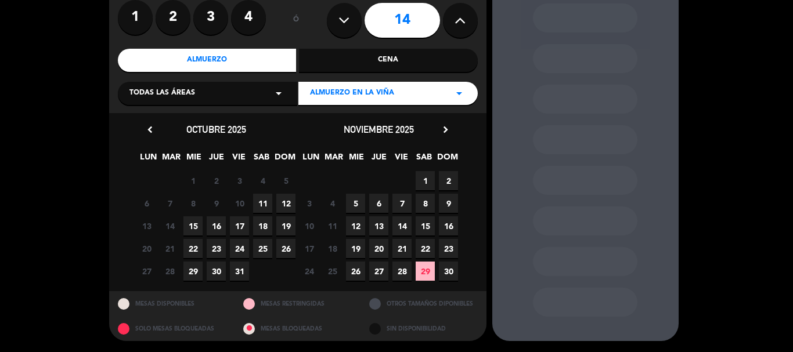
click at [405, 225] on span "14" at bounding box center [402, 226] width 19 height 19
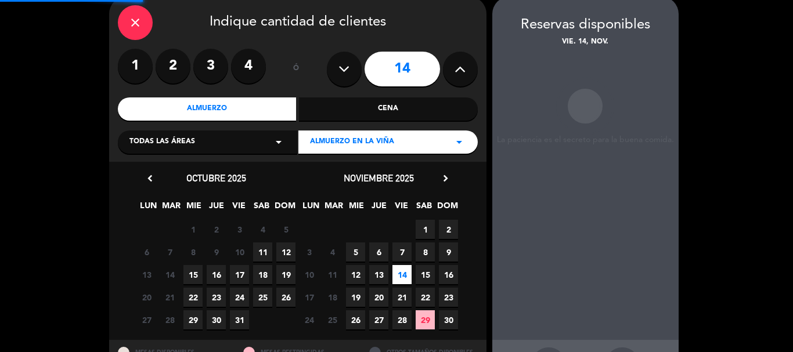
scroll to position [46, 0]
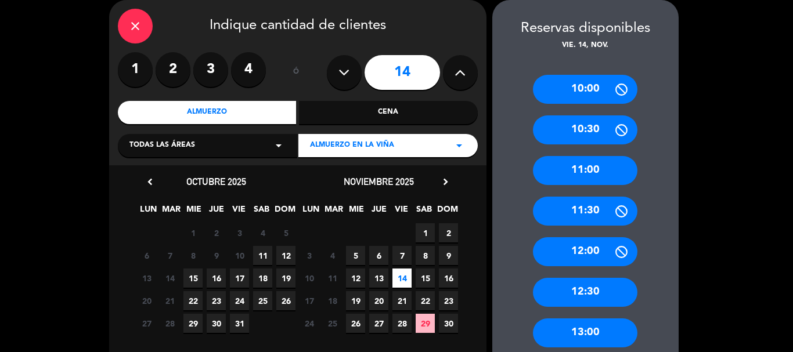
click at [580, 174] on div "11:00" at bounding box center [585, 170] width 105 height 29
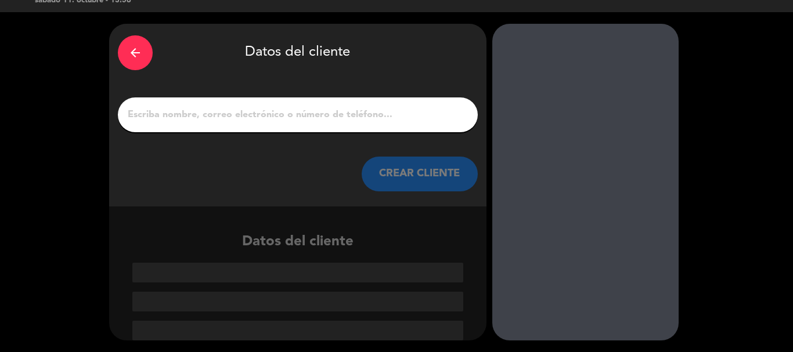
scroll to position [23, 0]
click at [211, 119] on input "1" at bounding box center [298, 115] width 343 height 16
click at [129, 50] on icon "arrow_back" at bounding box center [135, 53] width 14 height 14
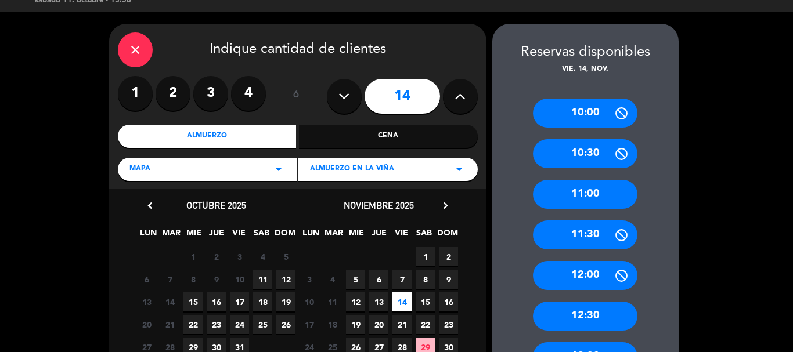
click at [420, 298] on span "15" at bounding box center [425, 302] width 19 height 19
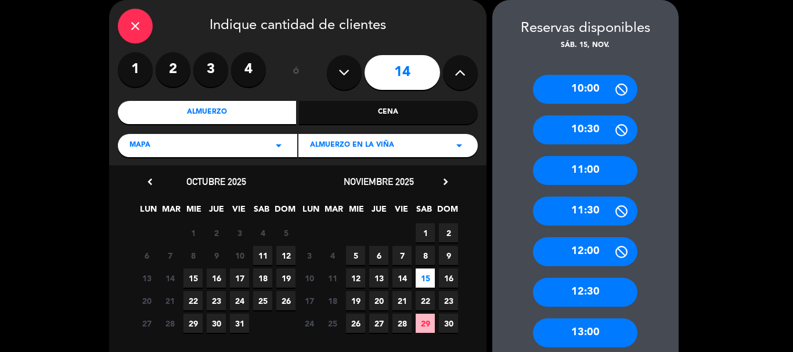
click at [563, 168] on div "11:00" at bounding box center [585, 170] width 105 height 29
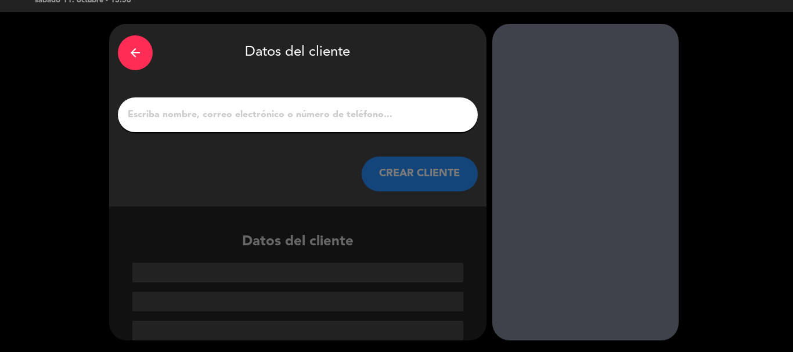
scroll to position [23, 0]
drag, startPoint x: 195, startPoint y: 117, endPoint x: 203, endPoint y: 106, distance: 13.4
click at [195, 111] on input "1" at bounding box center [298, 115] width 343 height 16
paste input "[PERSON_NAME]"
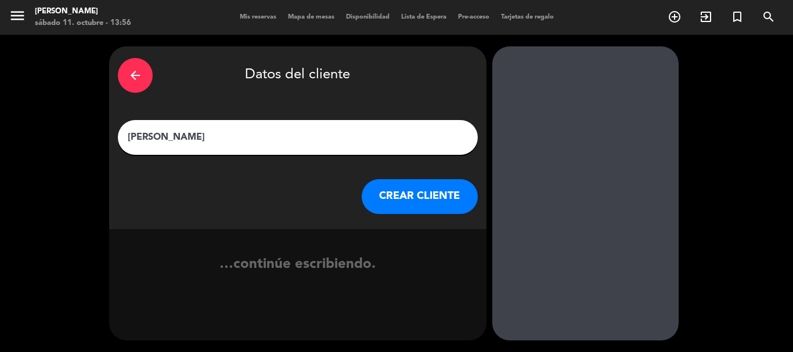
type input "[PERSON_NAME]"
click at [384, 193] on button "CREAR CLIENTE" at bounding box center [420, 196] width 116 height 35
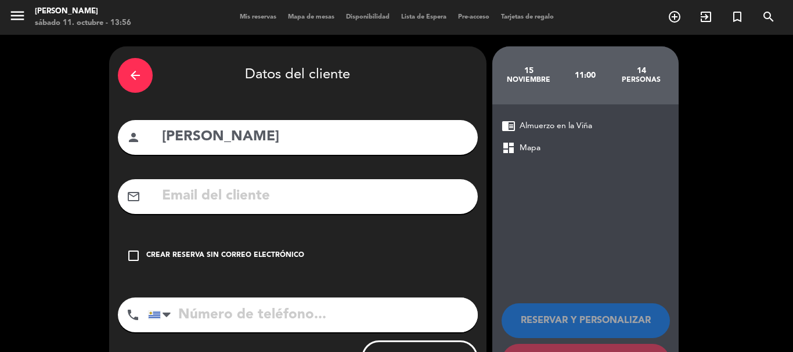
click at [252, 185] on input "text" at bounding box center [315, 197] width 308 height 24
paste input ":[PERSON_NAME][EMAIL_ADDRESS][DOMAIN_NAME]"
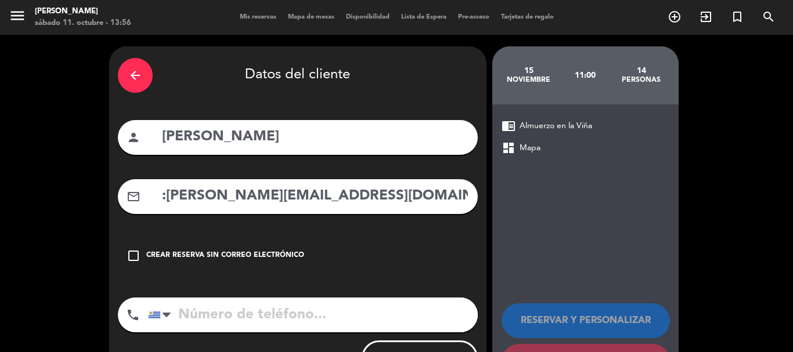
click at [168, 195] on input ":[PERSON_NAME][EMAIL_ADDRESS][DOMAIN_NAME]" at bounding box center [315, 197] width 308 height 24
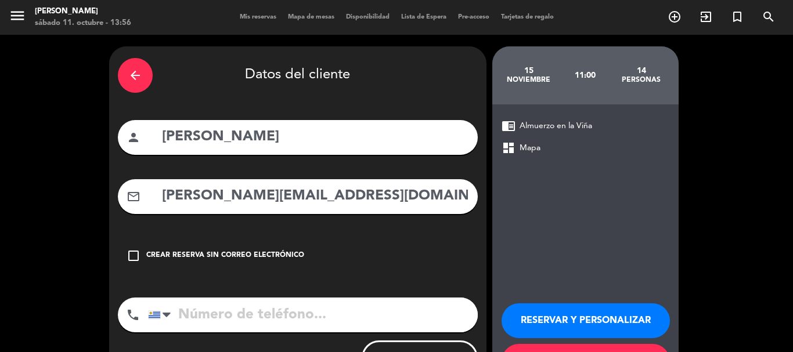
type input "[PERSON_NAME][EMAIL_ADDRESS][DOMAIN_NAME]"
click at [221, 308] on input "tel" at bounding box center [313, 315] width 330 height 35
paste input "[PHONE_NUMBER]"
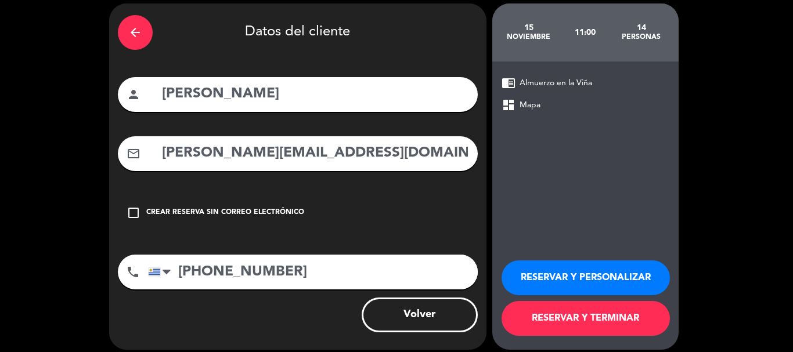
scroll to position [52, 0]
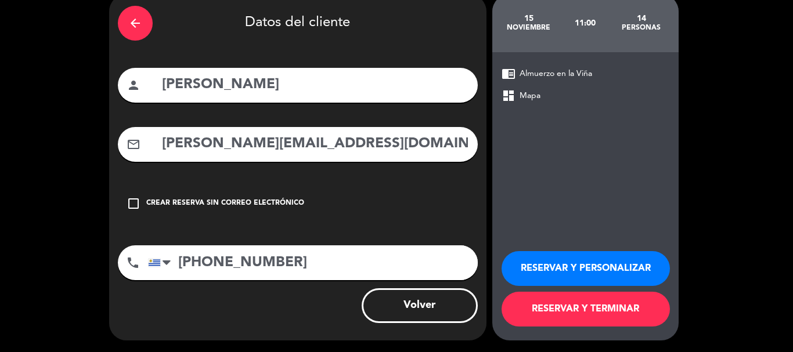
type input "[PHONE_NUMBER]"
click at [590, 275] on button "RESERVAR Y PERSONALIZAR" at bounding box center [586, 268] width 168 height 35
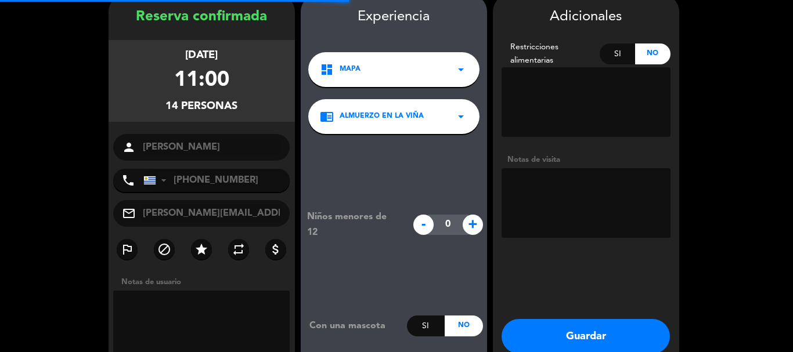
scroll to position [46, 0]
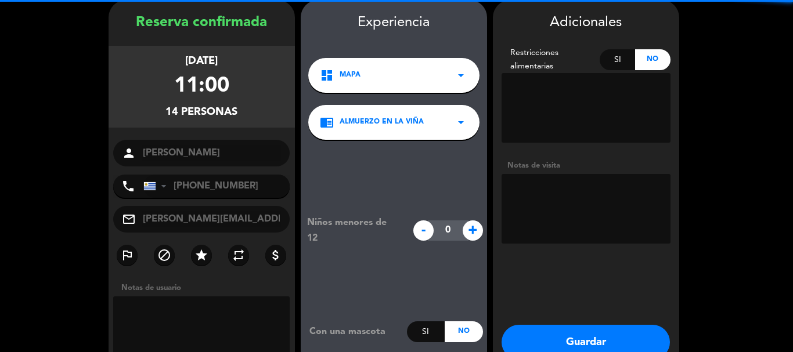
click at [541, 187] on textarea at bounding box center [586, 209] width 169 height 70
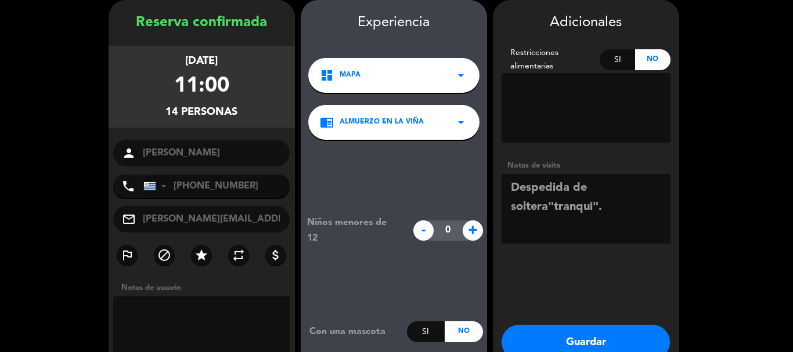
paste textarea "[PERSON_NAME] y Obligado"
click at [510, 226] on textarea at bounding box center [586, 209] width 169 height 70
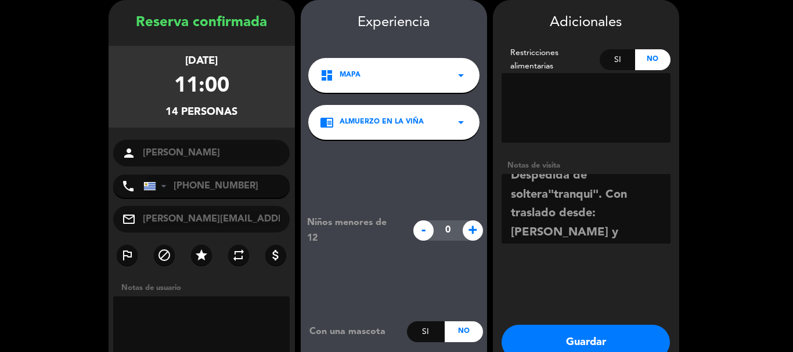
scroll to position [15, 0]
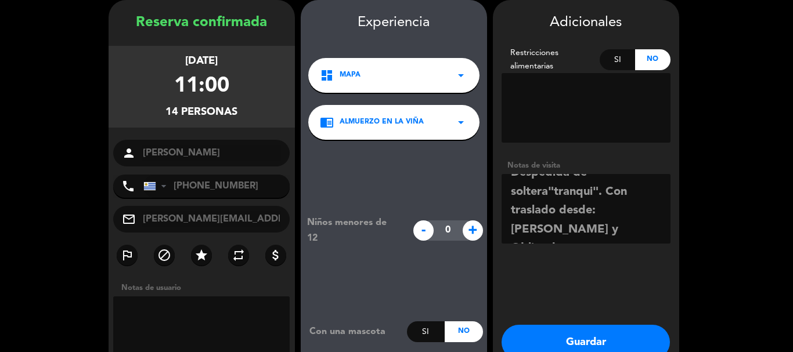
click at [581, 230] on textarea at bounding box center [586, 209] width 169 height 70
type textarea "Despedida de soltera"tranqui". Con traslado desde: [PERSON_NAME] y Obligado"
click at [570, 338] on button "Guardar" at bounding box center [586, 342] width 168 height 35
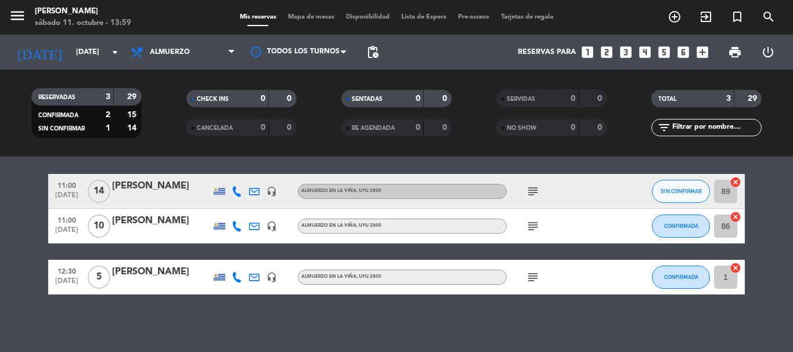
scroll to position [111, 0]
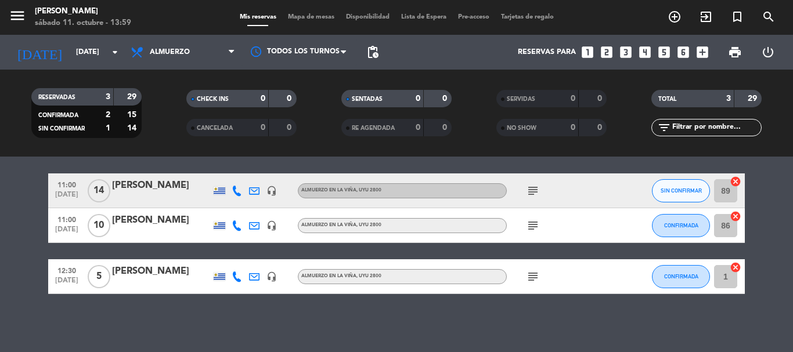
click at [533, 186] on icon "subject" at bounding box center [533, 191] width 14 height 14
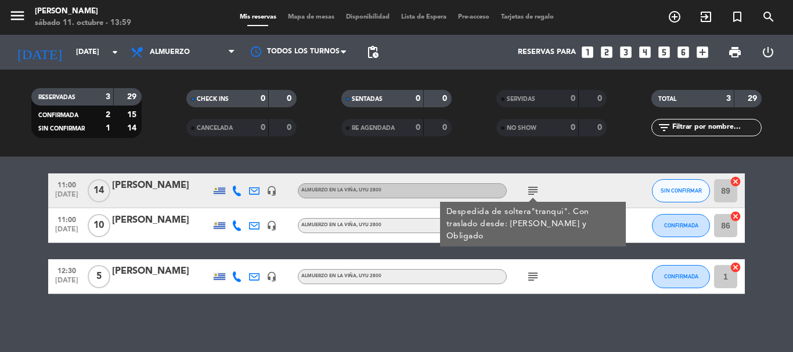
drag, startPoint x: 674, startPoint y: 203, endPoint x: 669, endPoint y: 208, distance: 7.0
click at [674, 204] on div "SIN CONFIRMAR" at bounding box center [681, 191] width 58 height 34
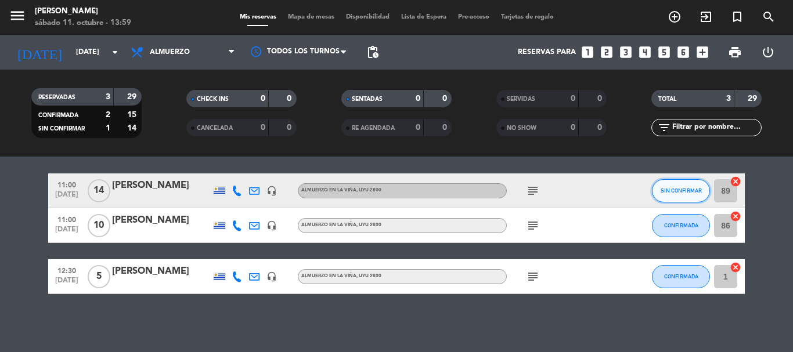
click at [670, 190] on span "SIN CONFIRMAR" at bounding box center [681, 191] width 41 height 6
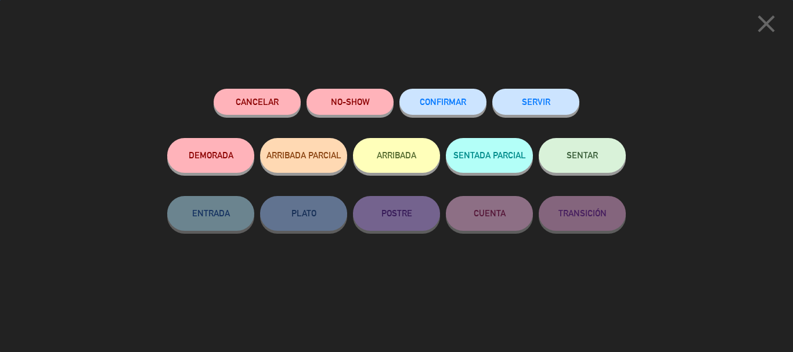
click at [456, 109] on button "CONFIRMAR" at bounding box center [443, 102] width 87 height 26
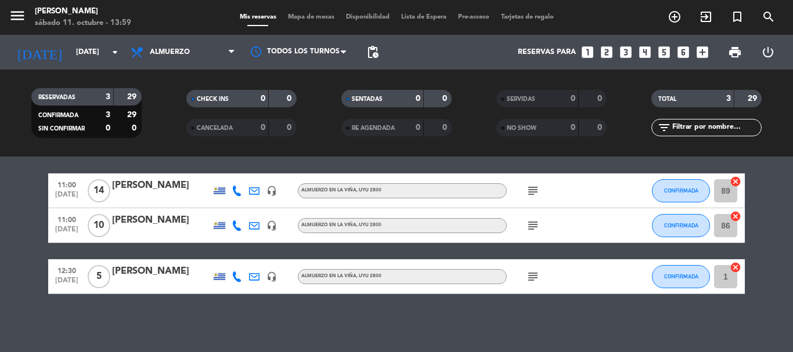
click at [528, 190] on icon "subject" at bounding box center [533, 191] width 14 height 14
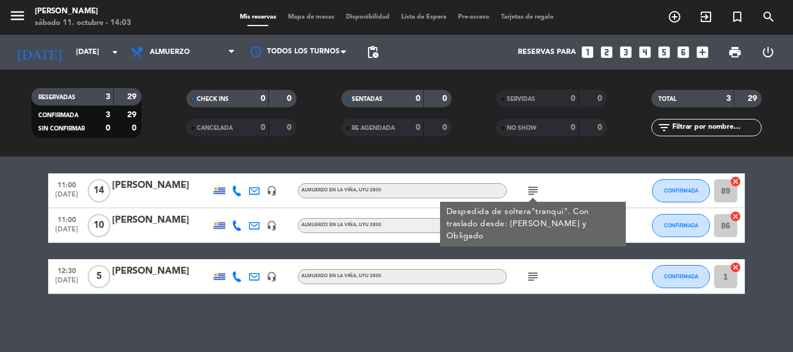
click at [343, 161] on div "Ocultar nota Notas para almuerzo info_outline Tarde/Noche [PERSON_NAME] 350 BOD…" at bounding box center [396, 255] width 793 height 196
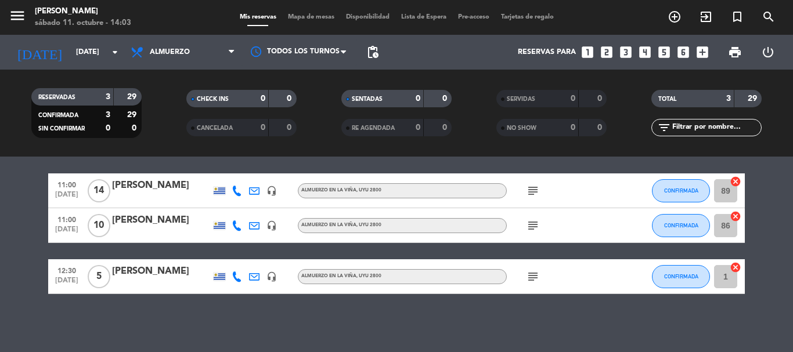
click at [532, 189] on icon "subject" at bounding box center [533, 191] width 14 height 14
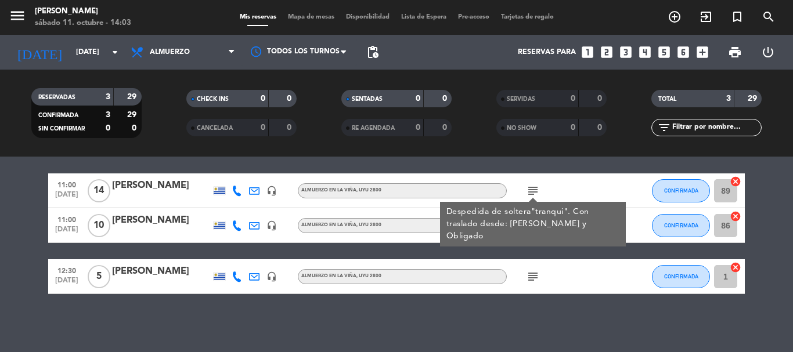
click at [151, 188] on div "[PERSON_NAME]" at bounding box center [161, 185] width 99 height 15
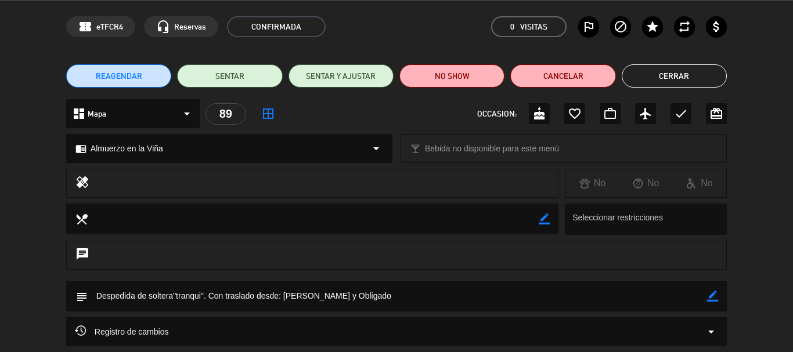
scroll to position [145, 0]
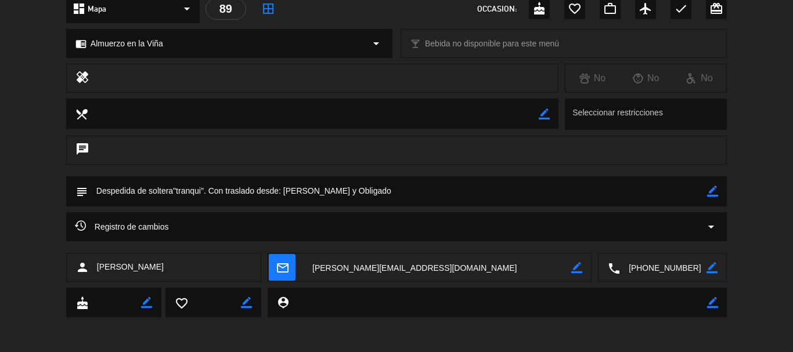
click at [718, 193] on icon "border_color" at bounding box center [712, 191] width 11 height 11
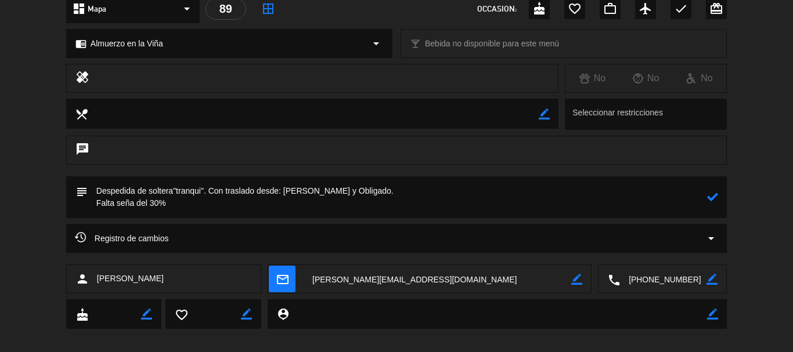
type textarea "Despedida de soltera"tranqui". Con traslado desde: [PERSON_NAME] y Obligado. Fa…"
click at [711, 195] on icon at bounding box center [712, 197] width 11 height 11
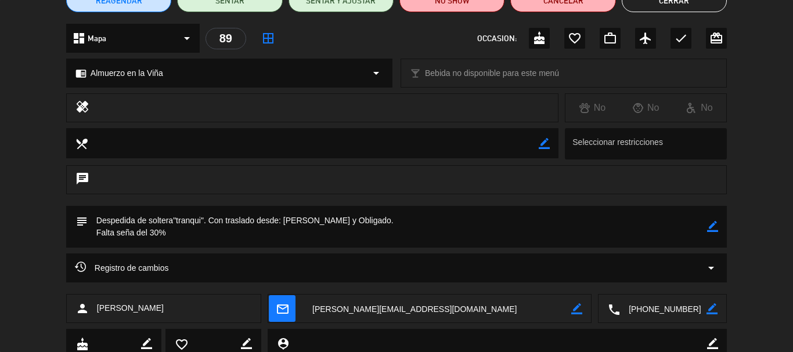
scroll to position [116, 0]
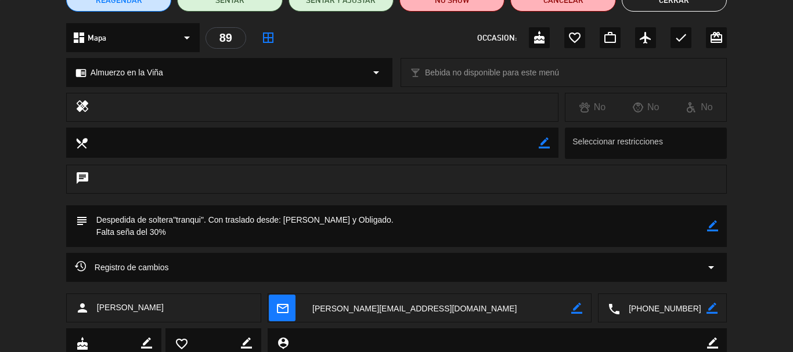
click at [714, 221] on icon "border_color" at bounding box center [712, 226] width 11 height 11
click at [713, 222] on icon at bounding box center [712, 226] width 11 height 11
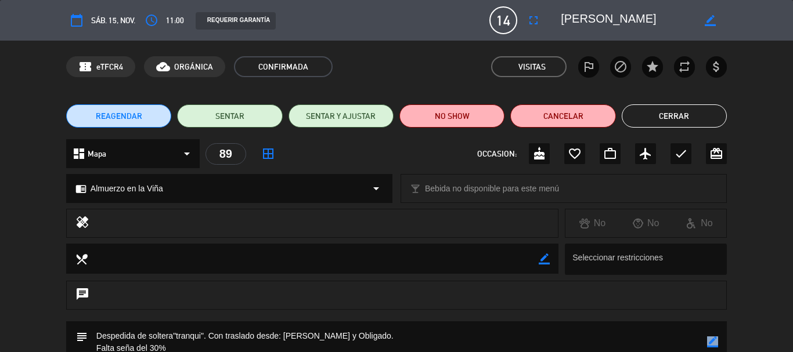
click at [691, 117] on button "Cerrar" at bounding box center [674, 116] width 105 height 23
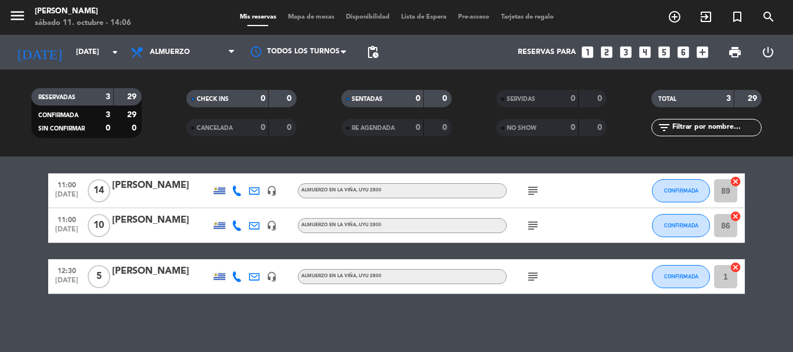
click at [304, 334] on div "Ocultar nota Notas para almuerzo info_outline Tarde/Noche [PERSON_NAME] 350 BOD…" at bounding box center [396, 255] width 793 height 196
click at [117, 56] on icon "arrow_drop_down" at bounding box center [115, 52] width 14 height 14
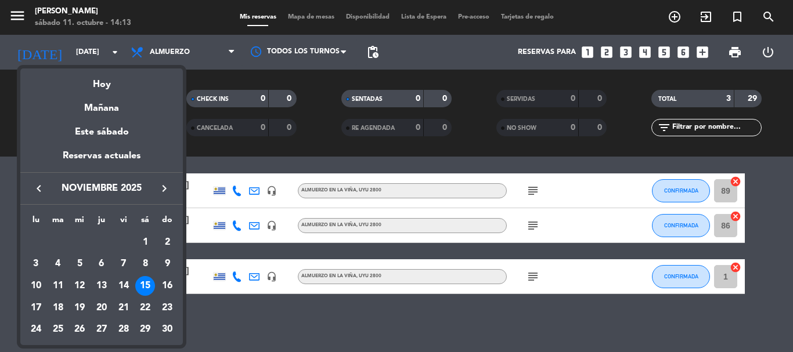
drag, startPoint x: 119, startPoint y: 264, endPoint x: 129, endPoint y: 279, distance: 17.9
click at [120, 265] on div "7" at bounding box center [124, 264] width 20 height 20
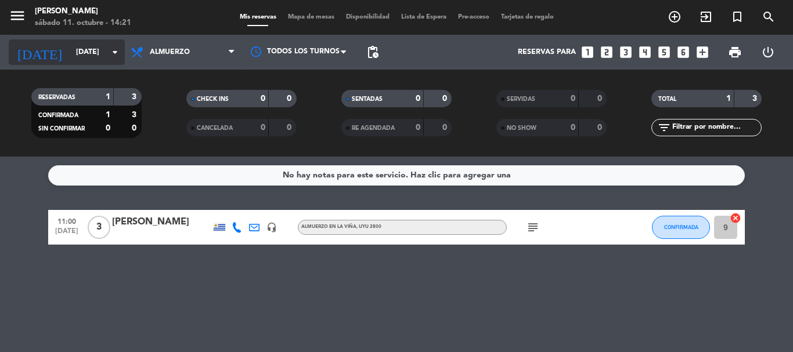
click at [113, 55] on icon "arrow_drop_down" at bounding box center [115, 52] width 14 height 14
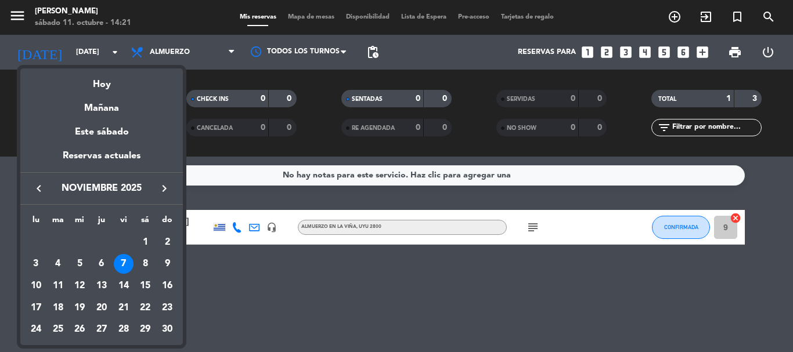
click at [161, 192] on icon "keyboard_arrow_right" at bounding box center [164, 189] width 14 height 14
drag, startPoint x: 98, startPoint y: 264, endPoint x: 102, endPoint y: 268, distance: 6.6
click at [98, 264] on div "4" at bounding box center [102, 264] width 20 height 20
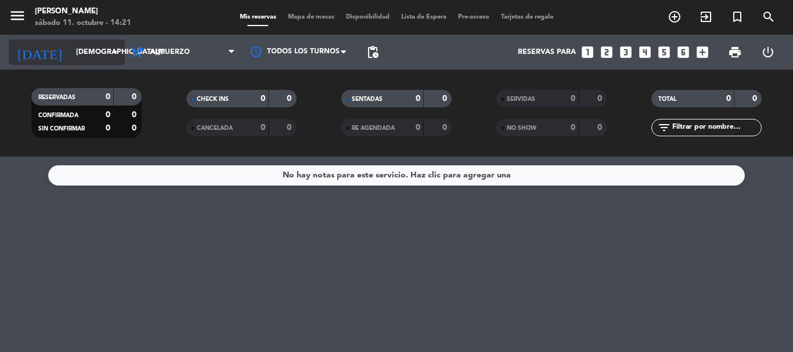
click at [114, 51] on icon "arrow_drop_down" at bounding box center [115, 52] width 14 height 14
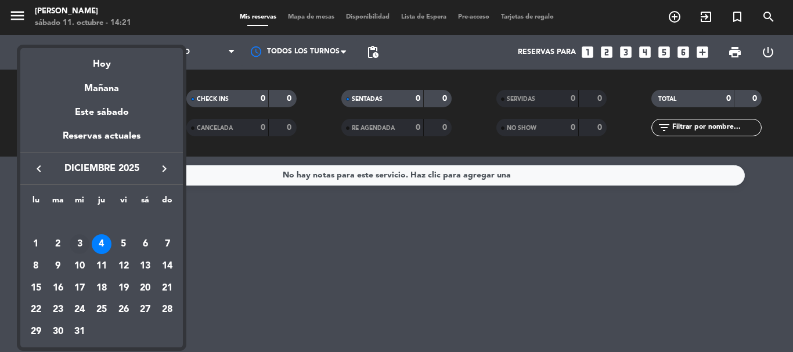
click at [84, 243] on div "3" at bounding box center [80, 245] width 20 height 20
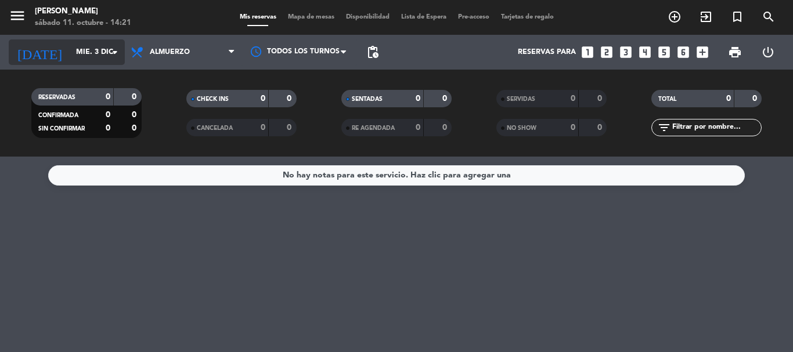
click at [110, 45] on icon "arrow_drop_down" at bounding box center [115, 52] width 14 height 14
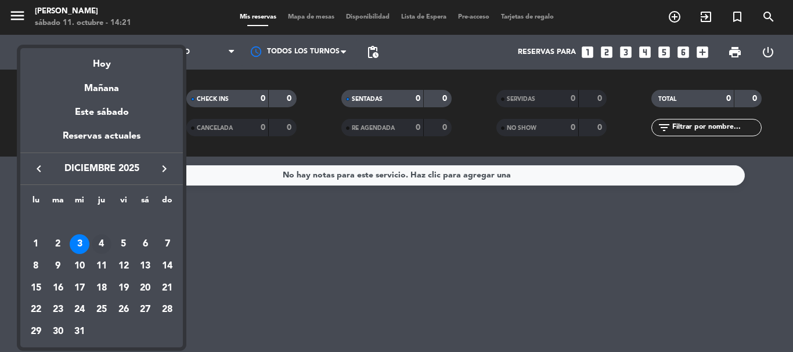
click at [105, 242] on div "4" at bounding box center [102, 245] width 20 height 20
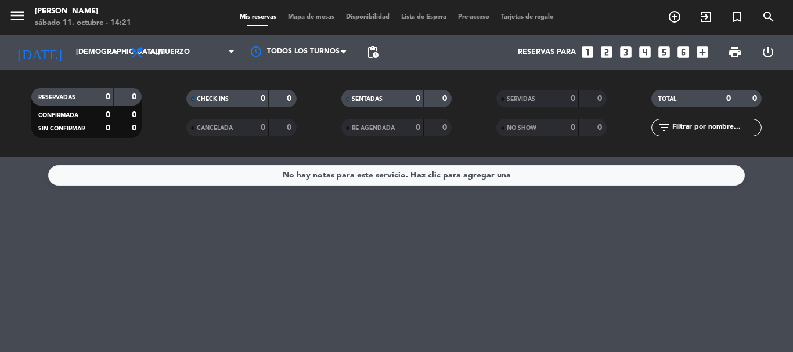
click at [263, 268] on div "No hay notas para este servicio. Haz clic para agregar una" at bounding box center [396, 255] width 793 height 196
click at [118, 49] on icon "arrow_drop_down" at bounding box center [115, 52] width 14 height 14
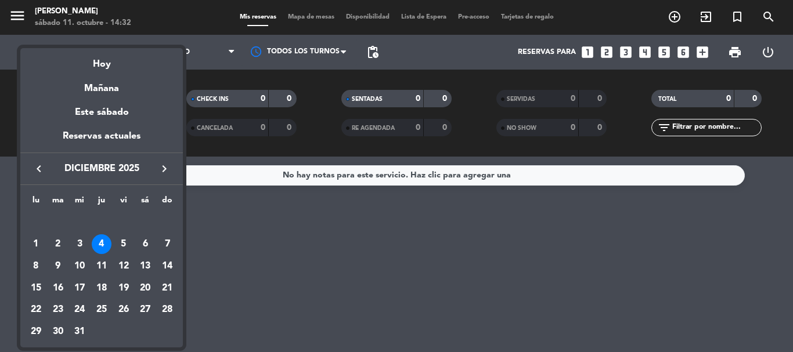
drag, startPoint x: 110, startPoint y: 64, endPoint x: 129, endPoint y: 78, distance: 23.2
click at [111, 64] on div "Hoy" at bounding box center [101, 60] width 163 height 24
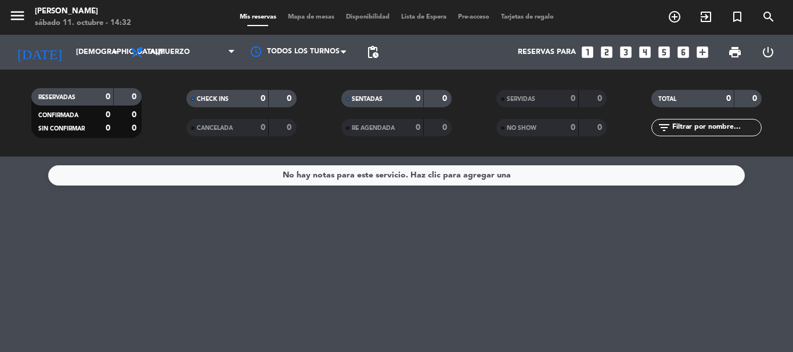
type input "[DATE]"
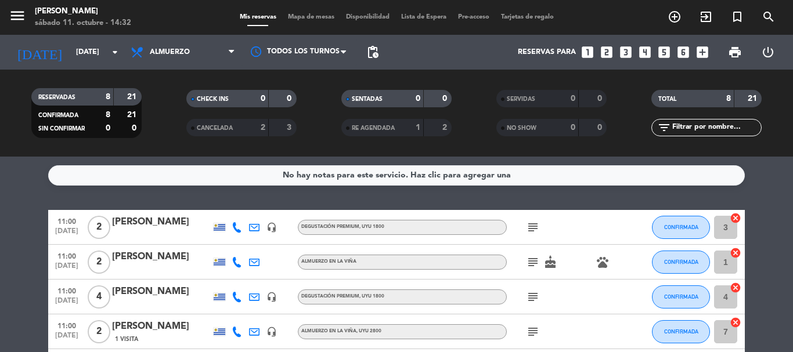
scroll to position [58, 0]
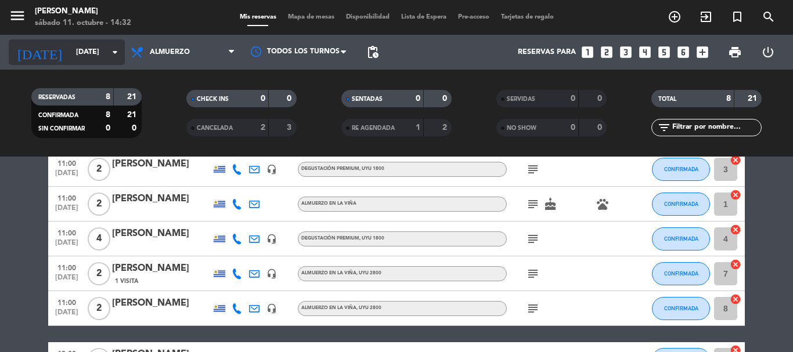
click at [113, 52] on icon "arrow_drop_down" at bounding box center [115, 52] width 14 height 14
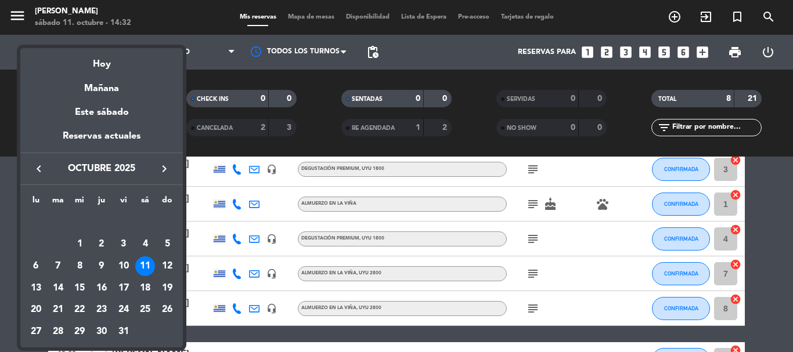
click at [206, 77] on div at bounding box center [396, 176] width 793 height 352
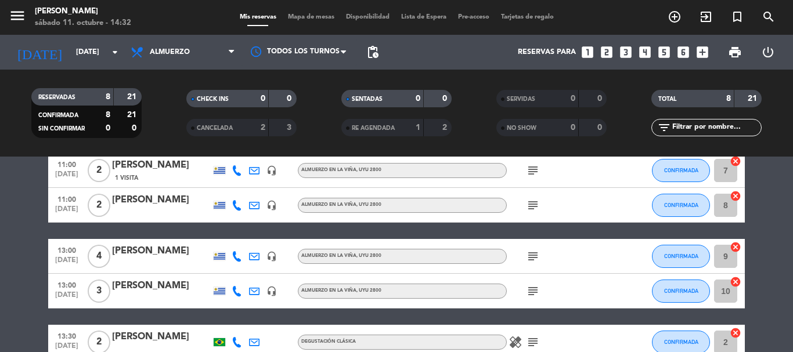
scroll to position [174, 0]
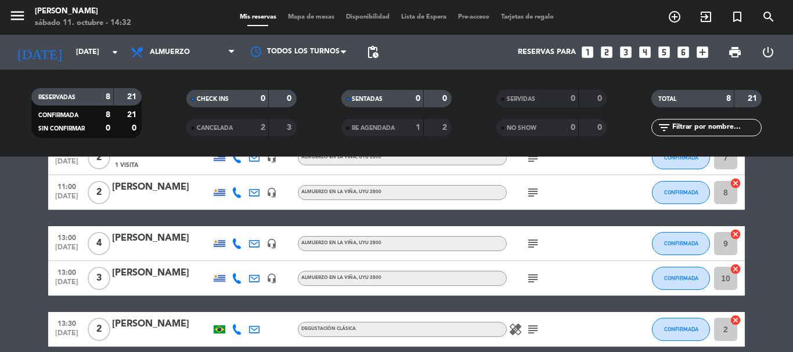
click at [534, 279] on icon "subject" at bounding box center [533, 279] width 14 height 14
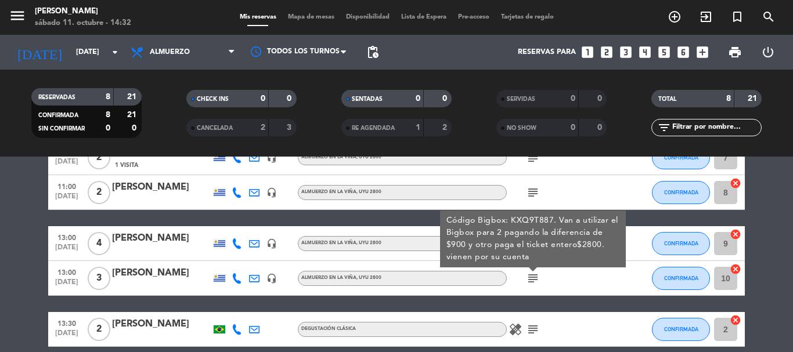
click at [553, 275] on div "subject Código Bigbox: KXQ9T887. Van a utilizar el Bigbox para 2 pagando la dif…" at bounding box center [559, 278] width 105 height 34
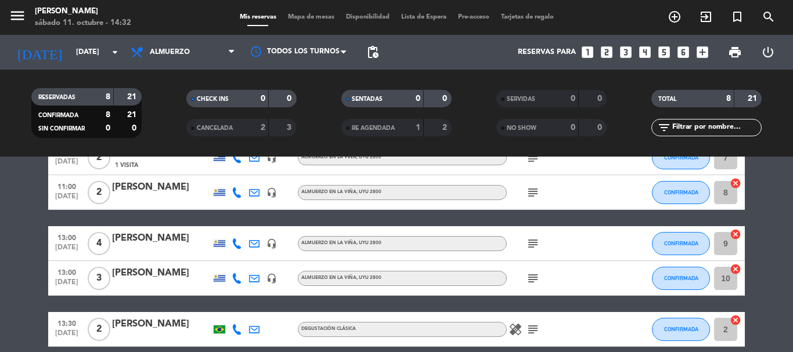
click at [159, 274] on div "[PERSON_NAME]" at bounding box center [161, 273] width 99 height 15
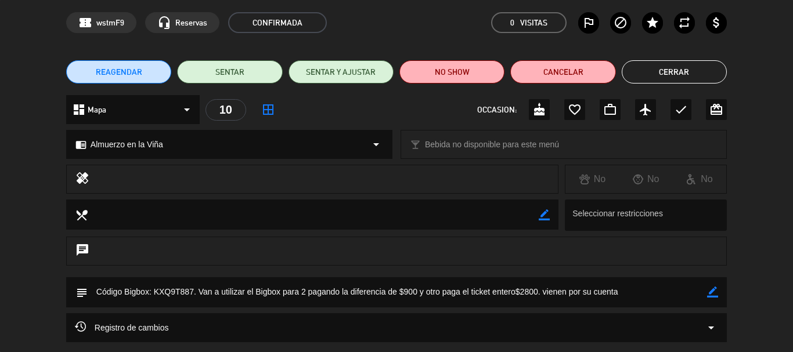
scroll to position [0, 0]
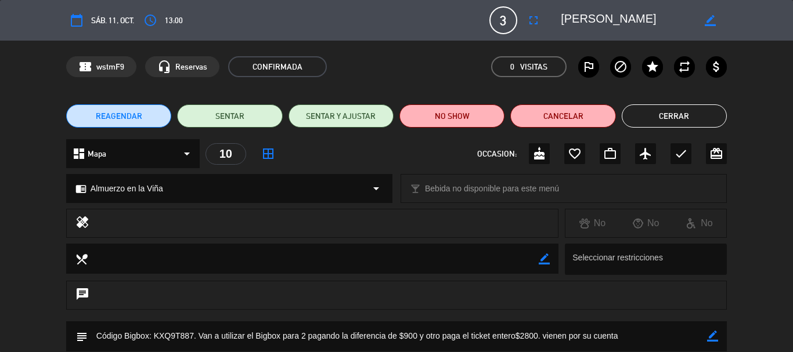
click at [663, 116] on button "Cerrar" at bounding box center [674, 116] width 105 height 23
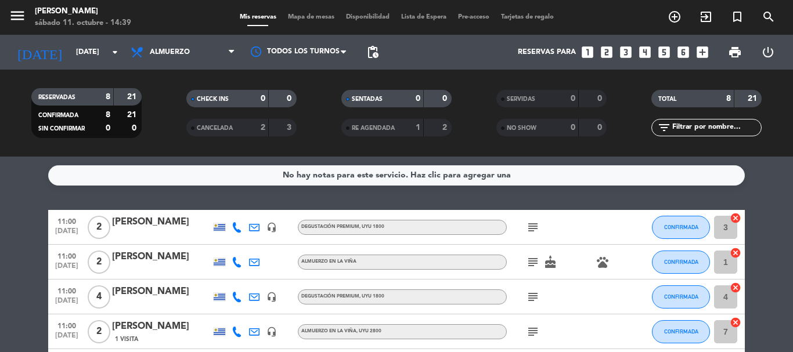
click at [530, 226] on icon "subject" at bounding box center [533, 228] width 14 height 14
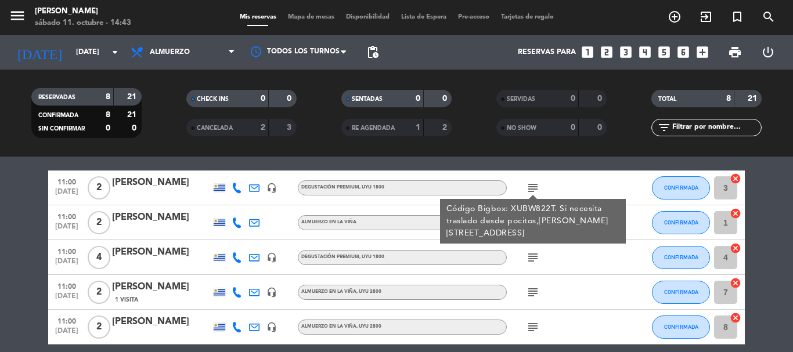
scroll to position [58, 0]
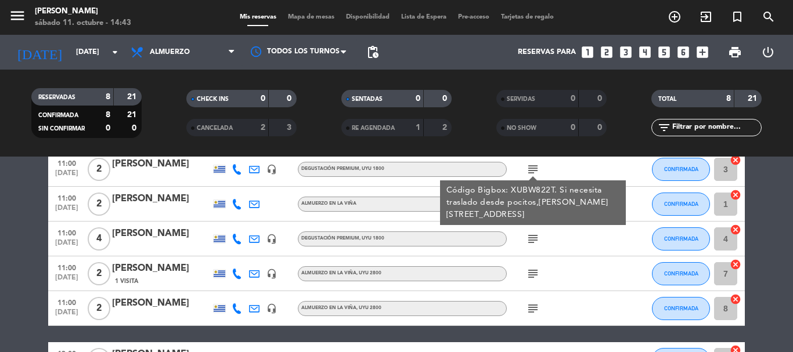
click at [536, 239] on icon "subject" at bounding box center [533, 239] width 14 height 14
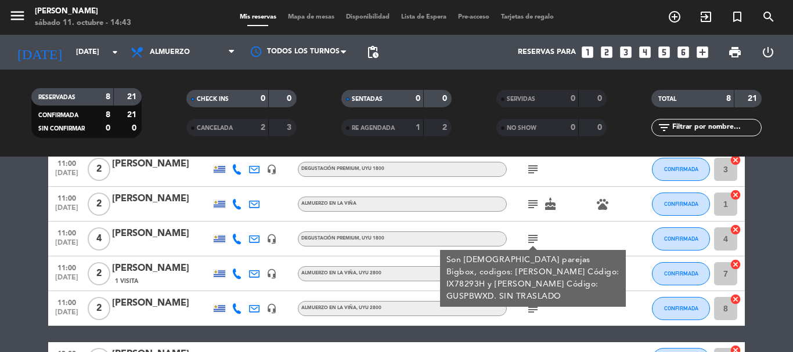
click at [614, 229] on div at bounding box center [626, 239] width 31 height 34
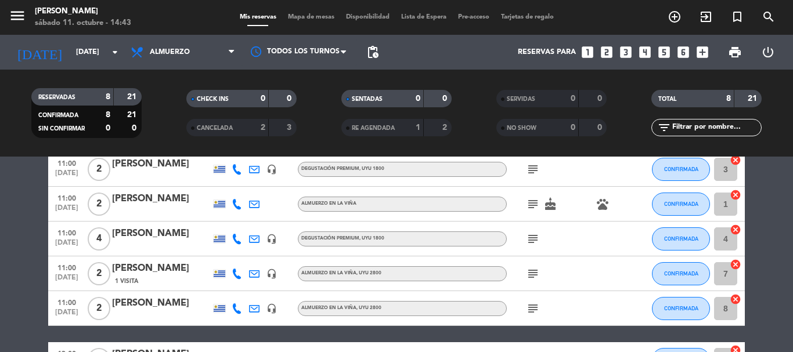
click at [537, 238] on icon "subject" at bounding box center [533, 239] width 14 height 14
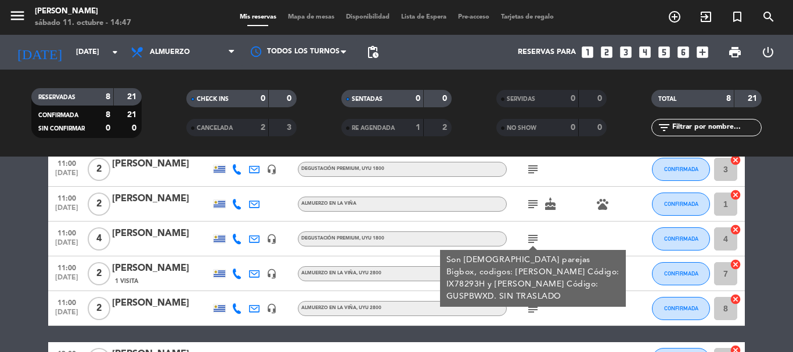
click at [535, 204] on icon "subject" at bounding box center [533, 204] width 14 height 14
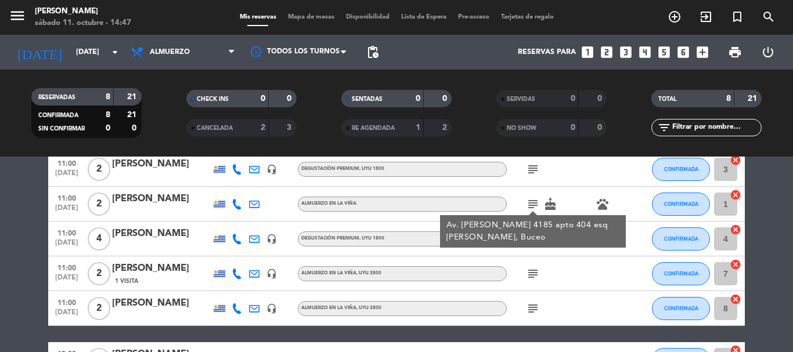
click at [535, 203] on icon "subject" at bounding box center [533, 204] width 14 height 14
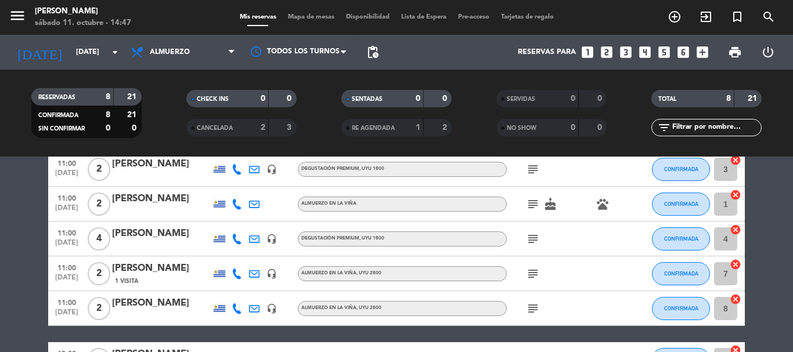
click at [530, 205] on icon "subject" at bounding box center [533, 204] width 14 height 14
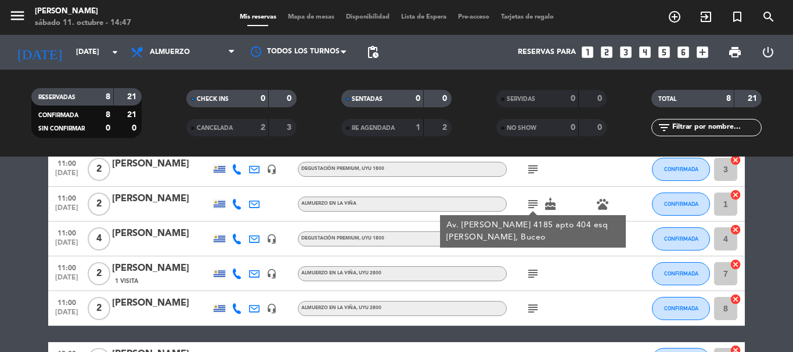
click at [530, 205] on icon "subject" at bounding box center [533, 204] width 14 height 14
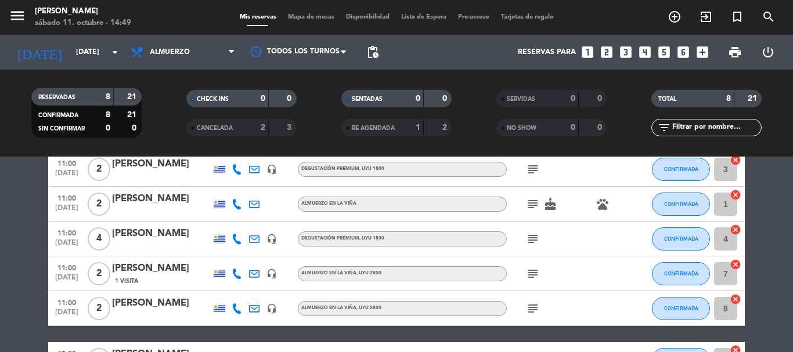
click at [768, 203] on bookings-row "11:00 [DATE] 2 [PERSON_NAME] headset_mic Degustación Premium , UYU 1800 subject…" at bounding box center [396, 307] width 793 height 311
click at [530, 199] on icon "subject" at bounding box center [533, 204] width 14 height 14
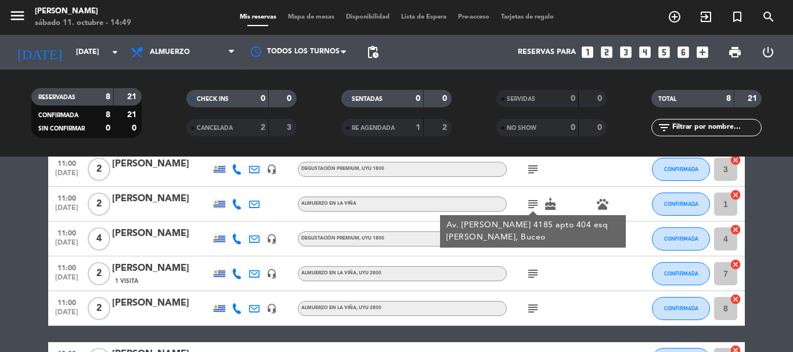
click at [146, 197] on div "[PERSON_NAME]" at bounding box center [161, 199] width 99 height 15
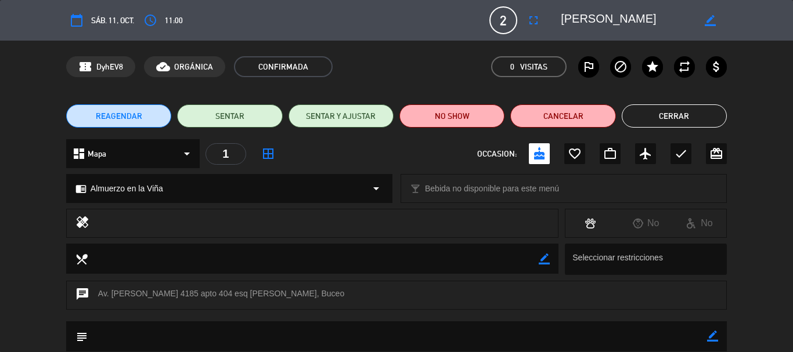
drag, startPoint x: 655, startPoint y: 18, endPoint x: 557, endPoint y: 14, distance: 98.2
click at [557, 14] on div "border_color" at bounding box center [640, 20] width 174 height 21
click at [685, 114] on button "Cerrar" at bounding box center [674, 116] width 105 height 23
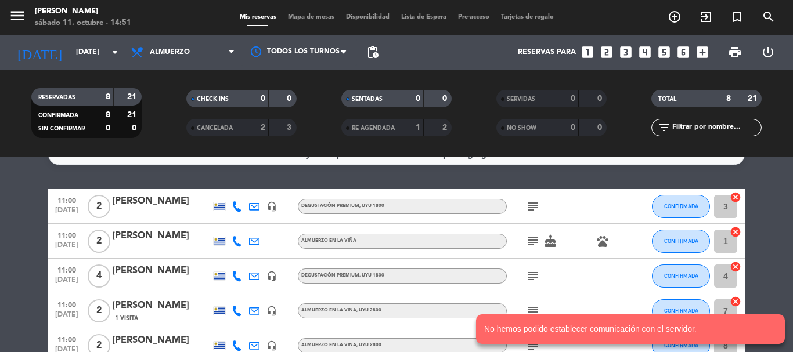
scroll to position [0, 0]
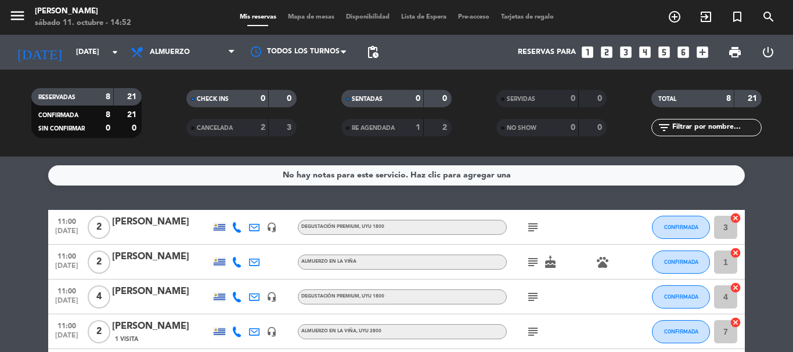
click at [531, 233] on icon "subject" at bounding box center [533, 228] width 14 height 14
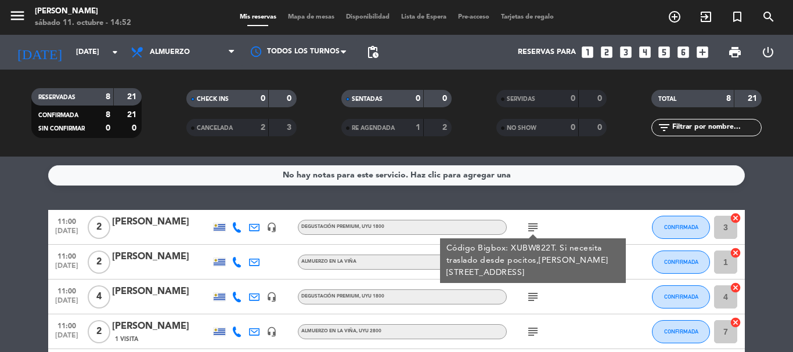
click at [563, 208] on div "No hay notas para este servicio. Haz clic para agregar una 11:00 [DATE] 2 [PERS…" at bounding box center [396, 255] width 793 height 196
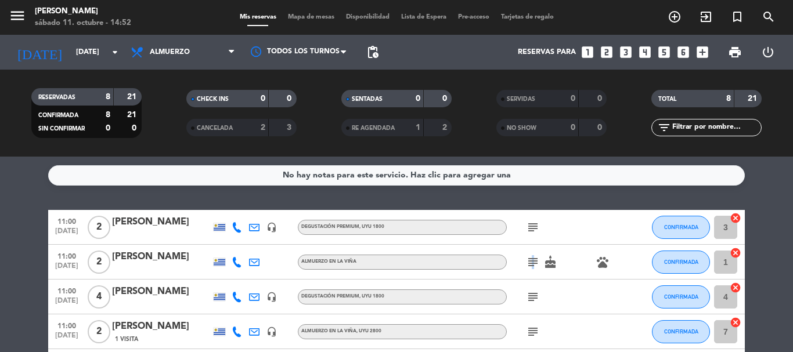
click at [531, 260] on icon "subject" at bounding box center [533, 262] width 14 height 14
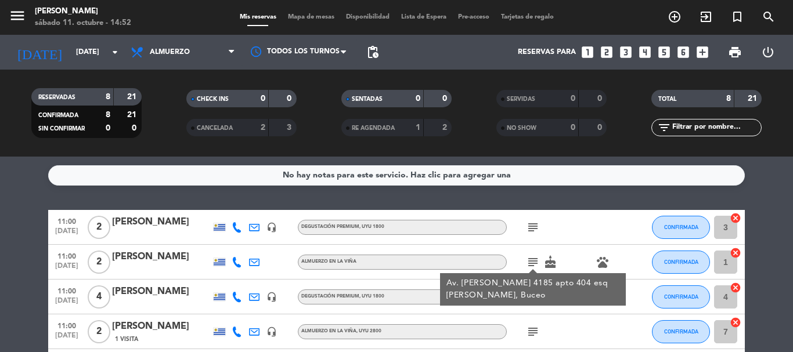
click at [618, 215] on div at bounding box center [626, 227] width 31 height 34
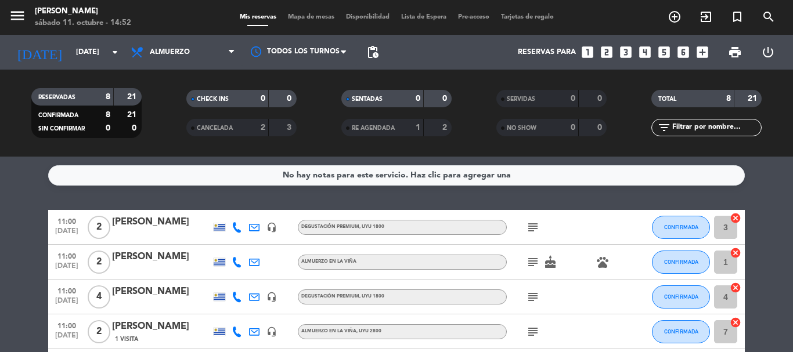
click at [532, 294] on icon "subject" at bounding box center [533, 297] width 14 height 14
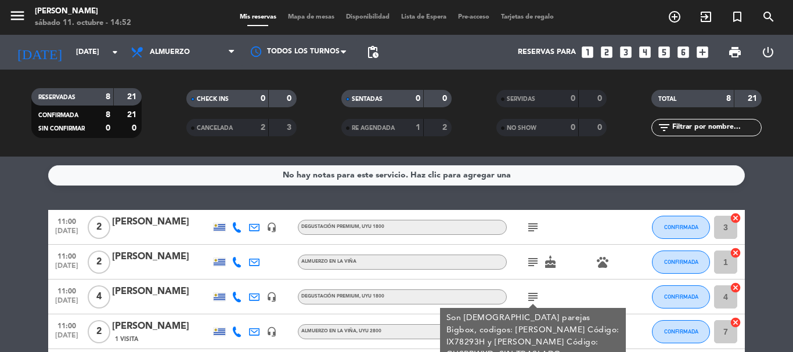
click at [562, 291] on div "subject Son [DEMOGRAPHIC_DATA] parejas Bigbox, codigos: [PERSON_NAME] Código: I…" at bounding box center [559, 297] width 105 height 34
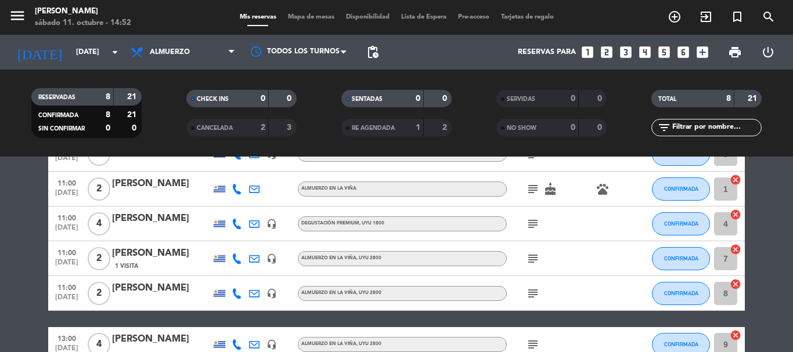
scroll to position [116, 0]
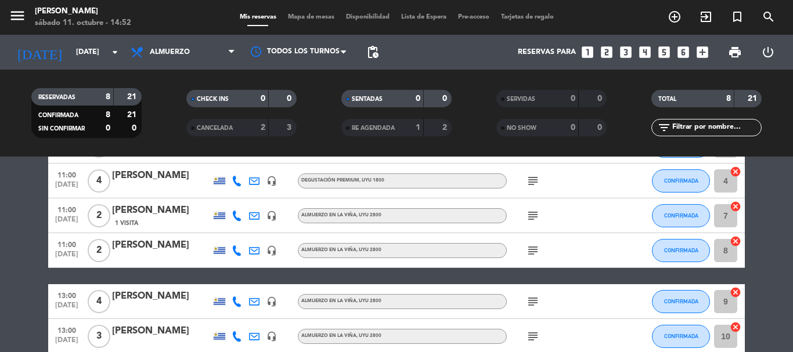
click at [530, 211] on icon "subject" at bounding box center [533, 216] width 14 height 14
